Goal: Task Accomplishment & Management: Use online tool/utility

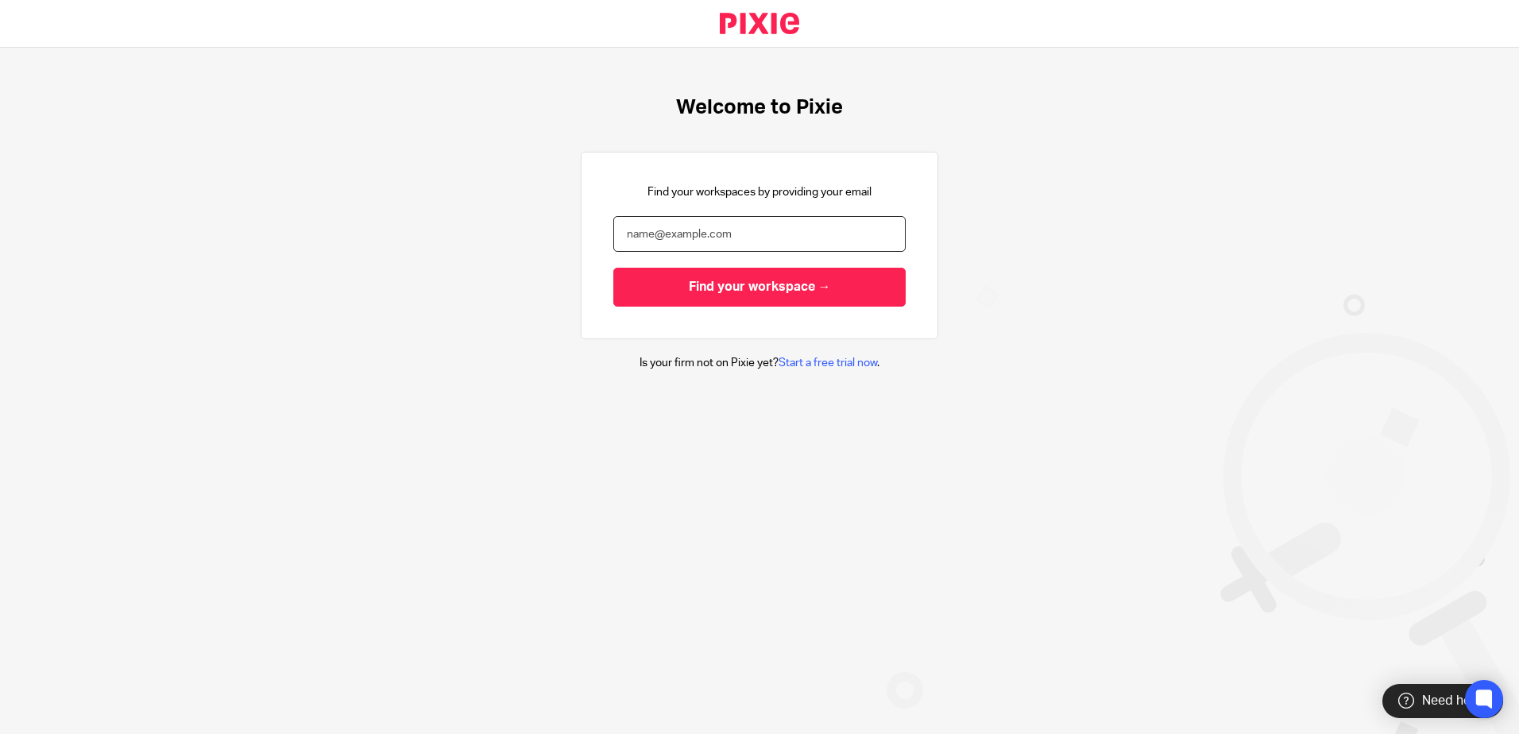
type input "[EMAIL_ADDRESS][DOMAIN_NAME]"
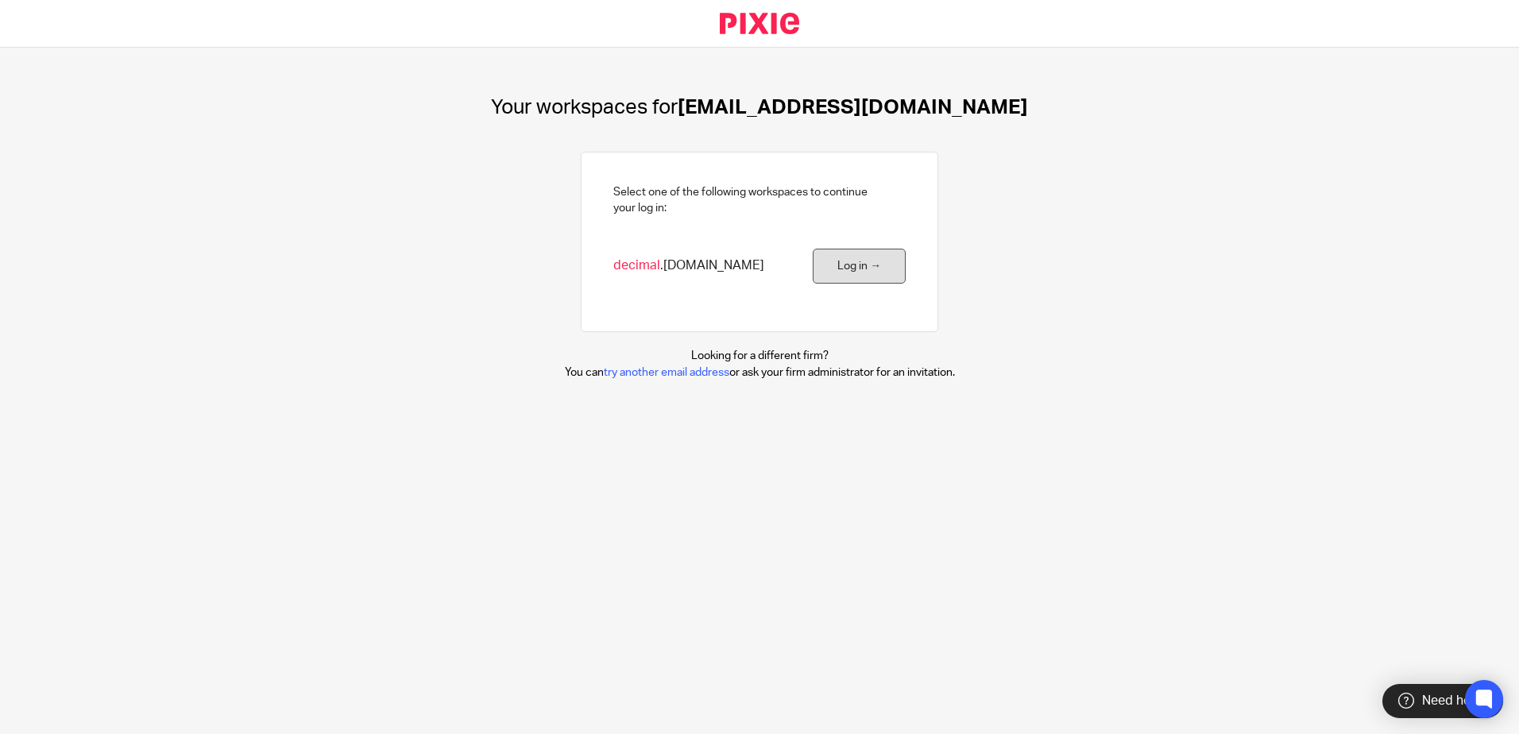
click at [872, 272] on link "Log in →" at bounding box center [859, 267] width 93 height 36
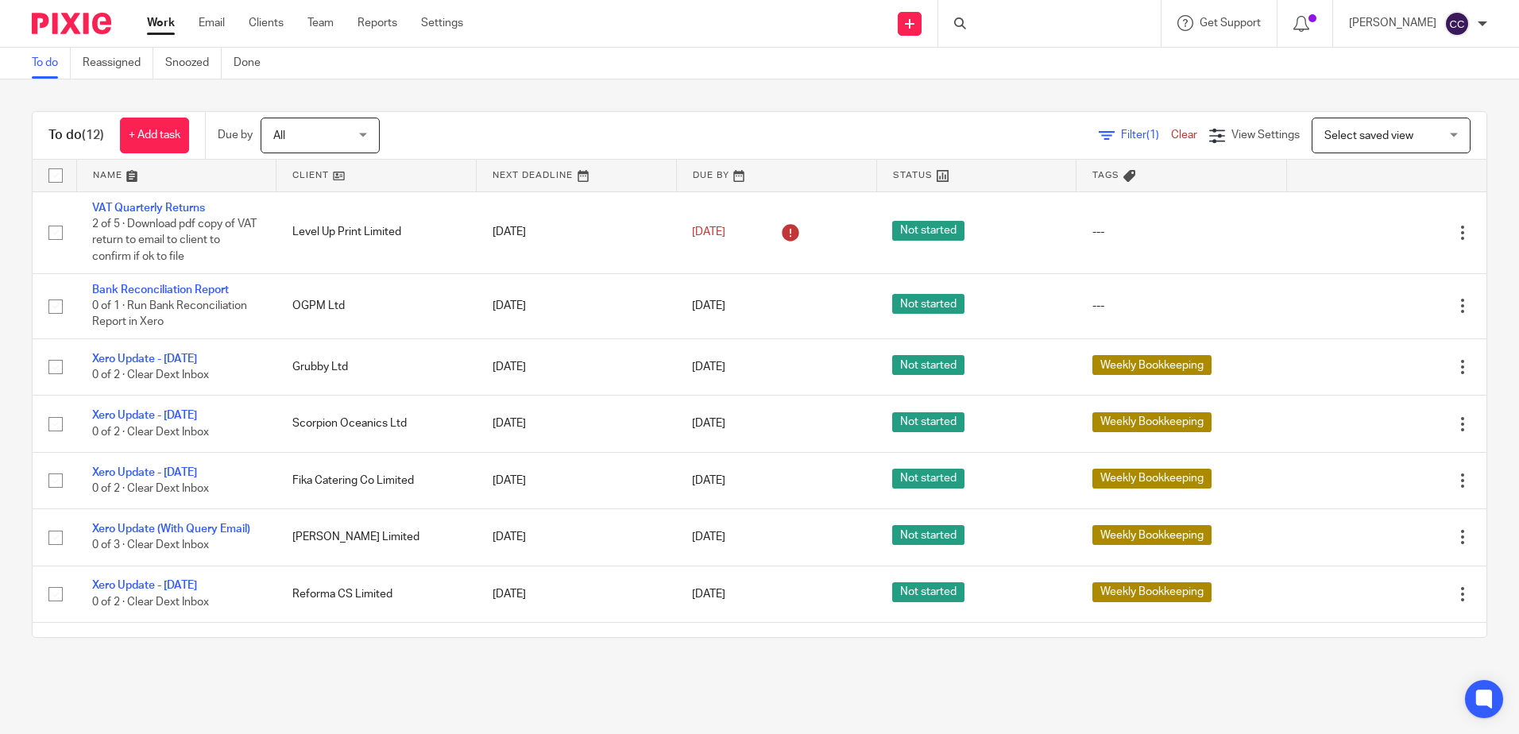
click at [311, 169] on link at bounding box center [375, 176] width 199 height 32
click at [191, 59] on link "Snoozed" at bounding box center [193, 63] width 56 height 31
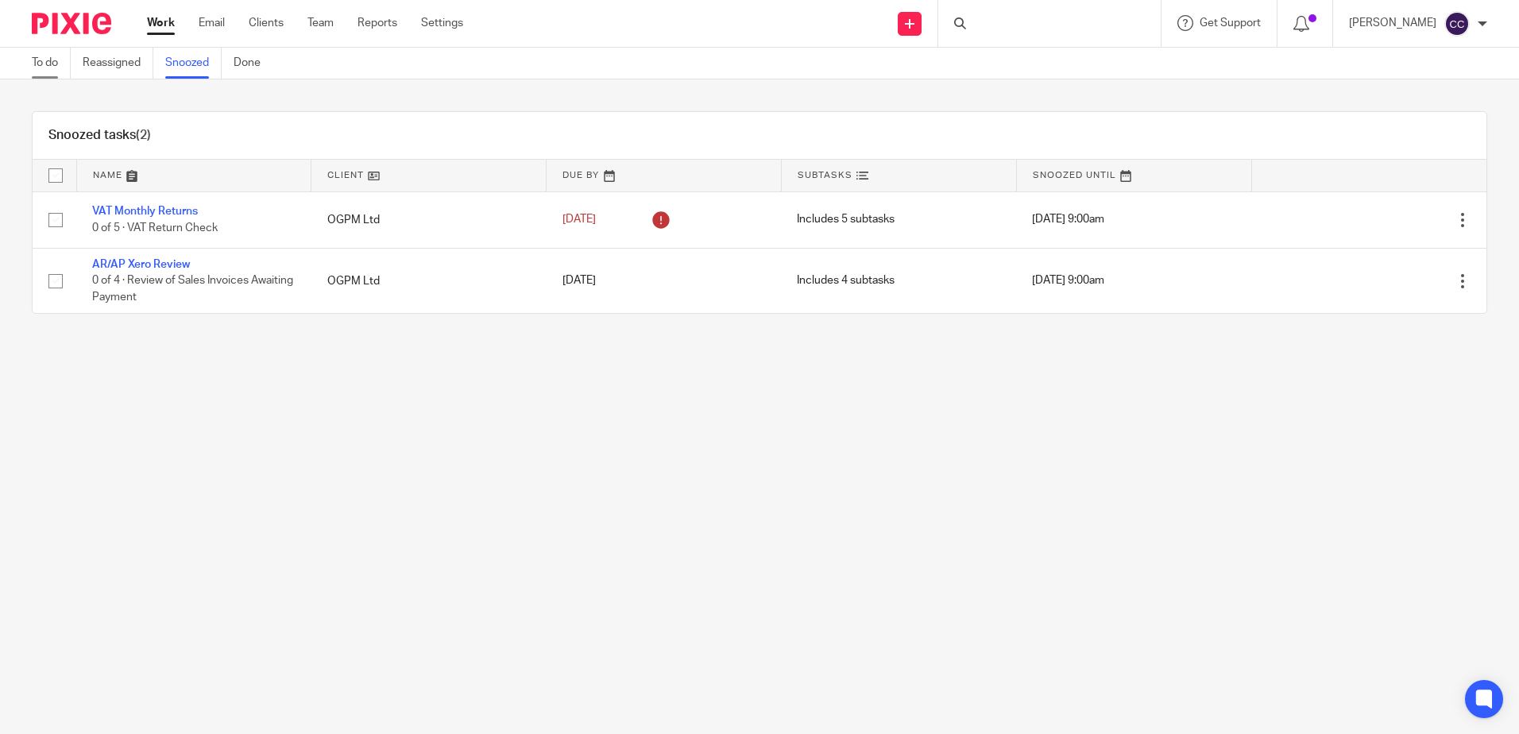
click at [58, 62] on link "To do" at bounding box center [51, 63] width 39 height 31
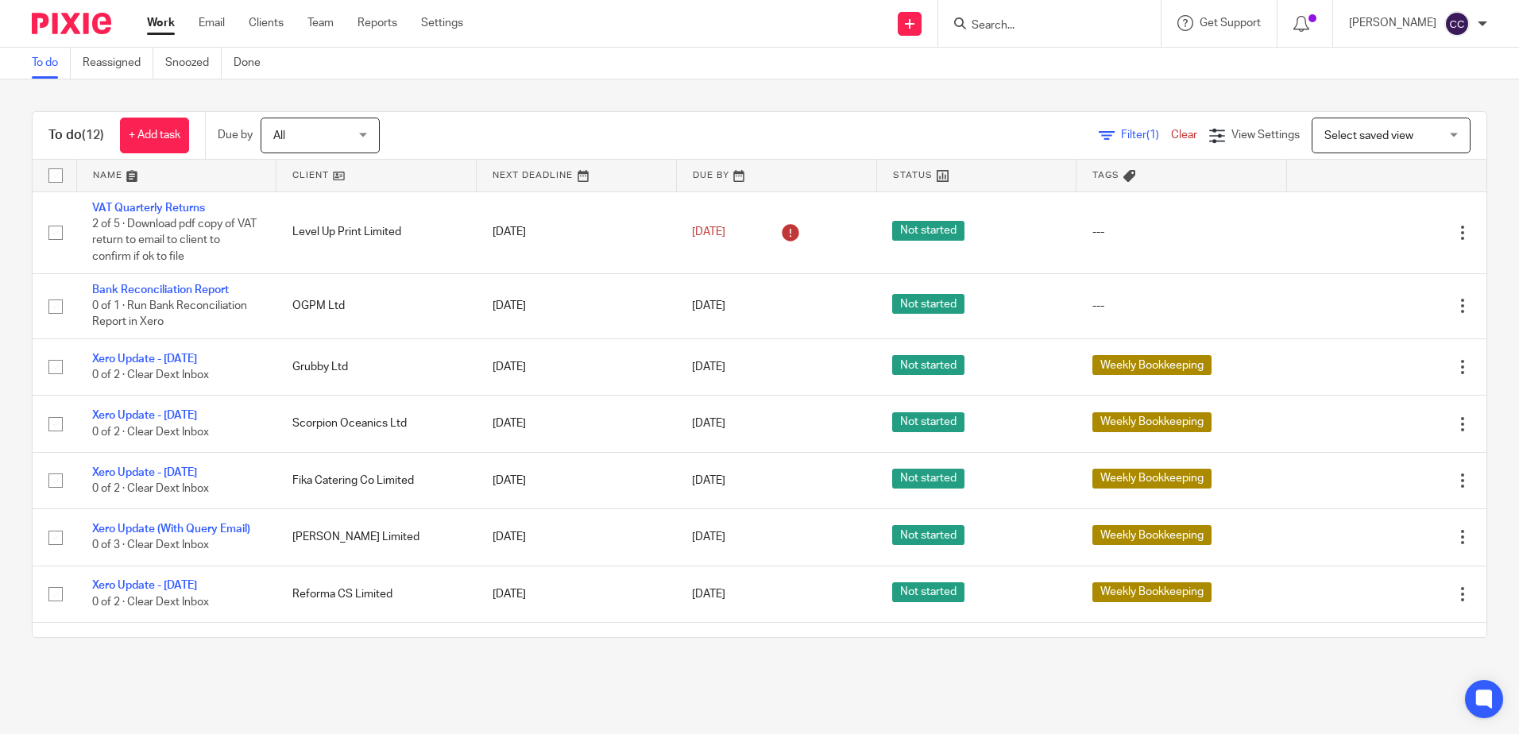
click at [289, 169] on link at bounding box center [375, 176] width 199 height 32
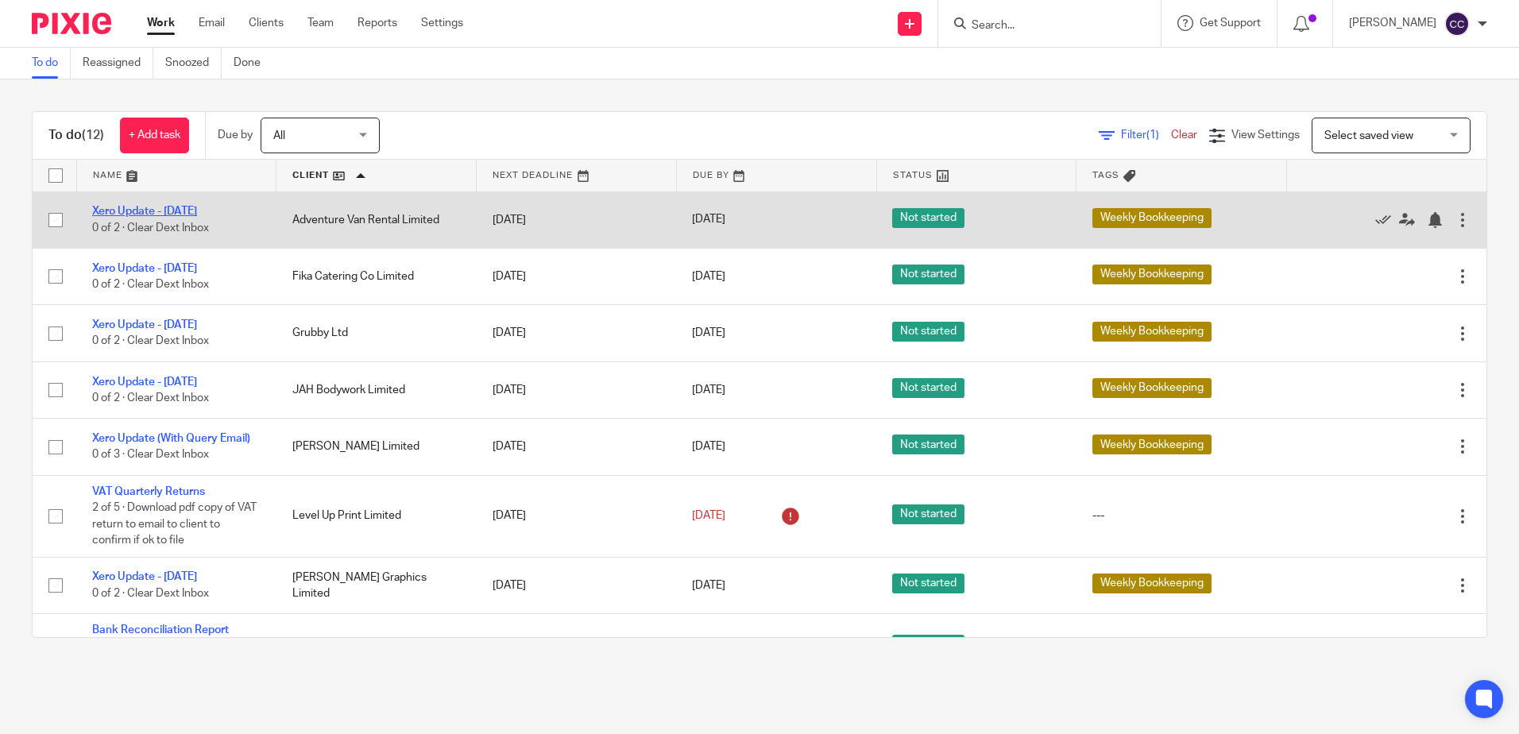
click at [167, 207] on link "Xero Update - [DATE]" at bounding box center [144, 211] width 105 height 11
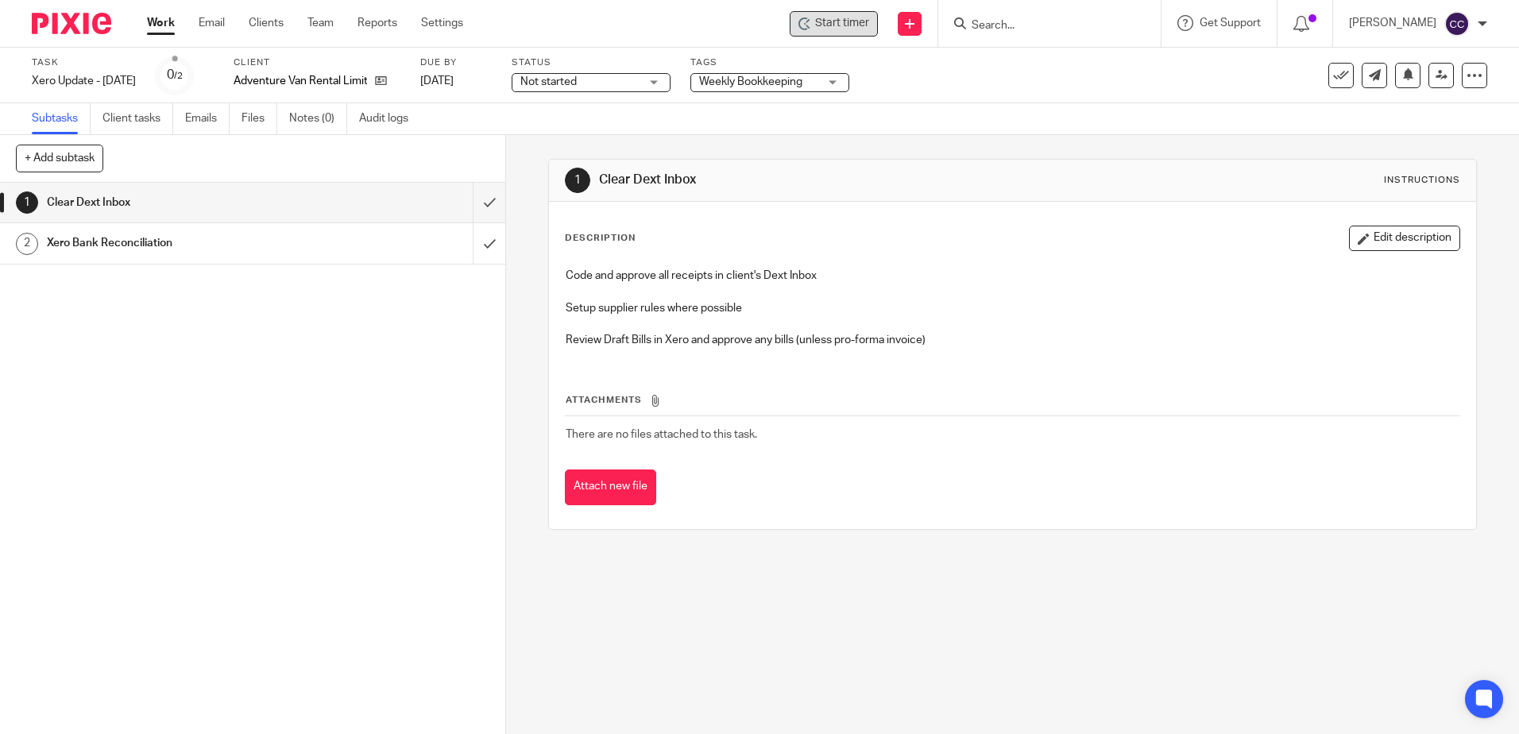
click at [853, 23] on span "Start timer" at bounding box center [842, 23] width 54 height 17
click at [849, 22] on span "Start timer" at bounding box center [842, 23] width 54 height 17
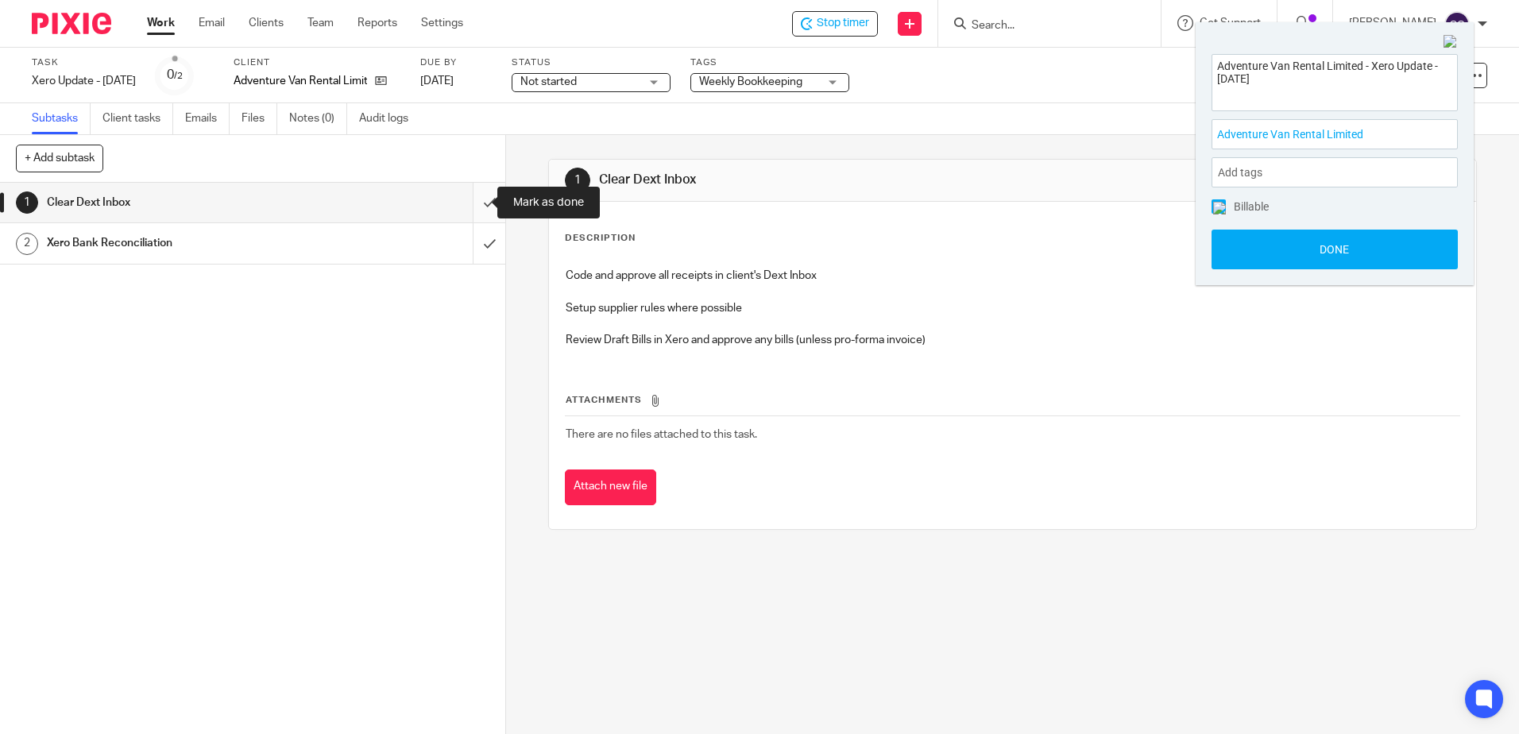
click at [469, 196] on input "submit" at bounding box center [252, 203] width 505 height 40
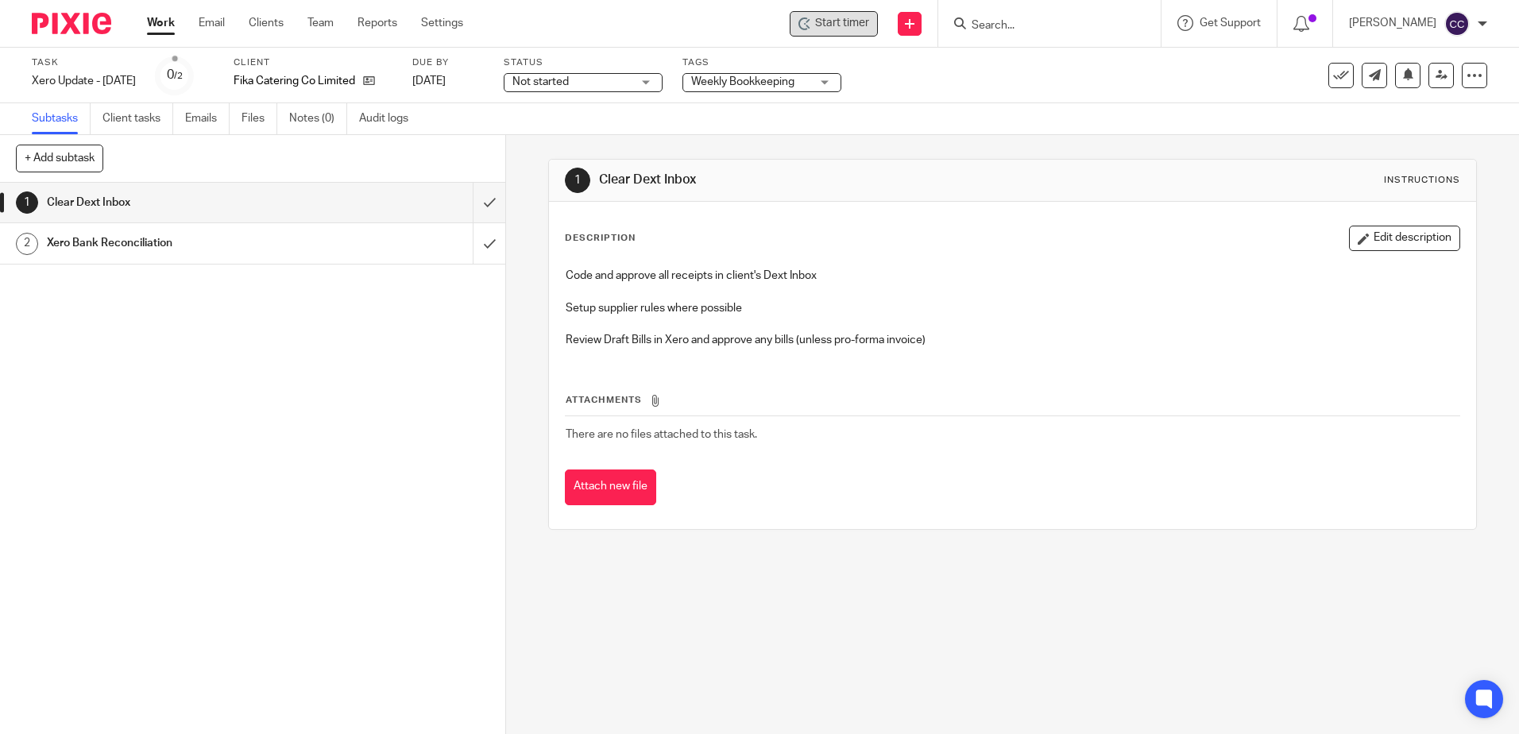
click at [869, 25] on span "Start timer" at bounding box center [842, 23] width 54 height 17
click at [861, 25] on span "Start timer" at bounding box center [842, 23] width 54 height 17
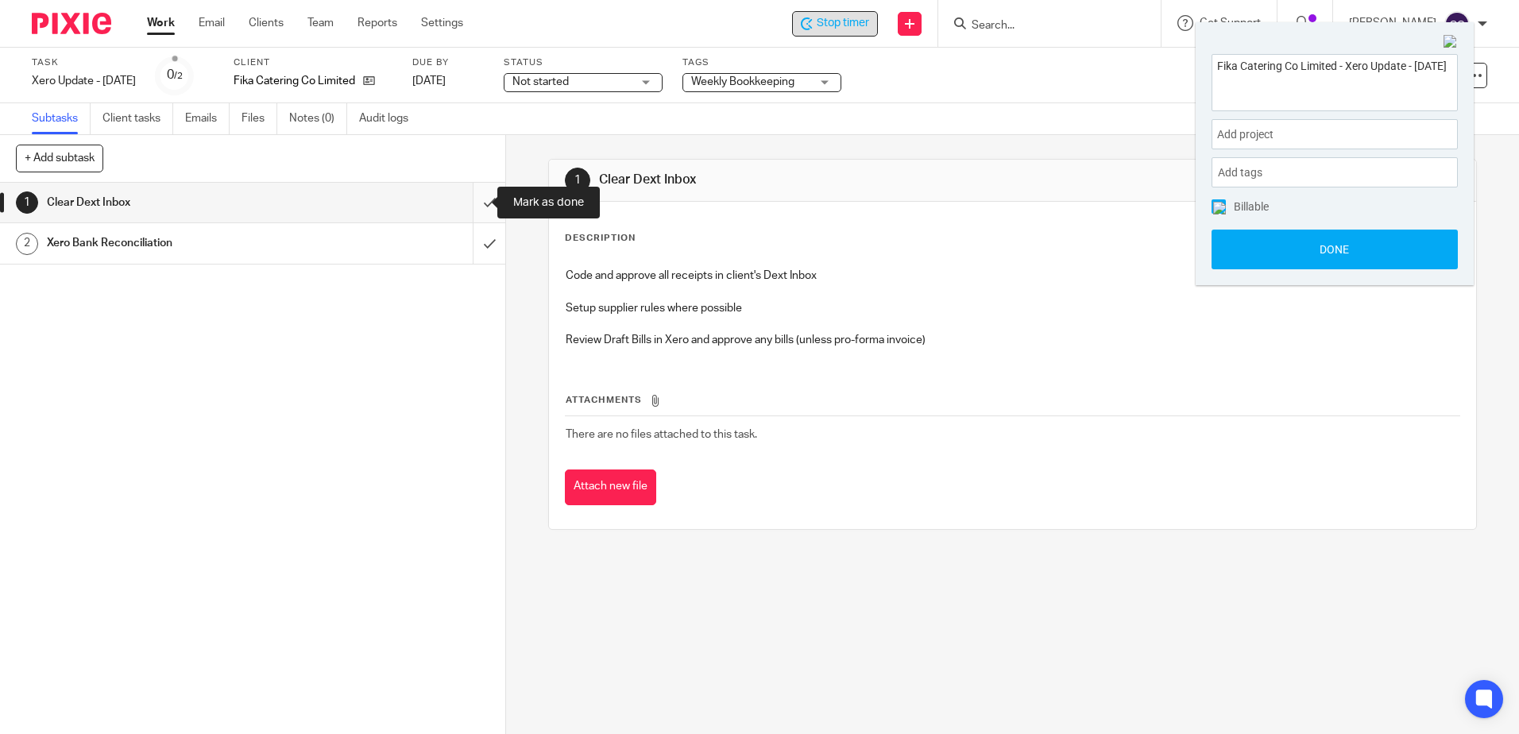
click at [470, 199] on input "submit" at bounding box center [252, 203] width 505 height 40
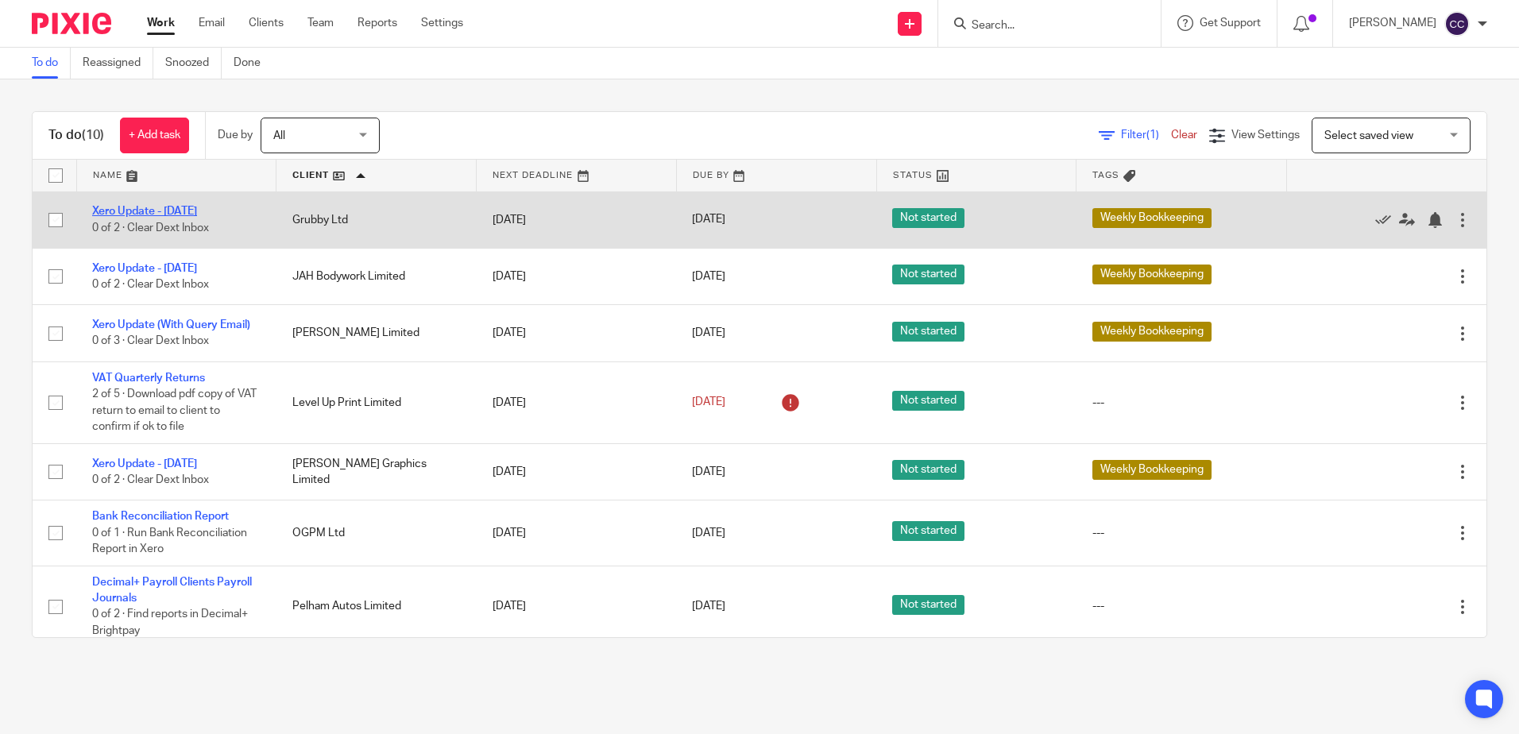
click at [157, 208] on link "Xero Update - [DATE]" at bounding box center [144, 211] width 105 height 11
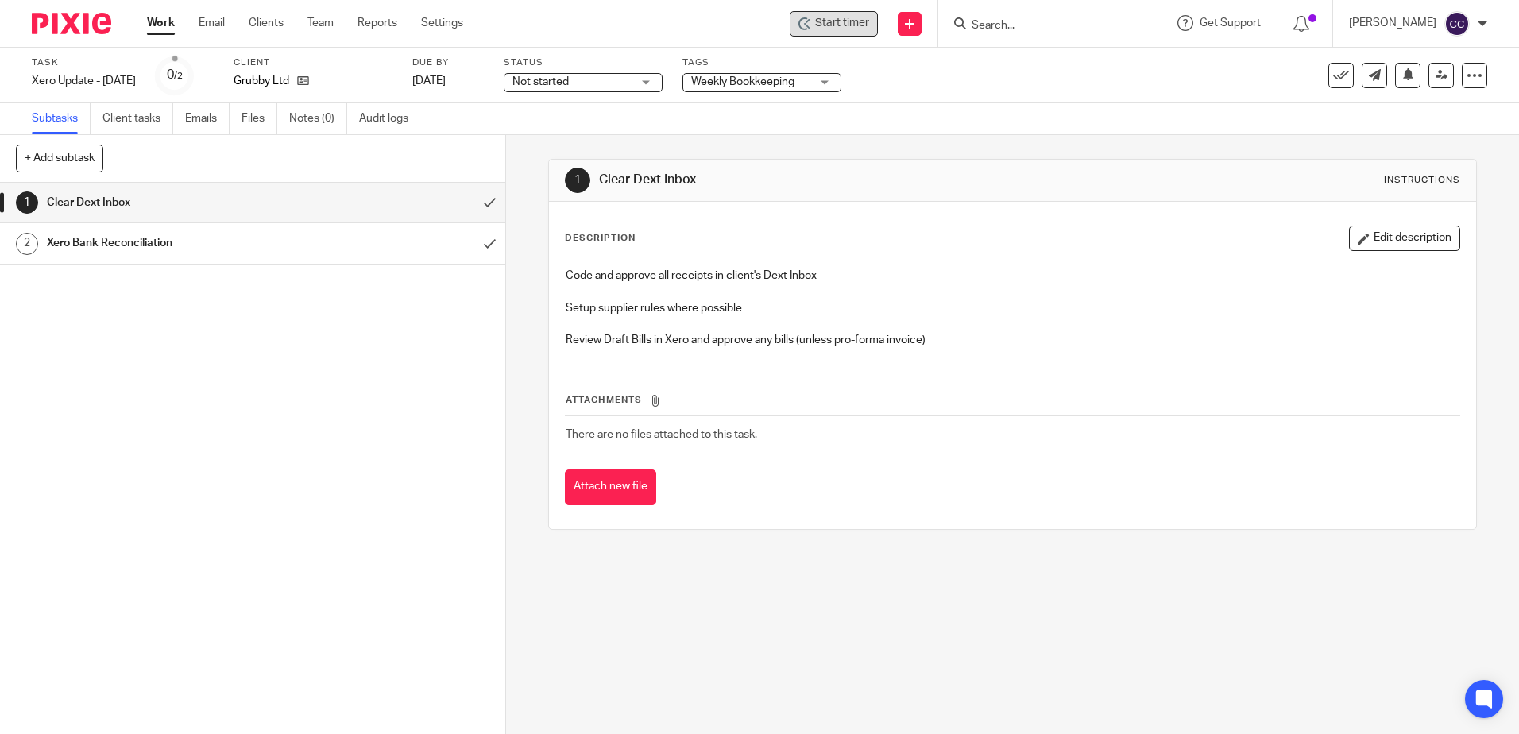
click at [850, 21] on span "Start timer" at bounding box center [842, 23] width 54 height 17
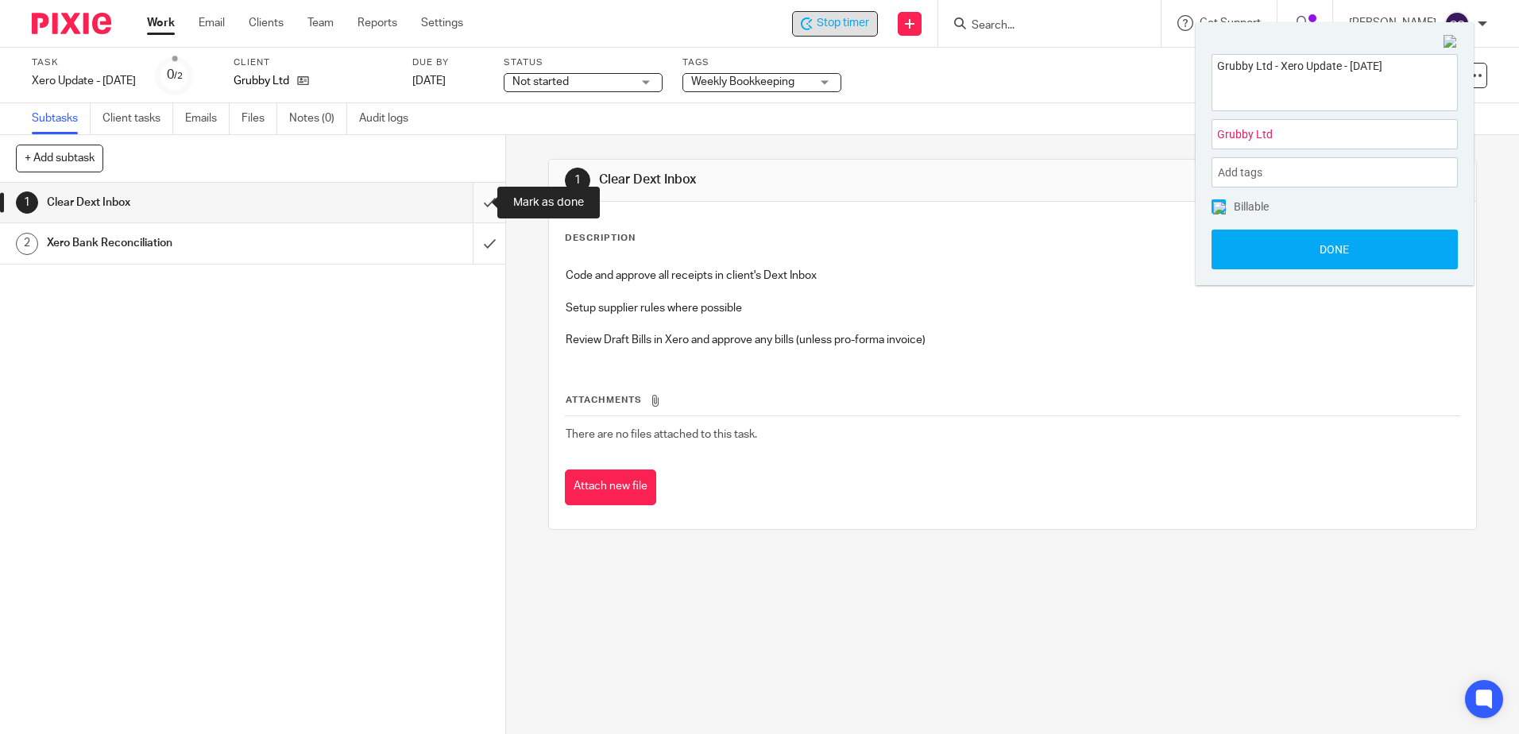
click at [473, 205] on input "submit" at bounding box center [252, 203] width 505 height 40
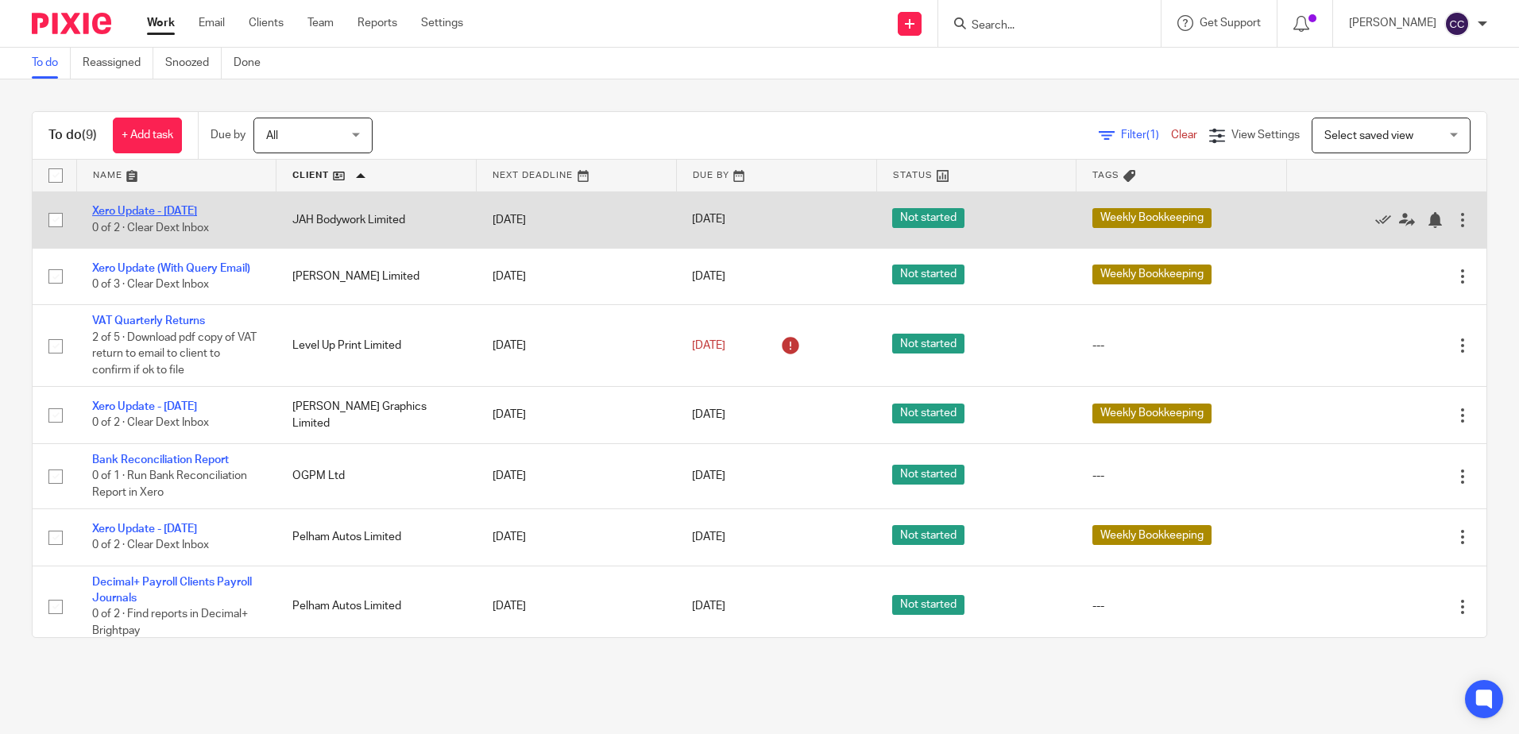
click at [176, 209] on link "Xero Update - [DATE]" at bounding box center [144, 211] width 105 height 11
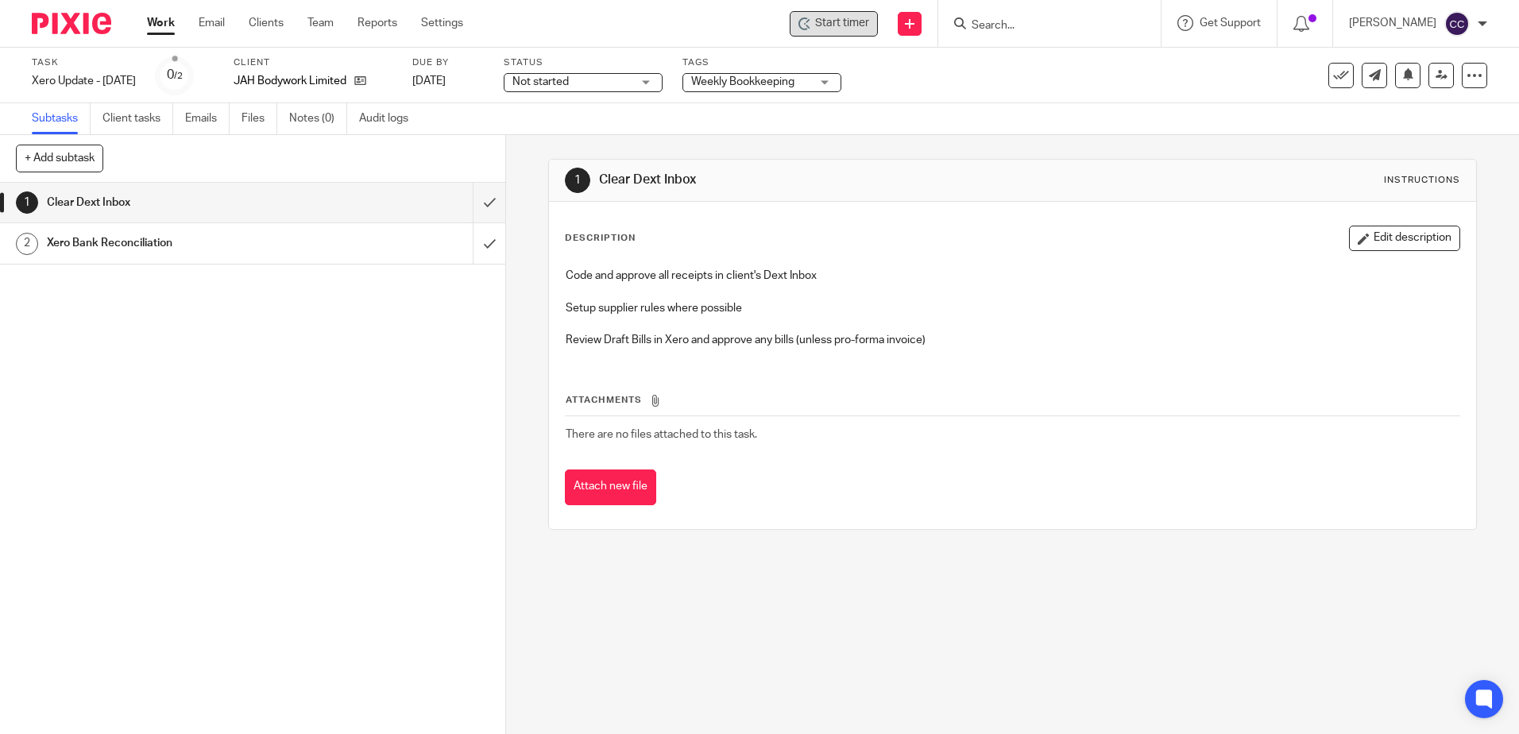
click at [841, 28] on span "Start timer" at bounding box center [842, 23] width 54 height 17
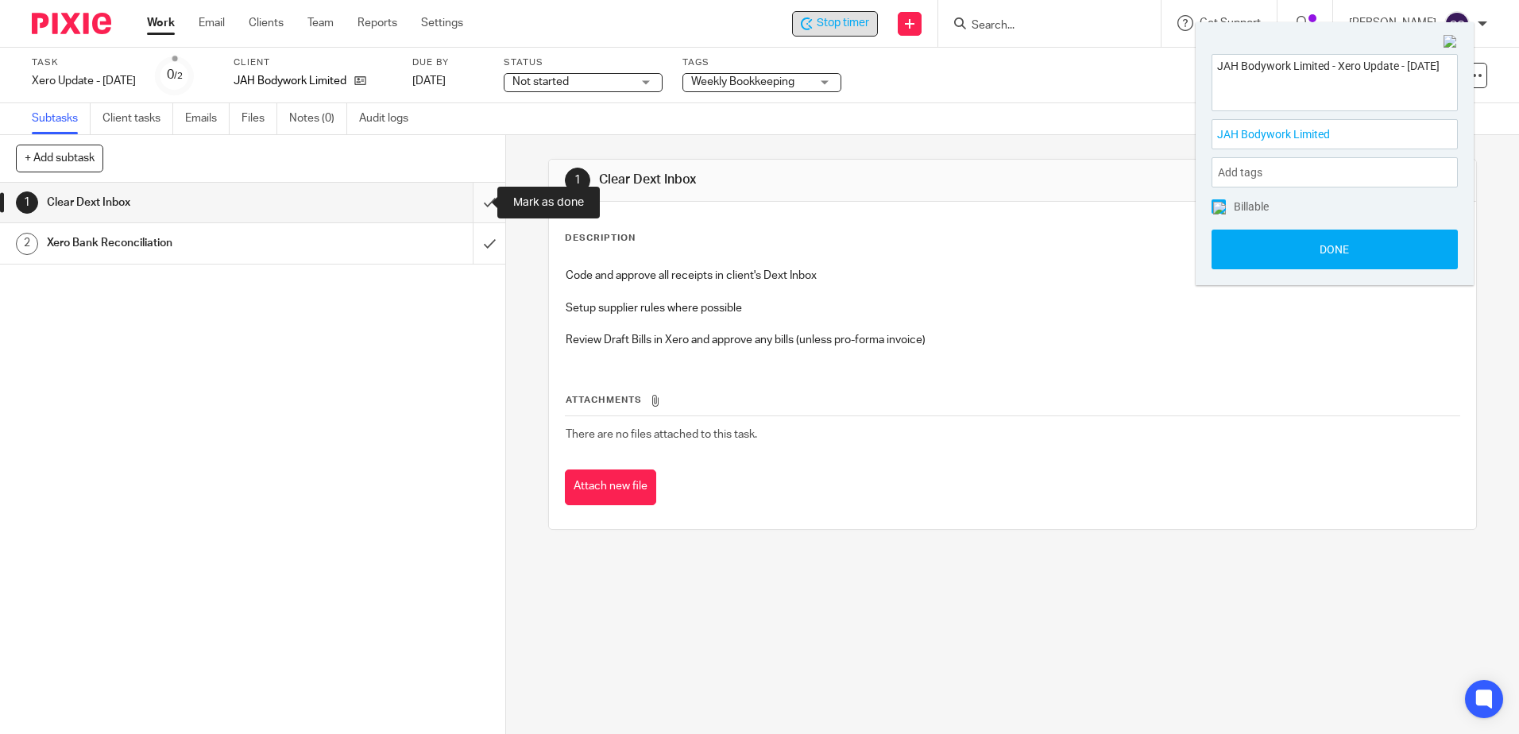
click at [472, 204] on input "submit" at bounding box center [252, 203] width 505 height 40
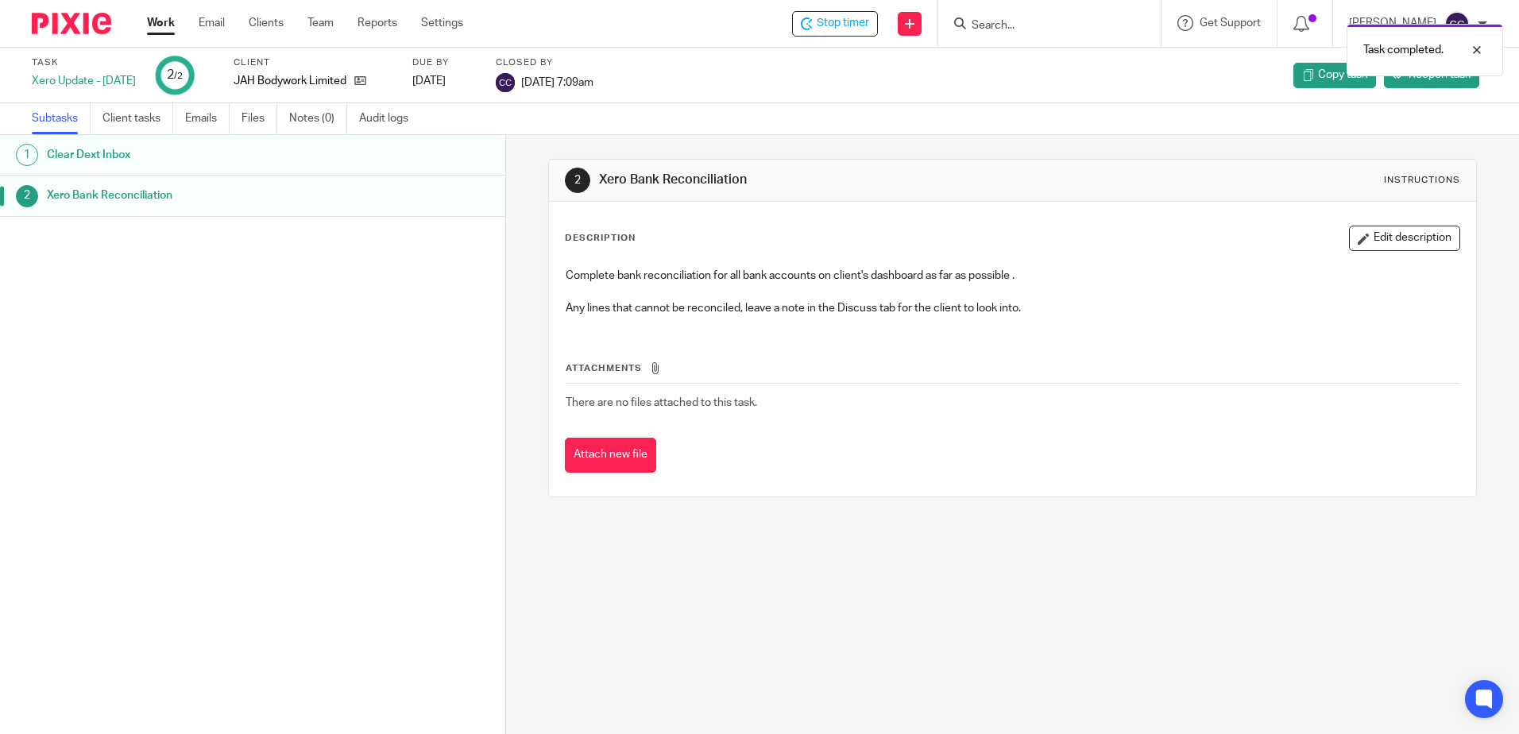
click at [164, 21] on link "Work" at bounding box center [161, 23] width 28 height 16
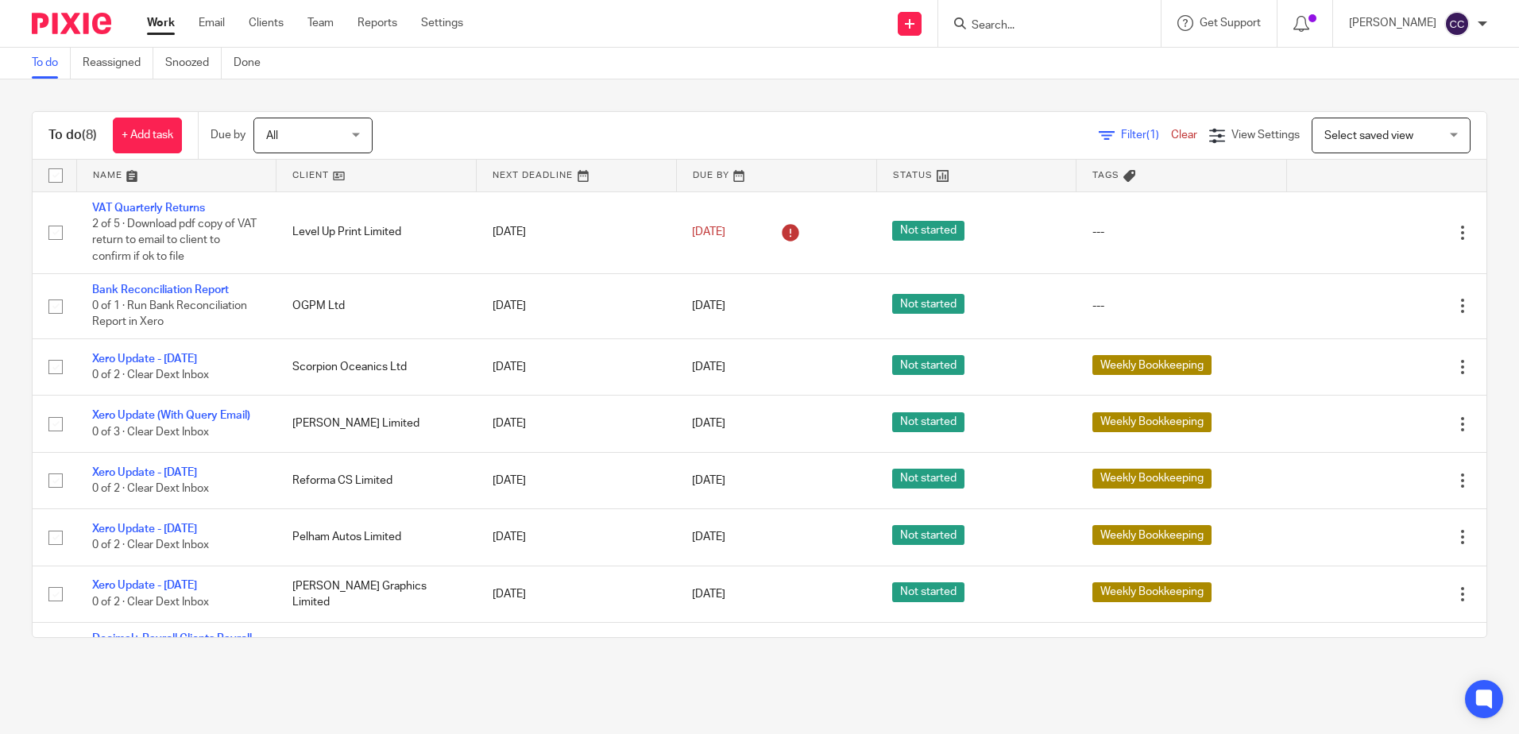
click at [303, 173] on link at bounding box center [375, 176] width 199 height 32
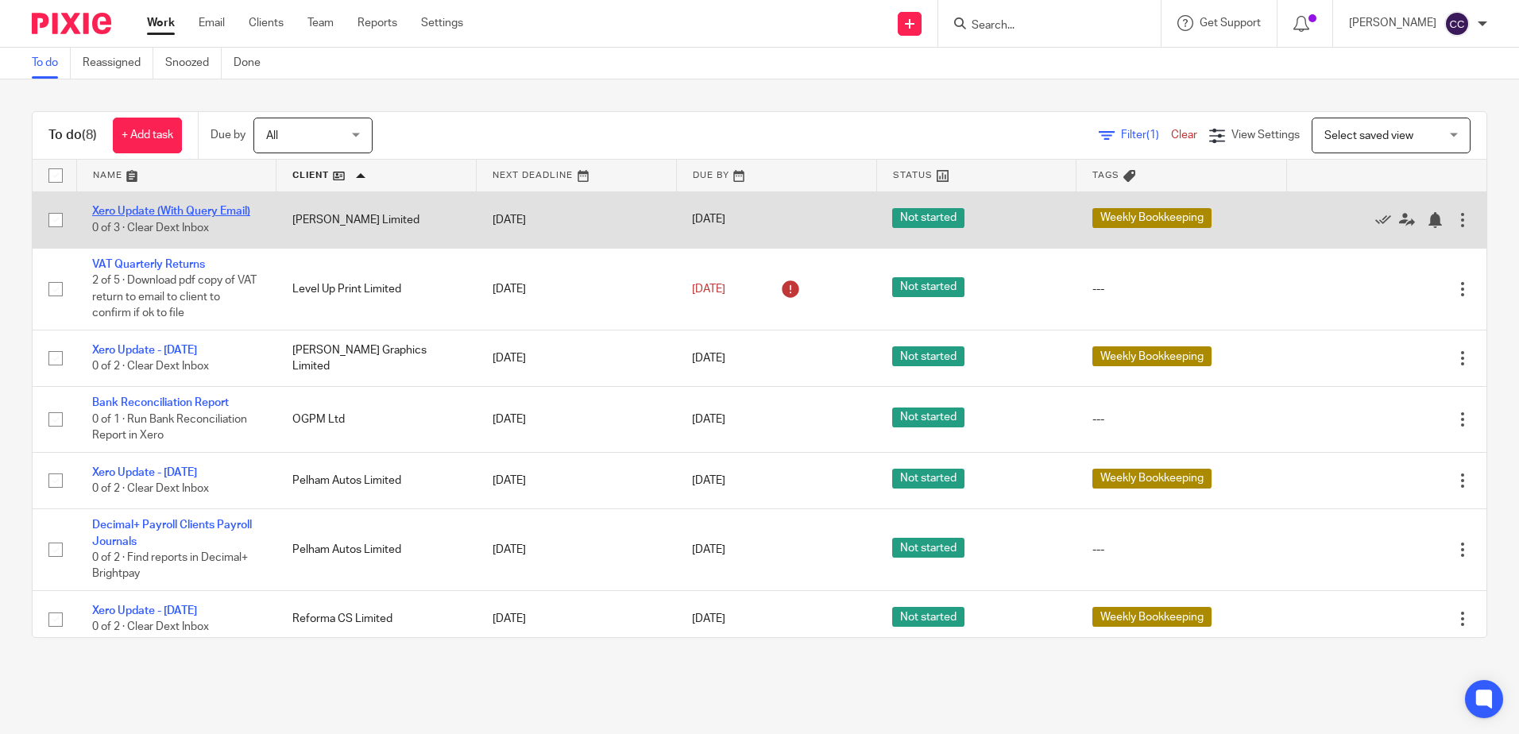
click at [214, 208] on link "Xero Update (With Query Email)" at bounding box center [171, 211] width 158 height 11
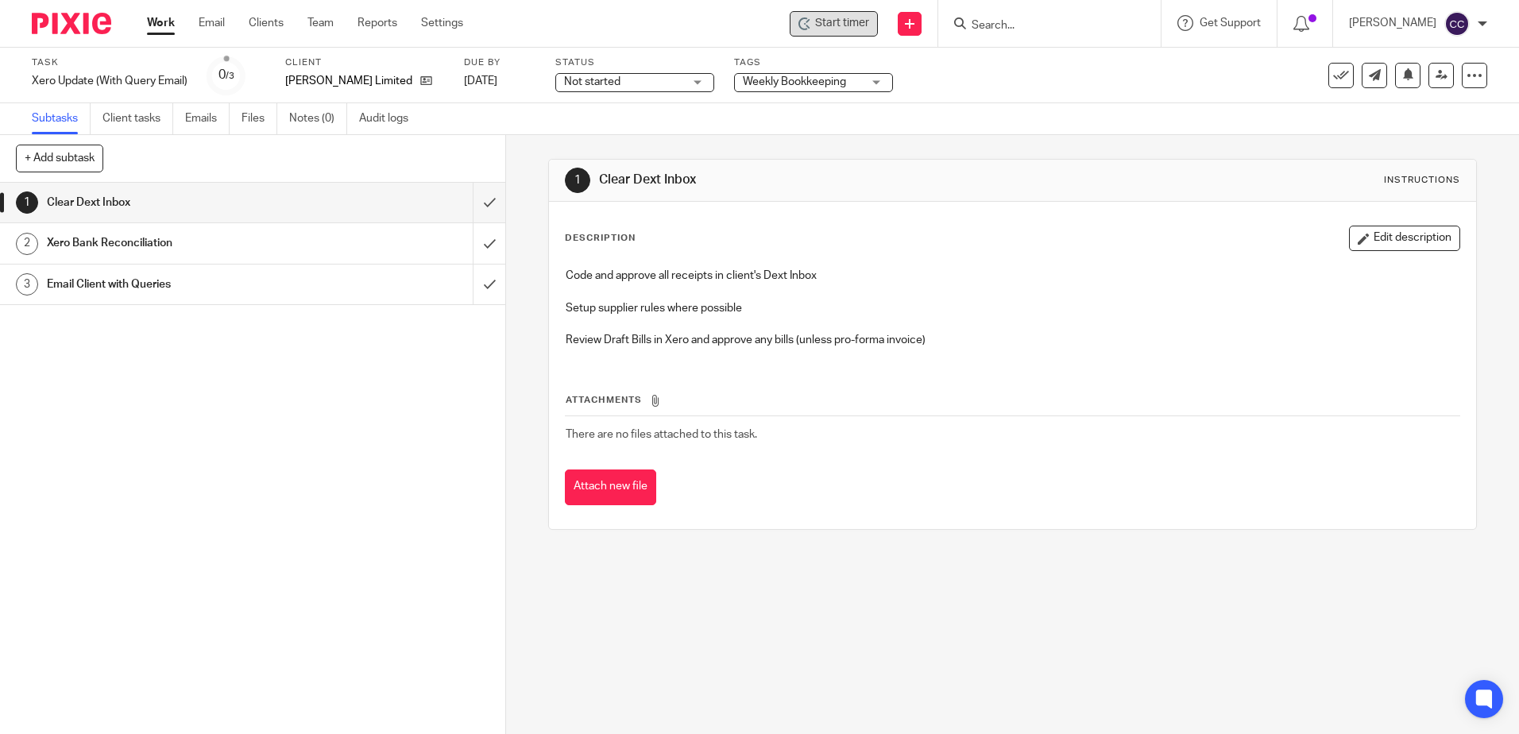
click at [869, 18] on span "Start timer" at bounding box center [842, 23] width 54 height 17
click at [848, 21] on span "Start timer" at bounding box center [842, 23] width 54 height 17
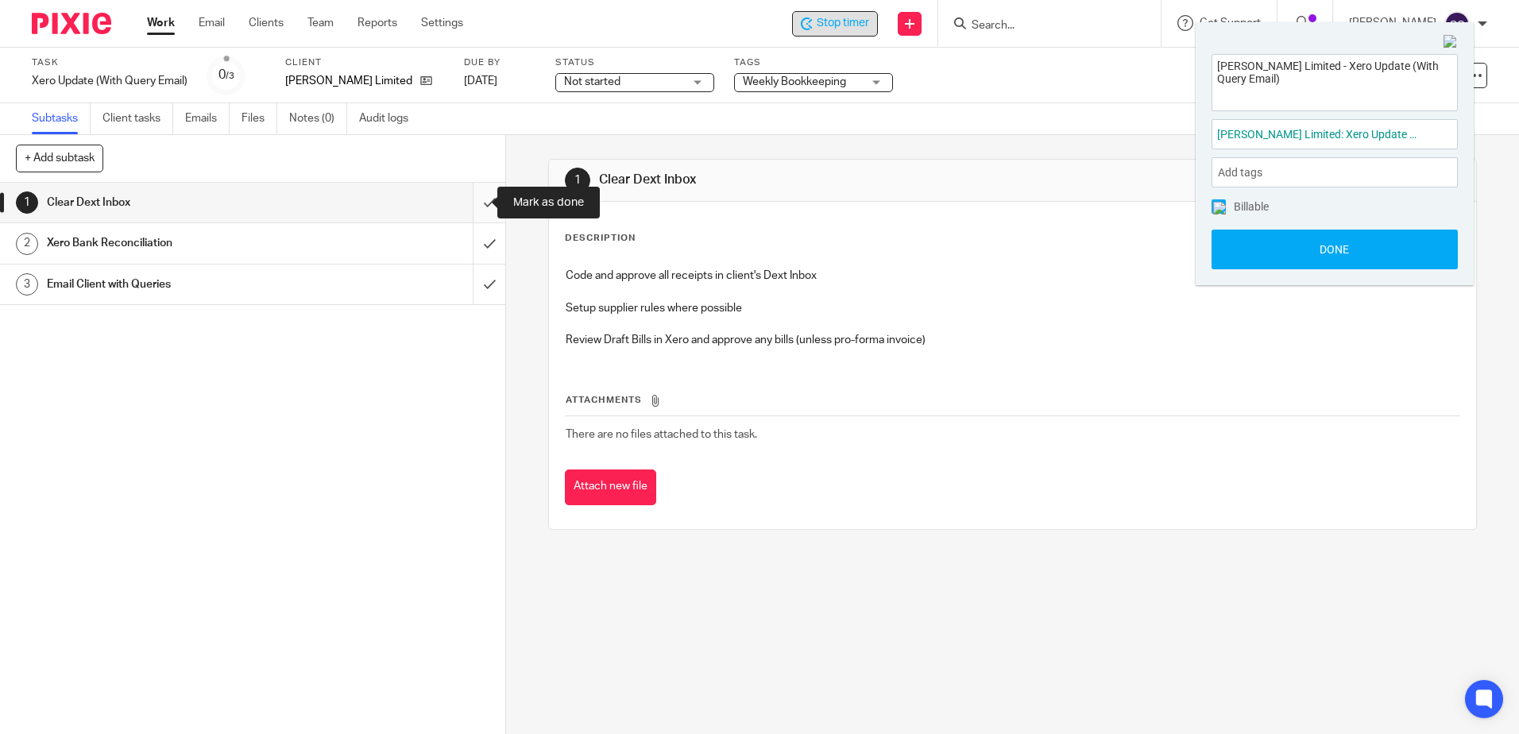
click at [473, 200] on input "submit" at bounding box center [252, 203] width 505 height 40
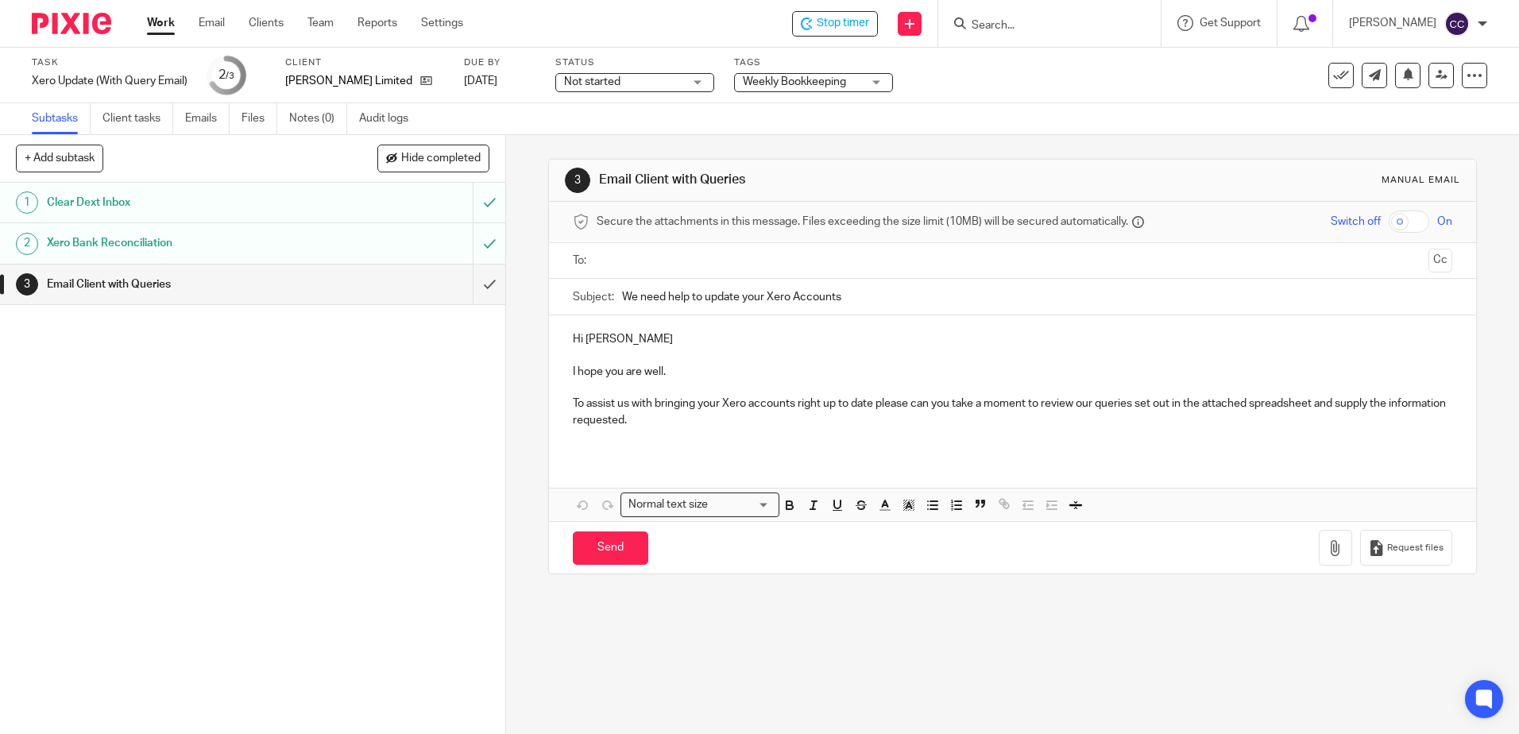
click at [613, 255] on input "text" at bounding box center [1011, 261] width 819 height 18
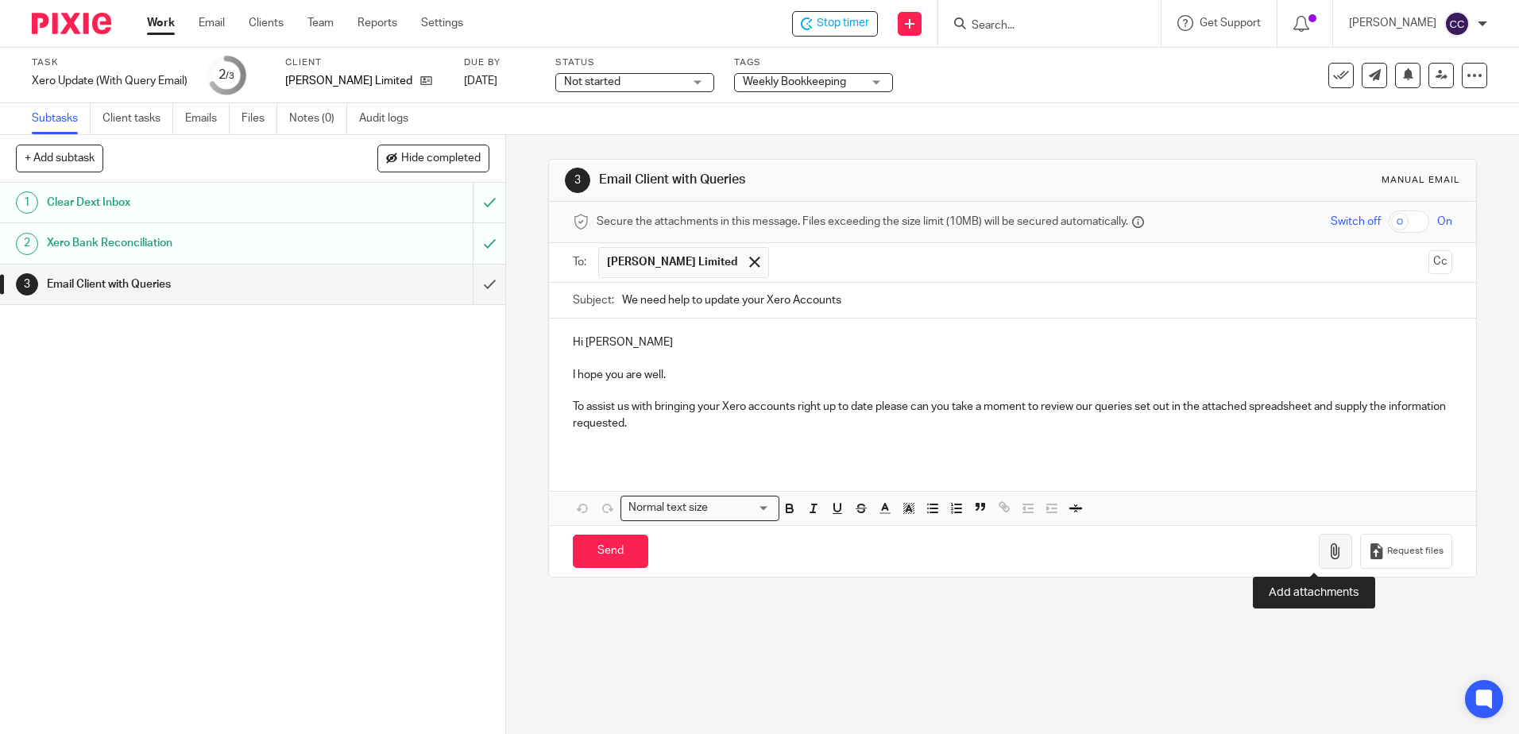
click at [1327, 550] on icon "button" at bounding box center [1335, 551] width 16 height 16
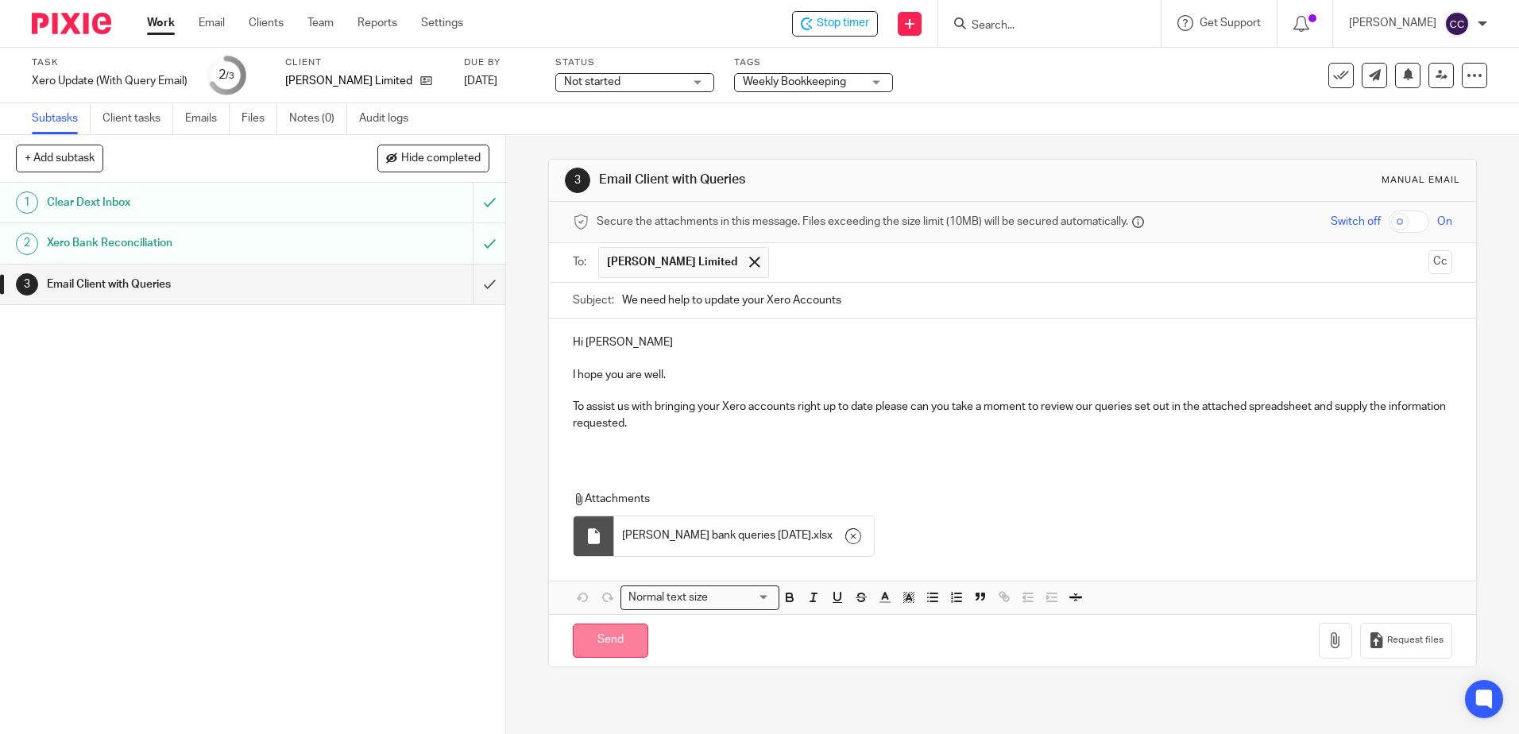
click at [587, 640] on input "Send" at bounding box center [610, 641] width 75 height 34
type input "Sent"
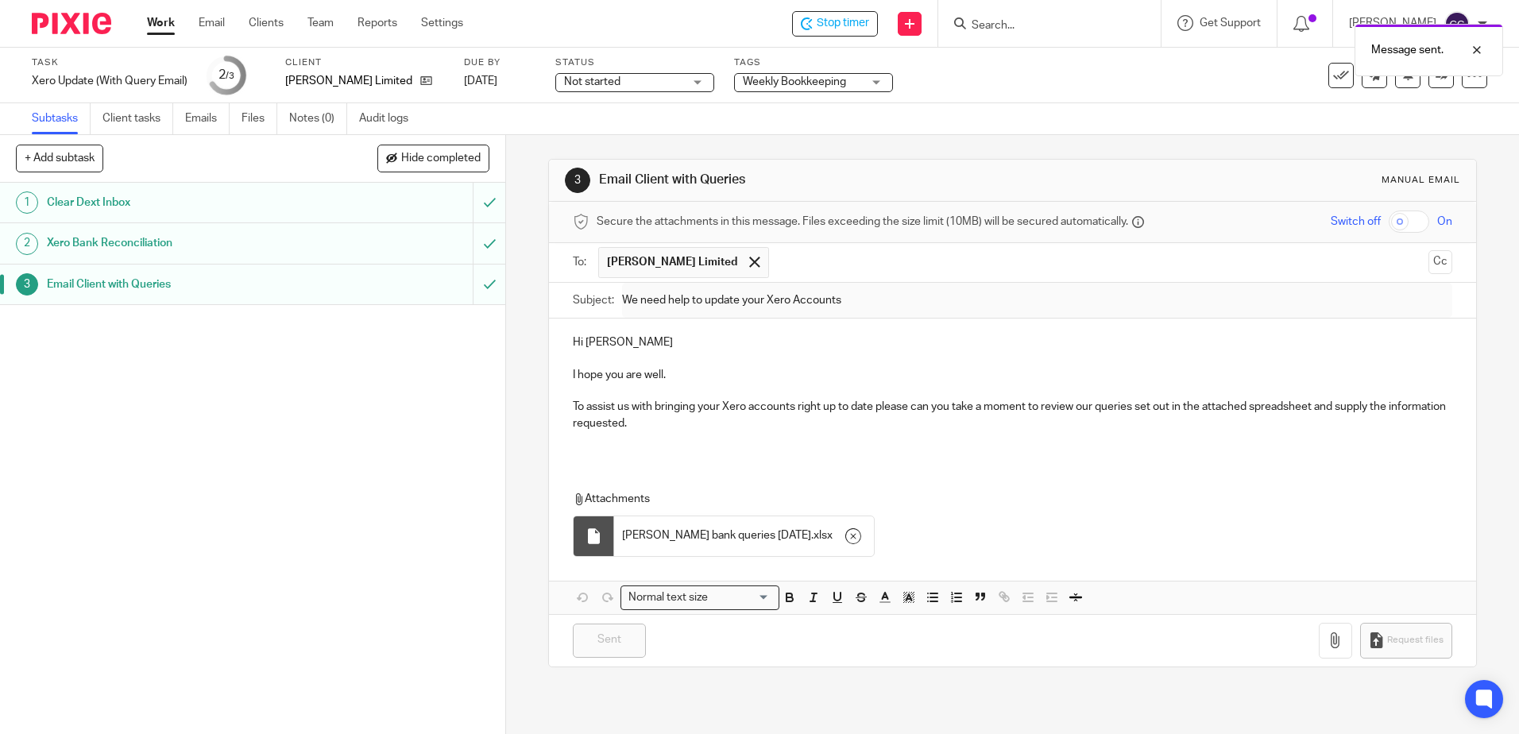
click at [158, 21] on link "Work" at bounding box center [161, 23] width 28 height 16
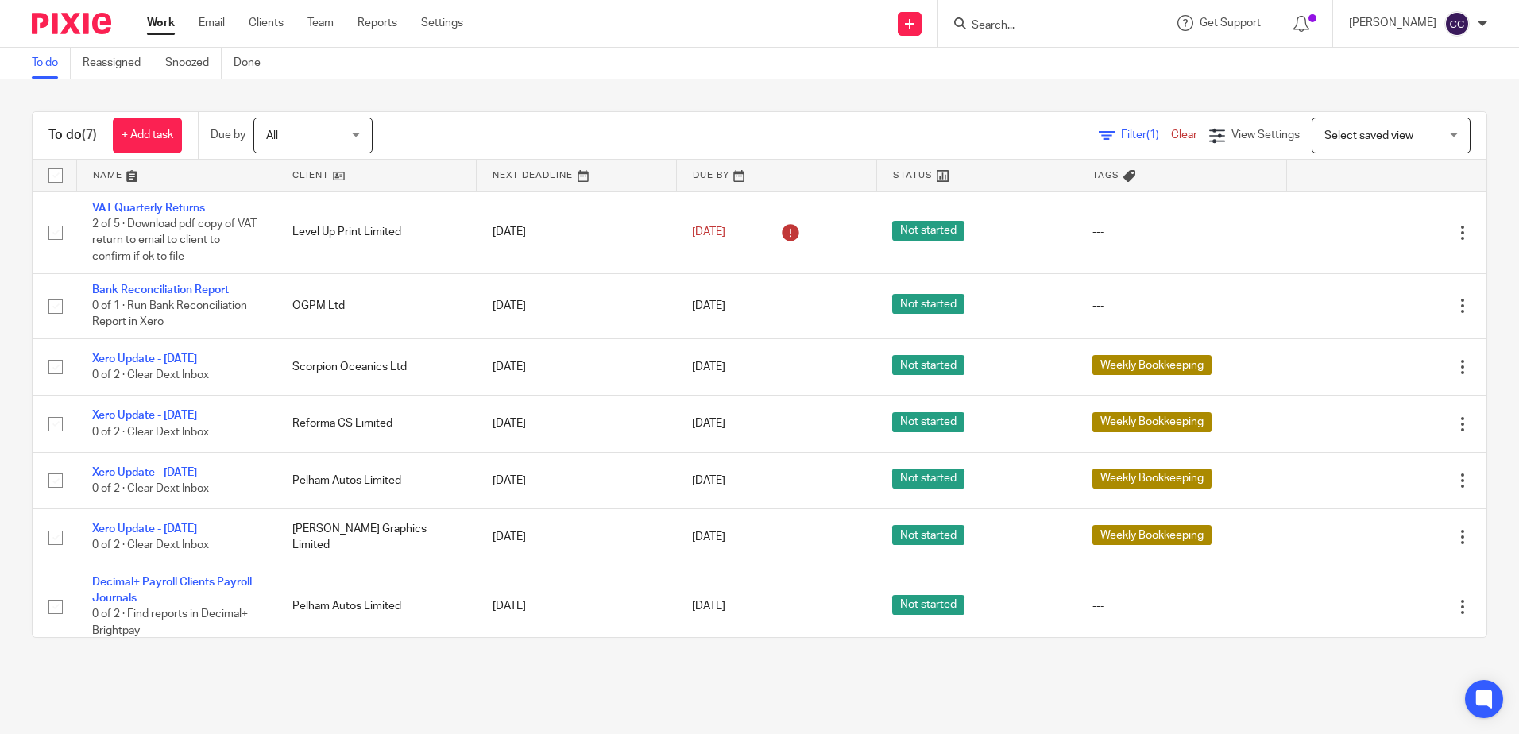
click at [305, 177] on link at bounding box center [375, 176] width 199 height 32
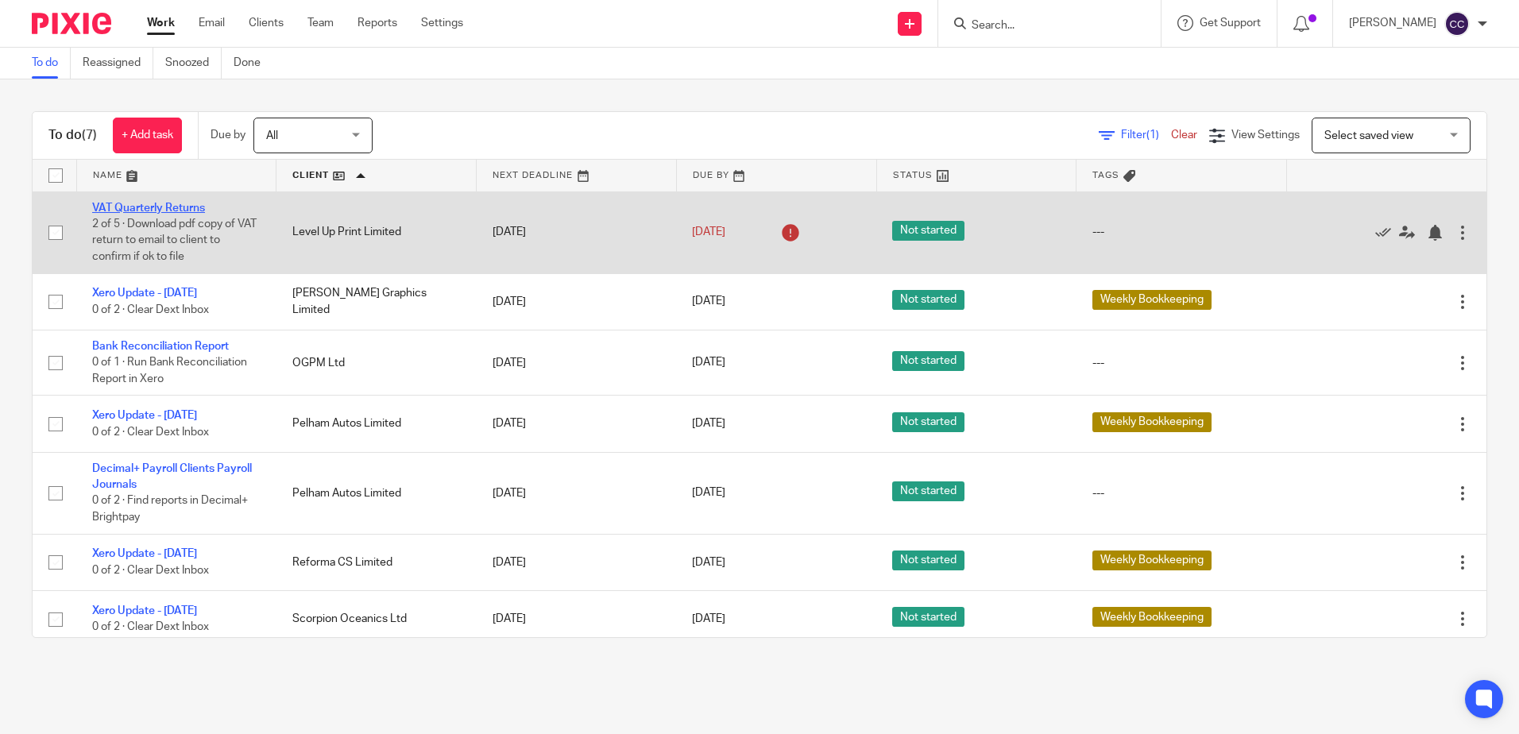
click at [184, 207] on link "VAT Quarterly Returns" at bounding box center [148, 208] width 113 height 11
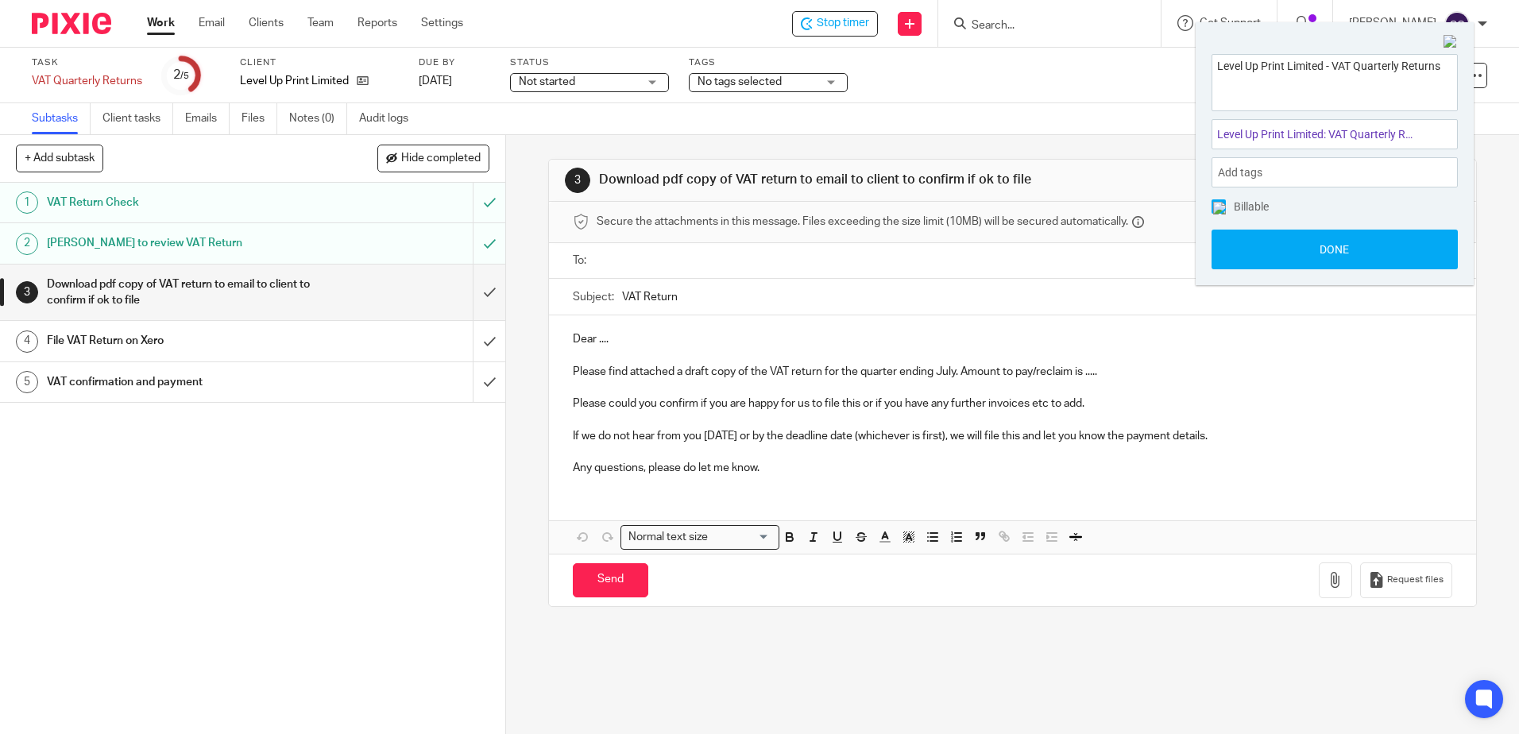
click at [648, 249] on ul at bounding box center [1012, 261] width 829 height 26
click at [650, 263] on input "text" at bounding box center [1011, 261] width 819 height 18
click at [655, 340] on p "Dear ...." at bounding box center [1012, 342] width 879 height 16
click at [1097, 374] on p "Please find attached a draft copy of the VAT return for the quarter ending July…" at bounding box center [1012, 375] width 879 height 16
click at [1091, 378] on p "Please find attached a draft copy of the VAT return for the quarter ending July…" at bounding box center [1012, 375] width 879 height 16
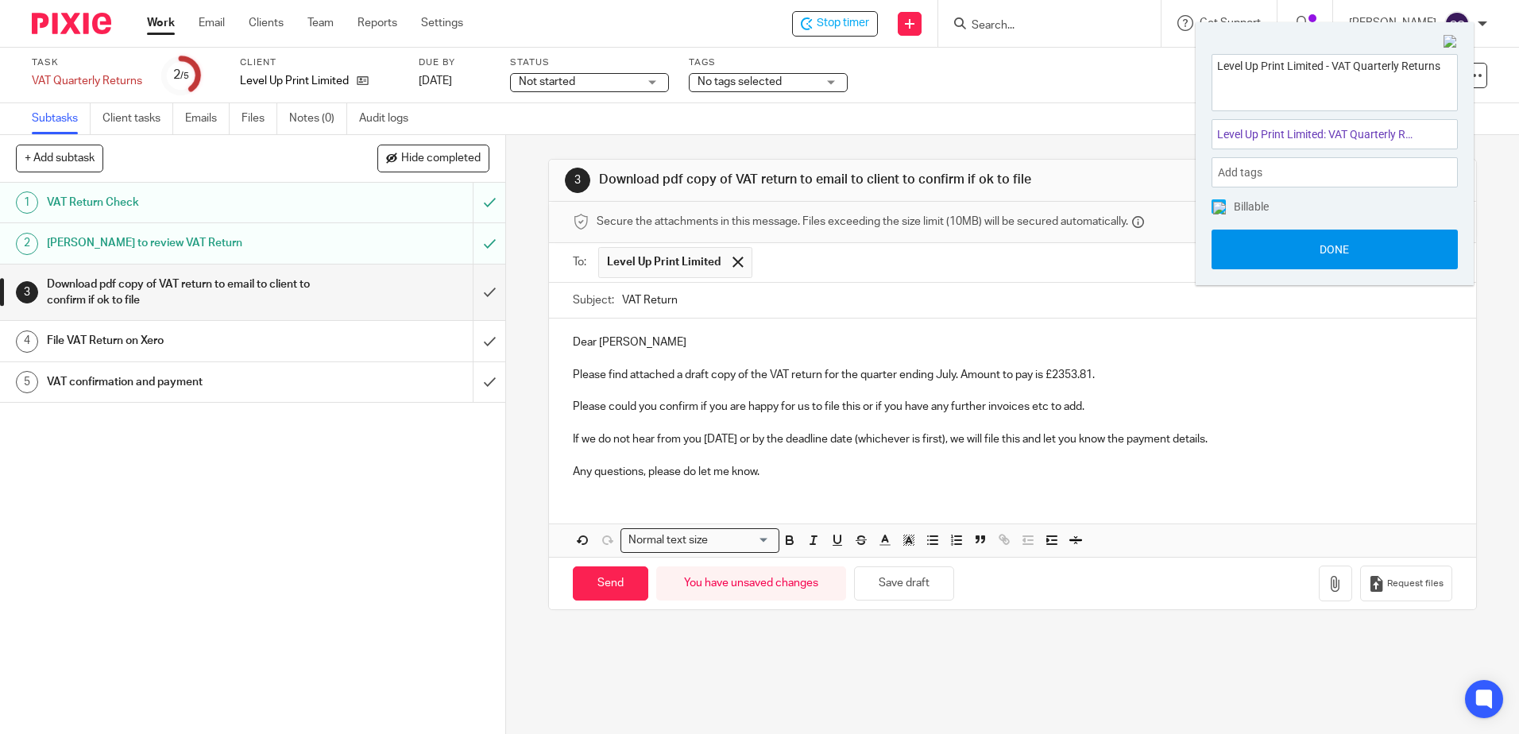
click at [1381, 249] on button "Done" at bounding box center [1334, 250] width 246 height 40
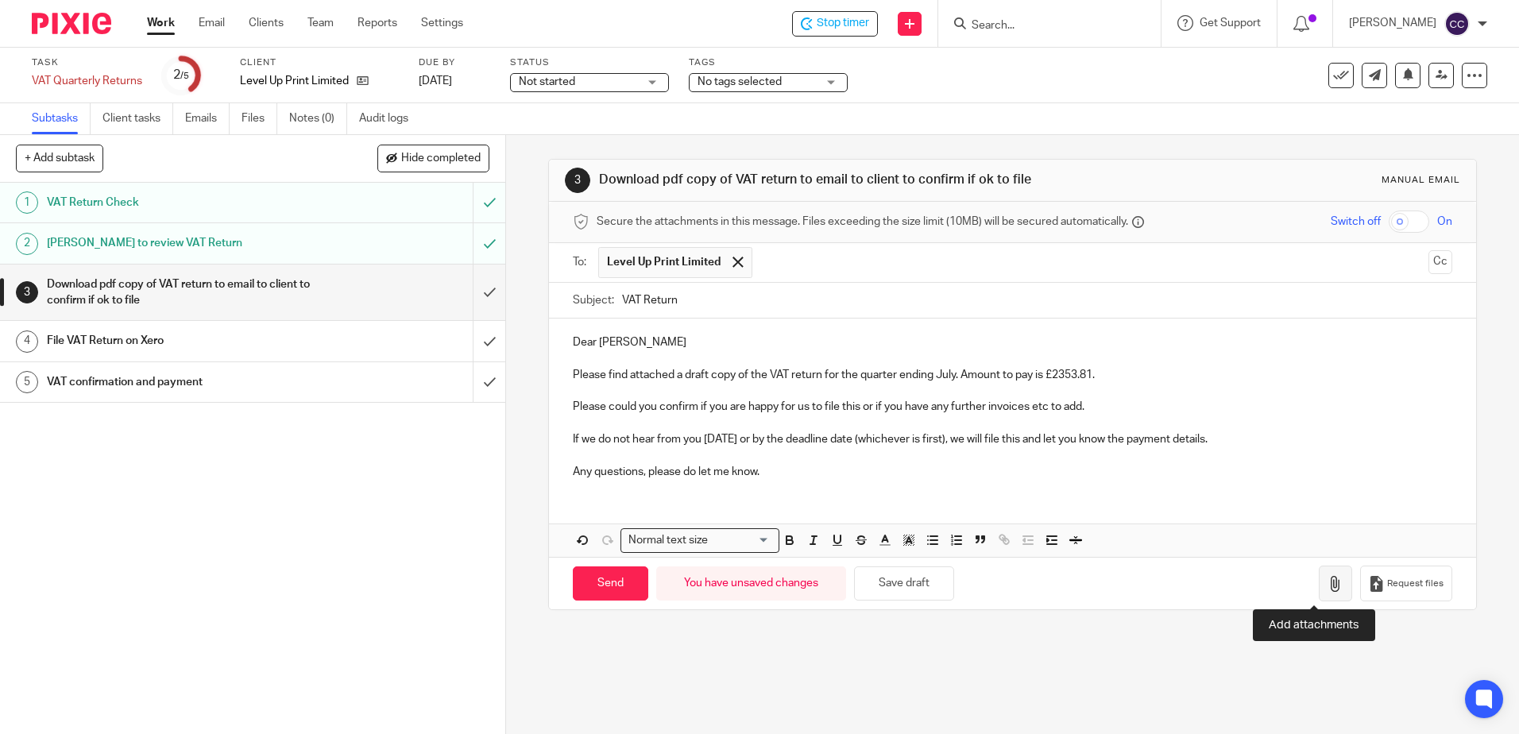
click at [1327, 585] on icon "button" at bounding box center [1335, 584] width 16 height 16
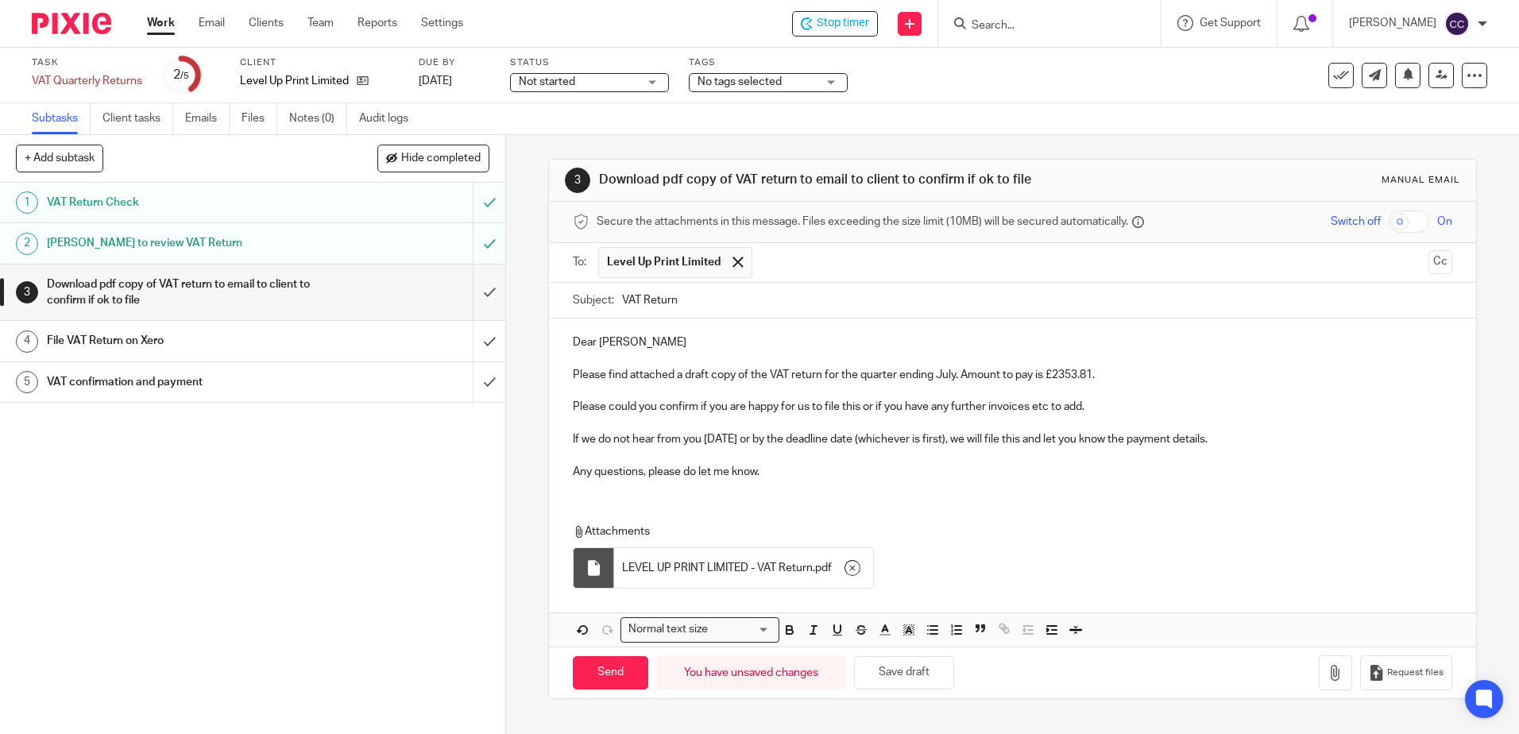
click at [1100, 408] on p "Please could you confirm if you are happy for us to file this or if you have an…" at bounding box center [1012, 407] width 879 height 16
click at [1187, 404] on p "Please could you confirm if you are happy for us to file this or if you have an…" at bounding box center [1012, 407] width 879 height 16
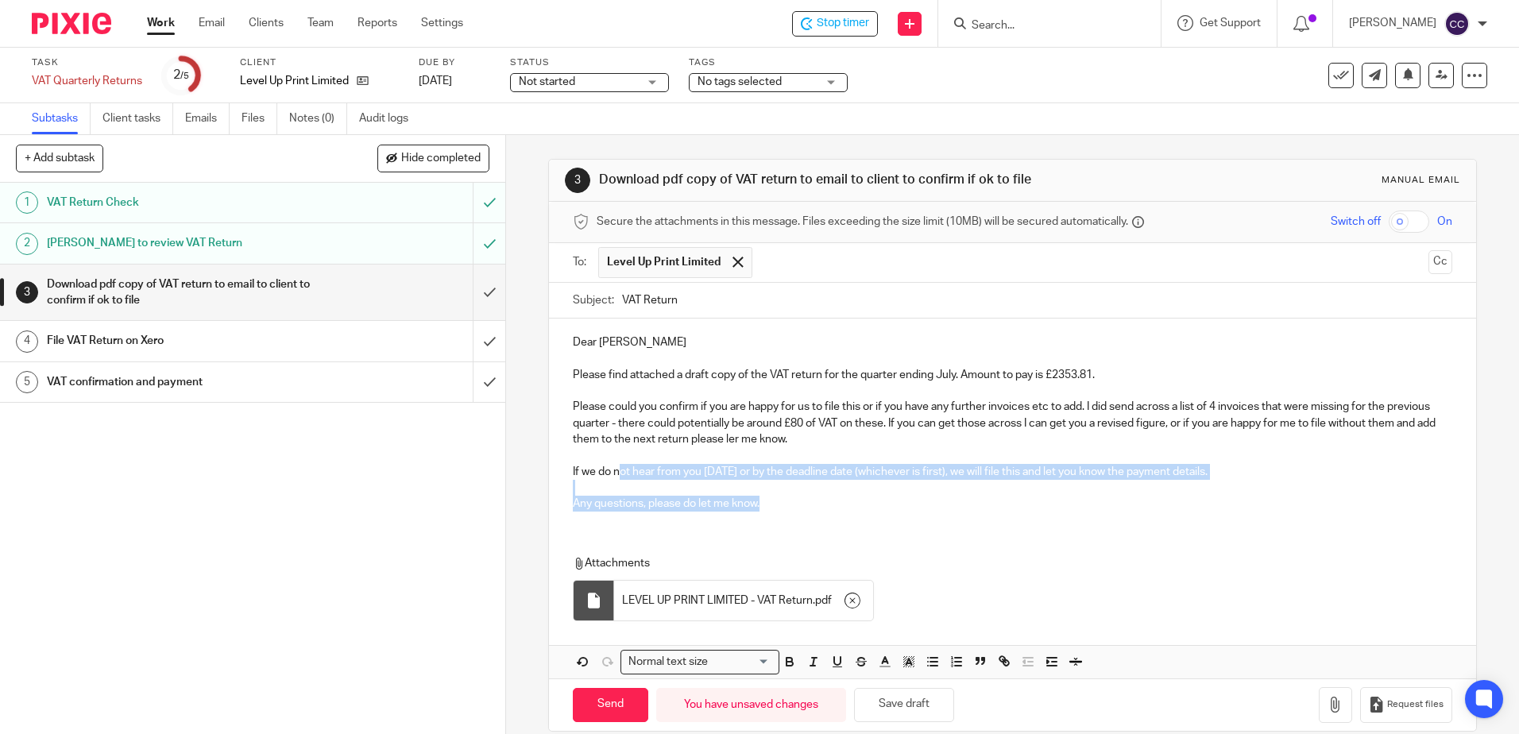
drag, startPoint x: 771, startPoint y: 504, endPoint x: 615, endPoint y: 463, distance: 161.9
click at [615, 463] on div "Dear Matt Please find attached a draft copy of the VAT return for the quarter e…" at bounding box center [1012, 421] width 926 height 205
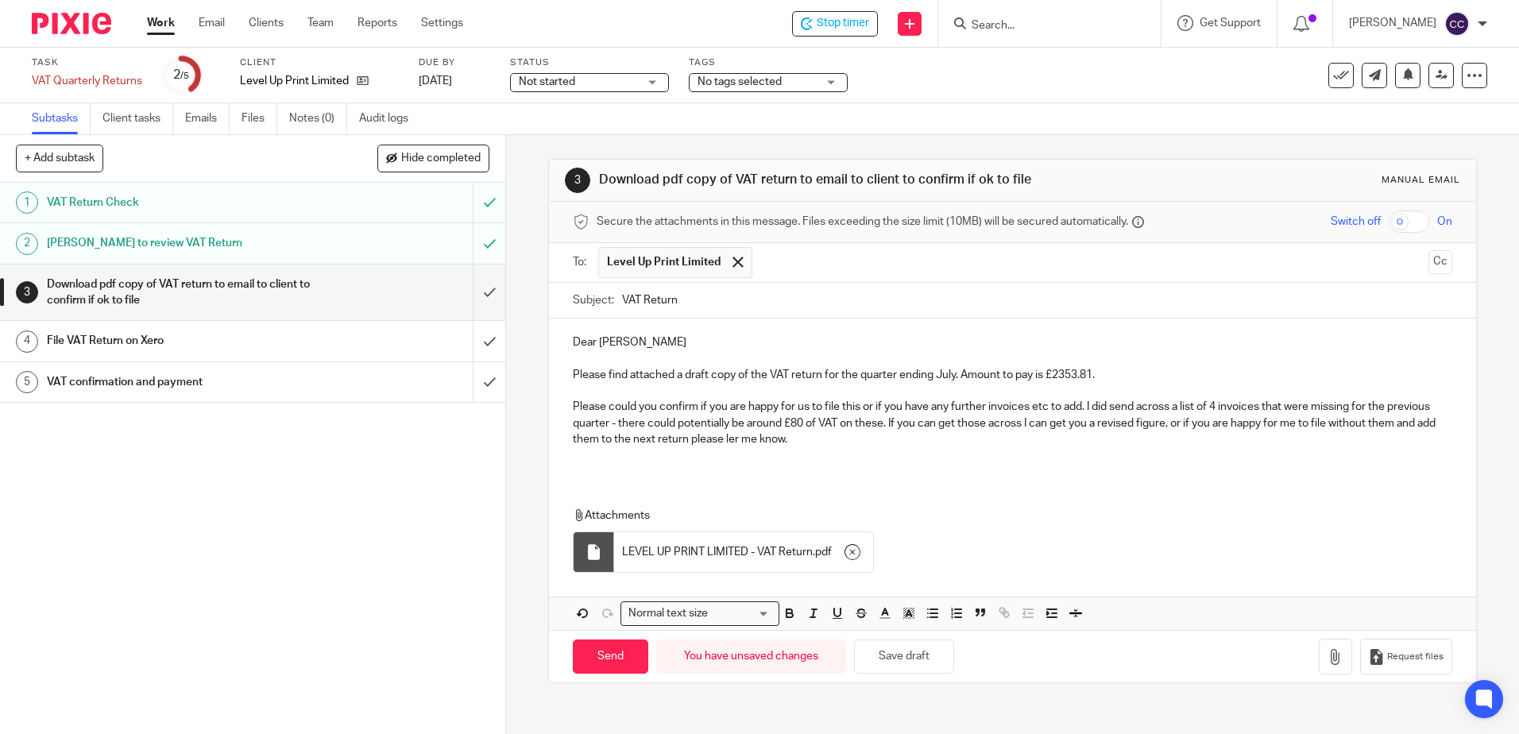
click at [806, 437] on p "Please could you confirm if you are happy for us to file this or if you have an…" at bounding box center [1012, 423] width 879 height 48
drag, startPoint x: 1082, startPoint y: 407, endPoint x: 1061, endPoint y: 451, distance: 49.4
click at [1082, 410] on p "Please could you confirm if you are happy for us to file this or if you have an…" at bounding box center [1012, 423] width 879 height 48
click at [1367, 408] on p "Please could you confirm if you are happy for us to file this or if you have an…" at bounding box center [1012, 423] width 879 height 48
click at [620, 662] on input "Send" at bounding box center [610, 656] width 75 height 34
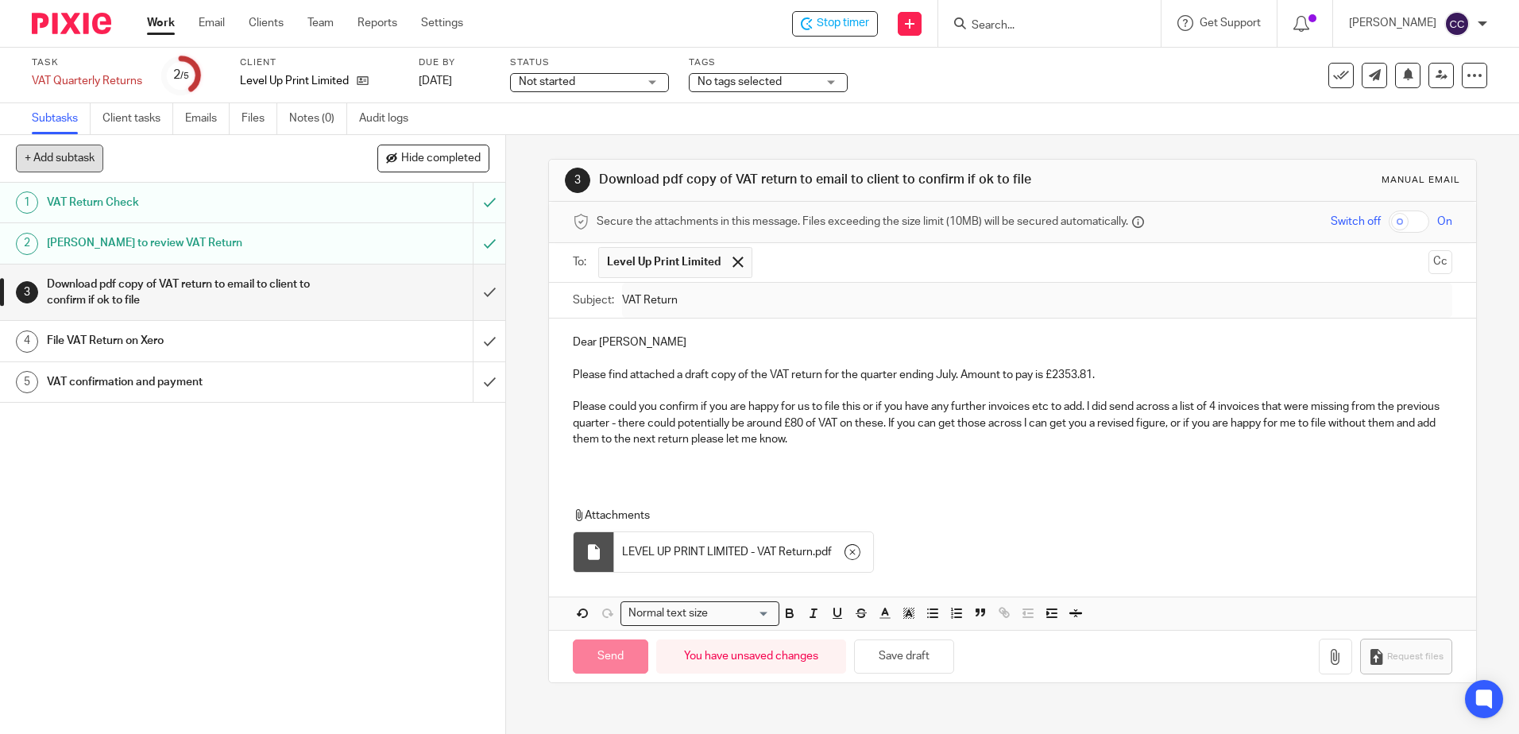
type input "Sent"
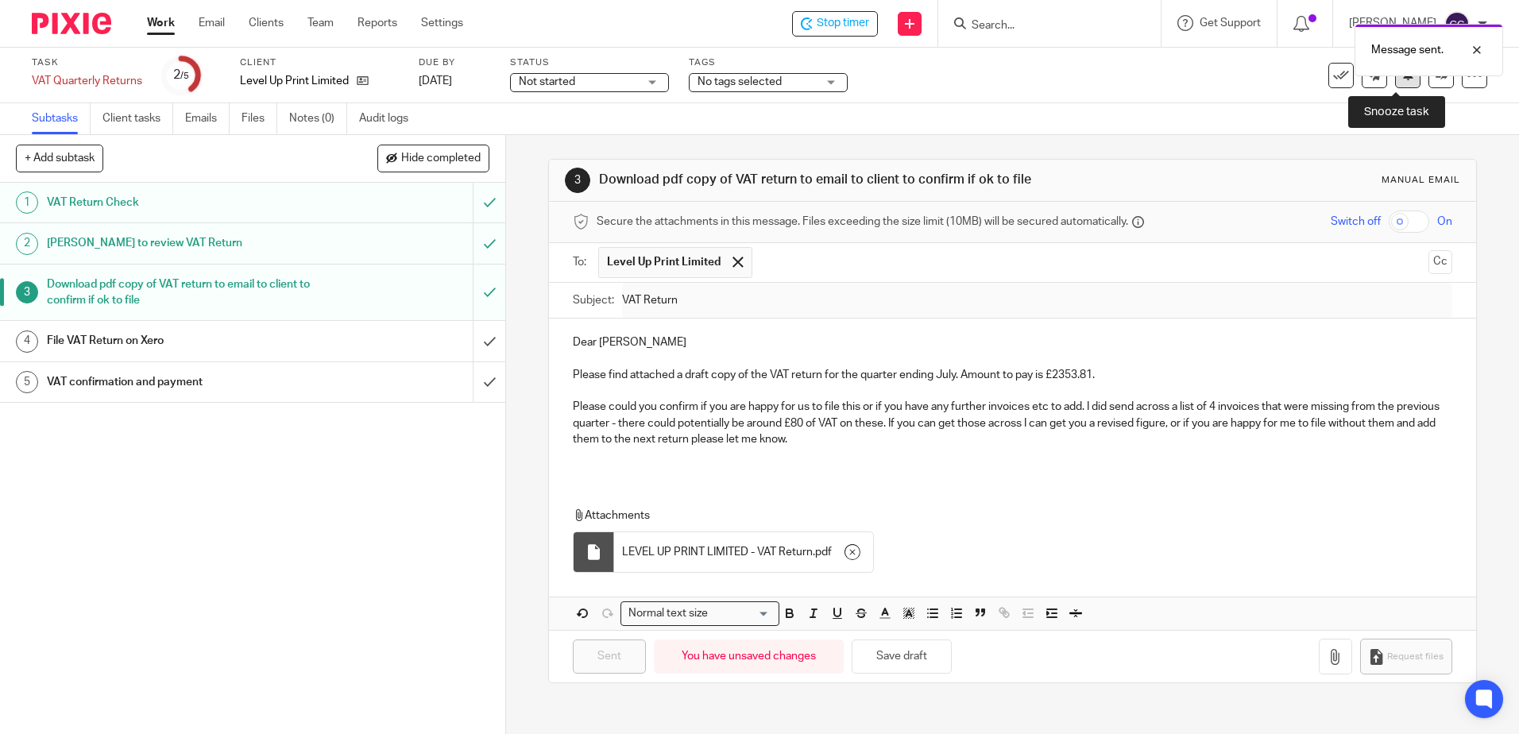
click at [1395, 87] on button at bounding box center [1407, 75] width 25 height 25
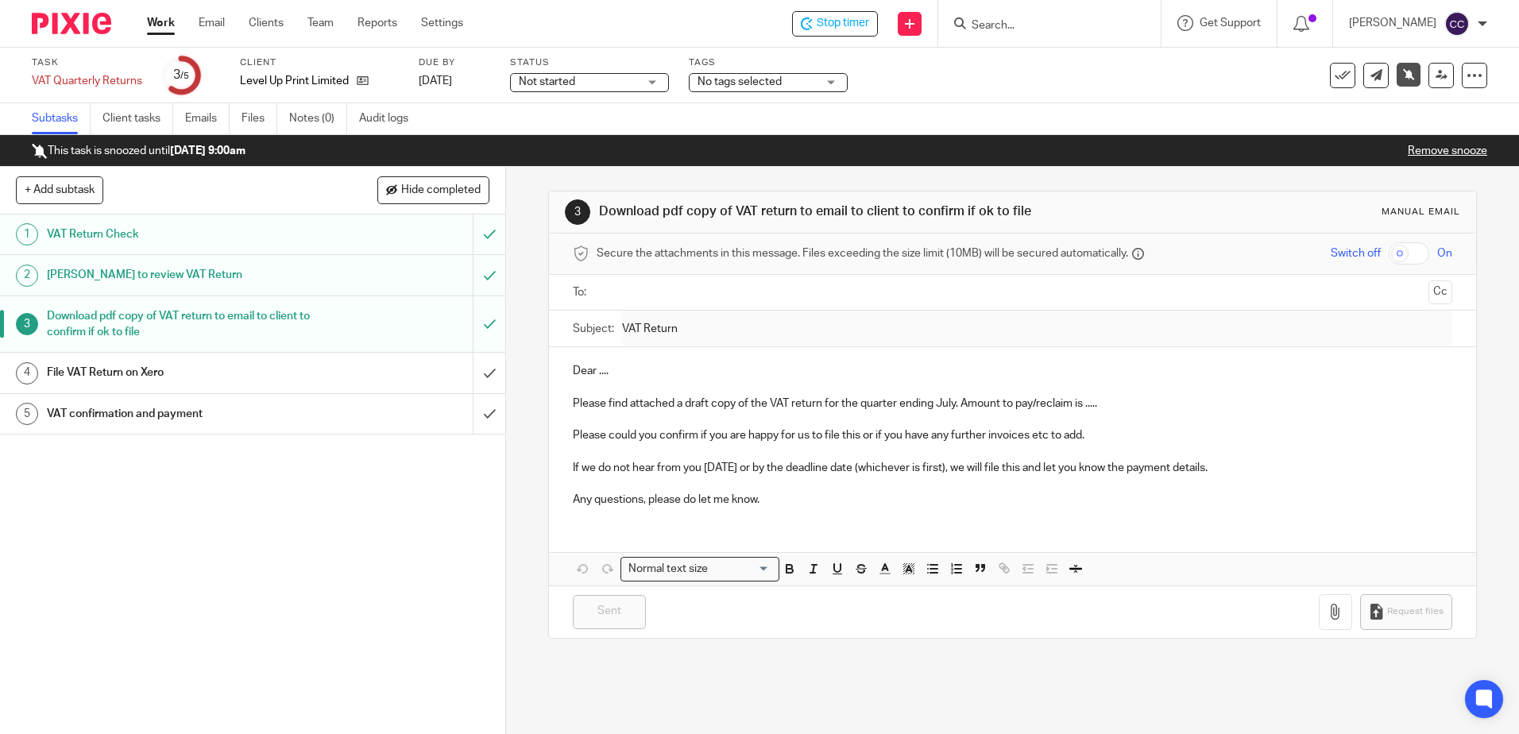
click at [157, 31] on link "Work" at bounding box center [161, 23] width 28 height 16
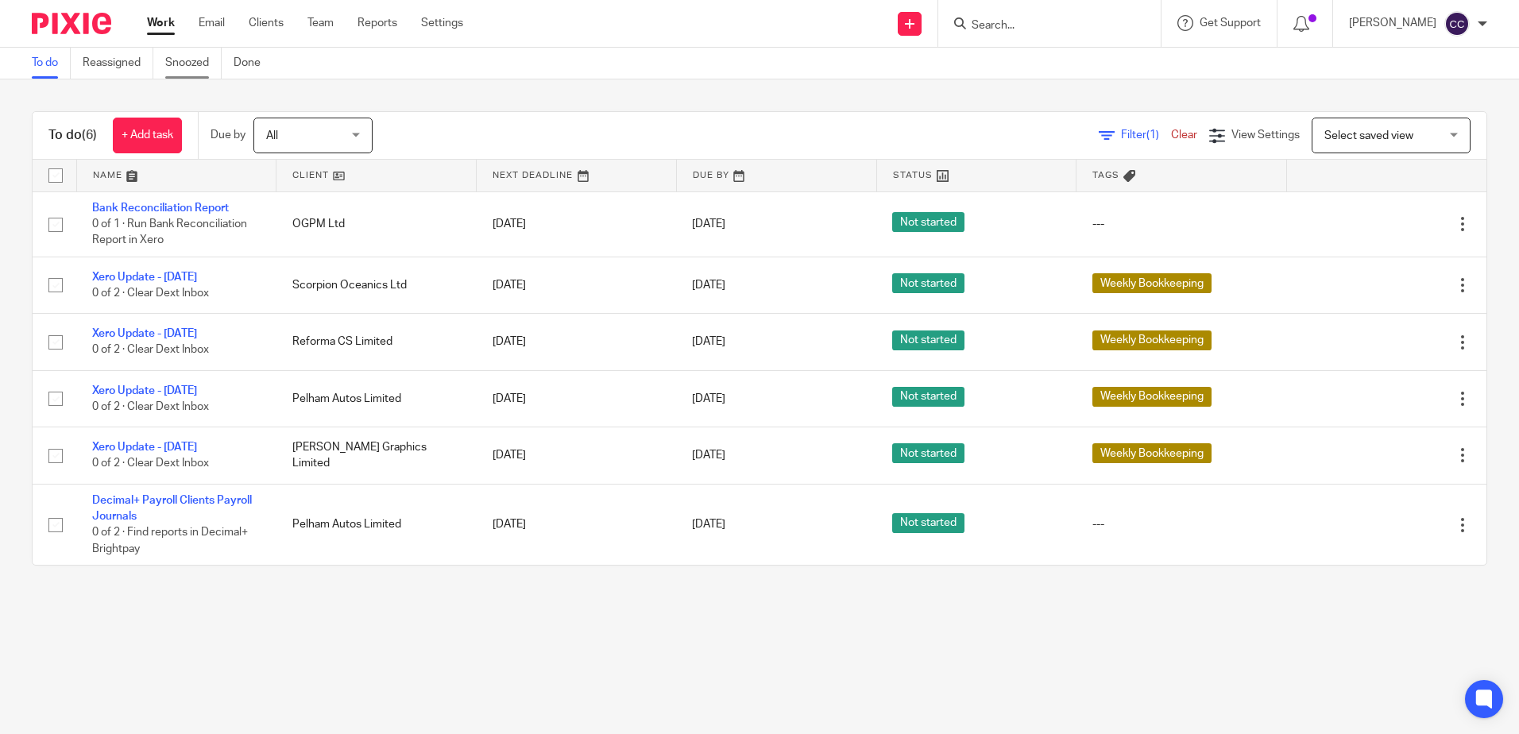
click at [202, 71] on link "Snoozed" at bounding box center [193, 63] width 56 height 31
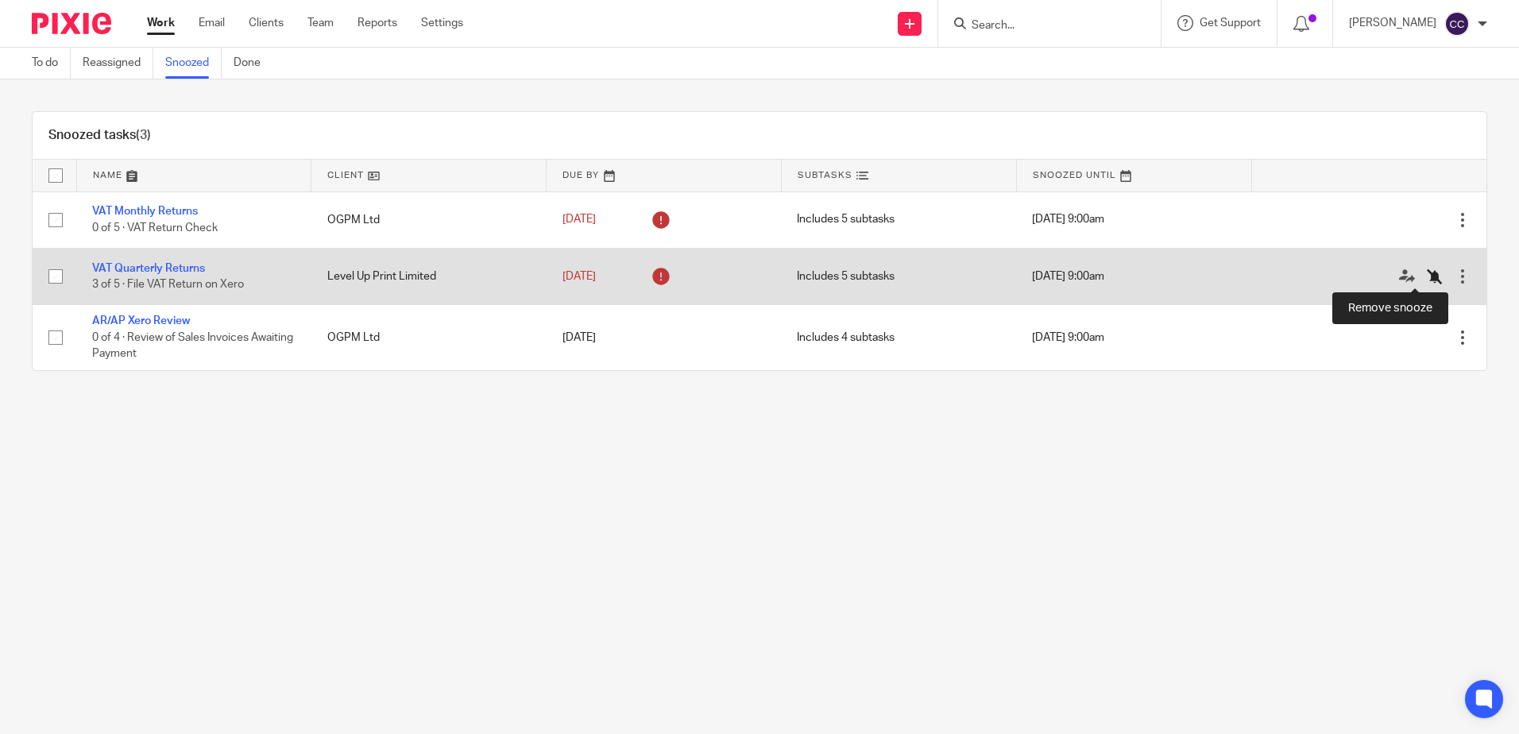
click at [1427, 276] on icon at bounding box center [1435, 277] width 16 height 16
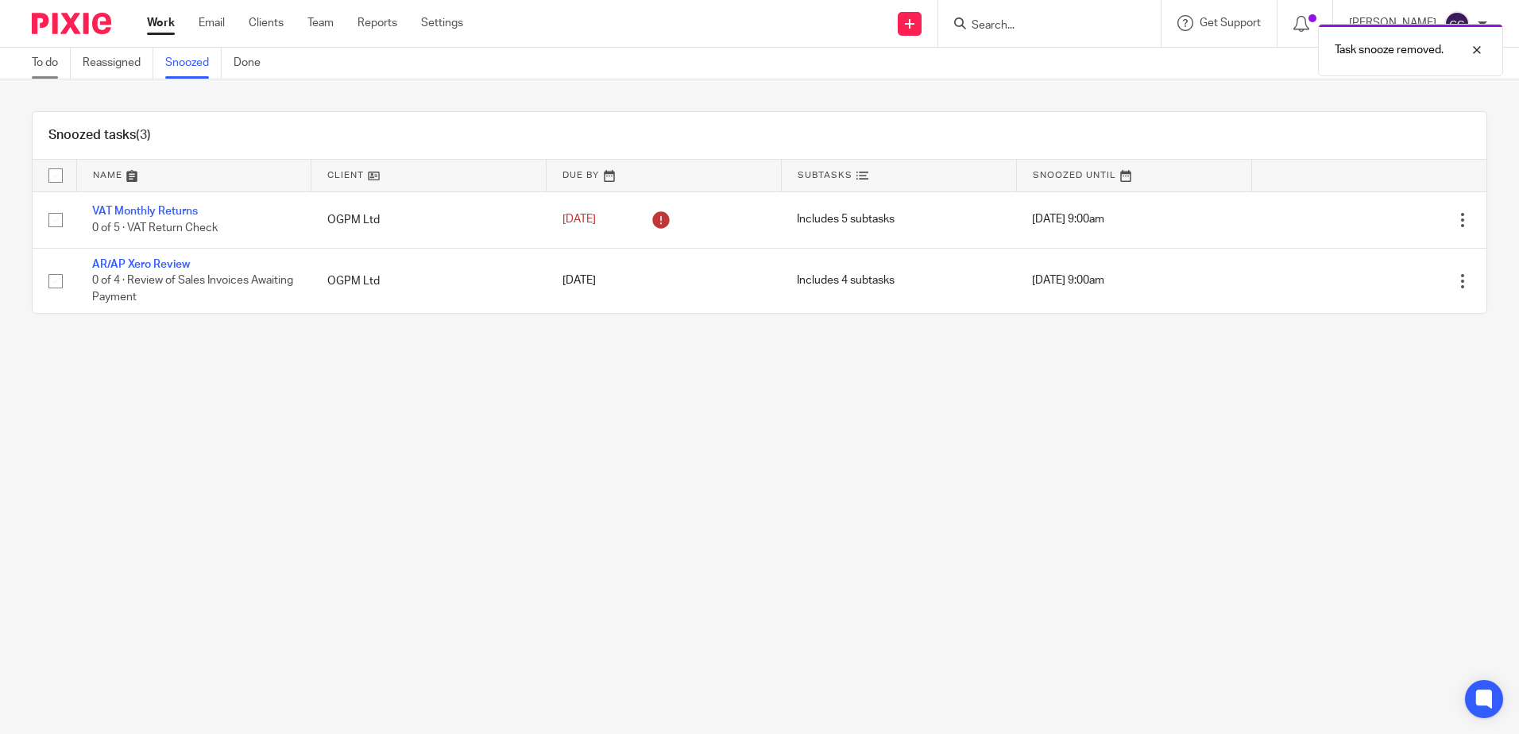
click at [46, 64] on link "To do" at bounding box center [51, 63] width 39 height 31
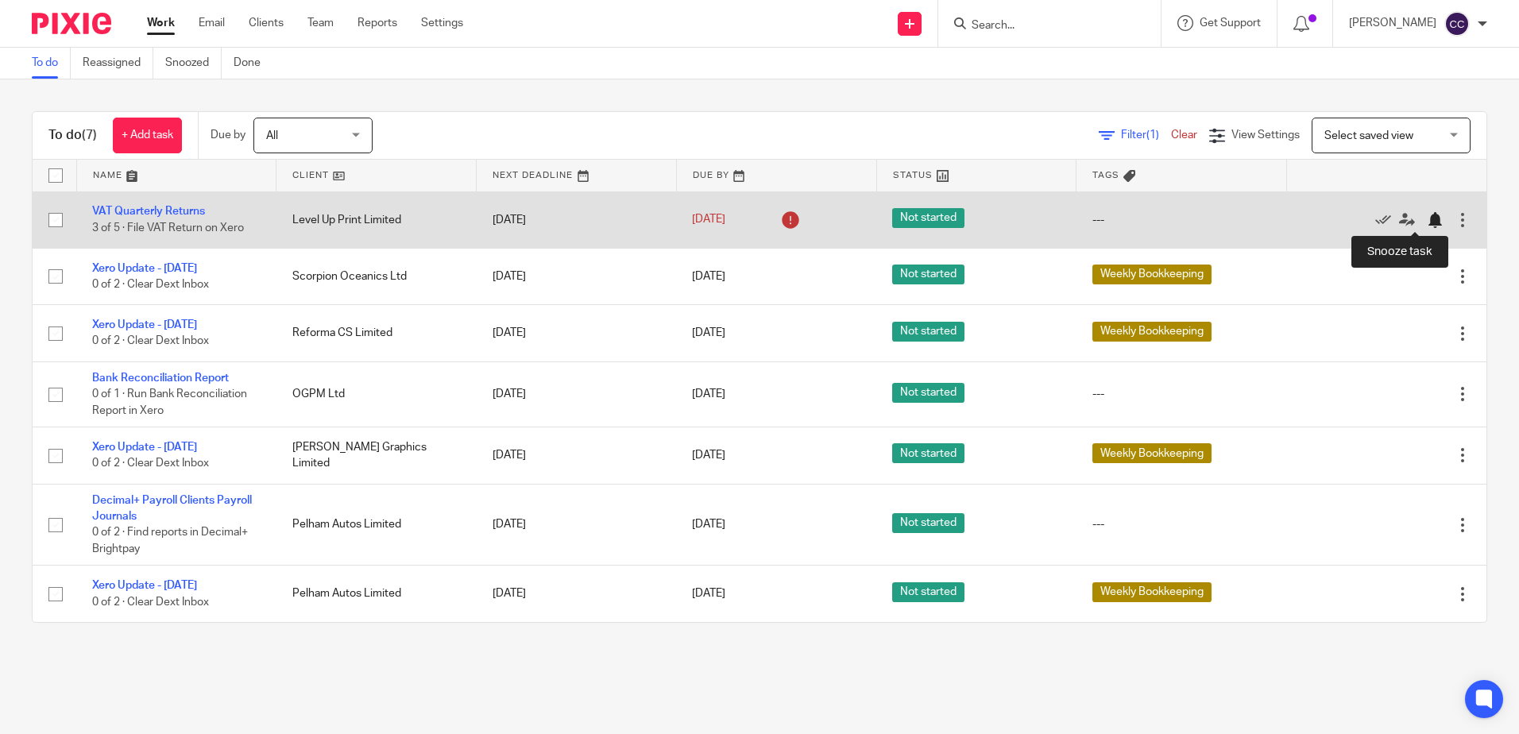
click at [1427, 218] on div at bounding box center [1435, 220] width 16 height 16
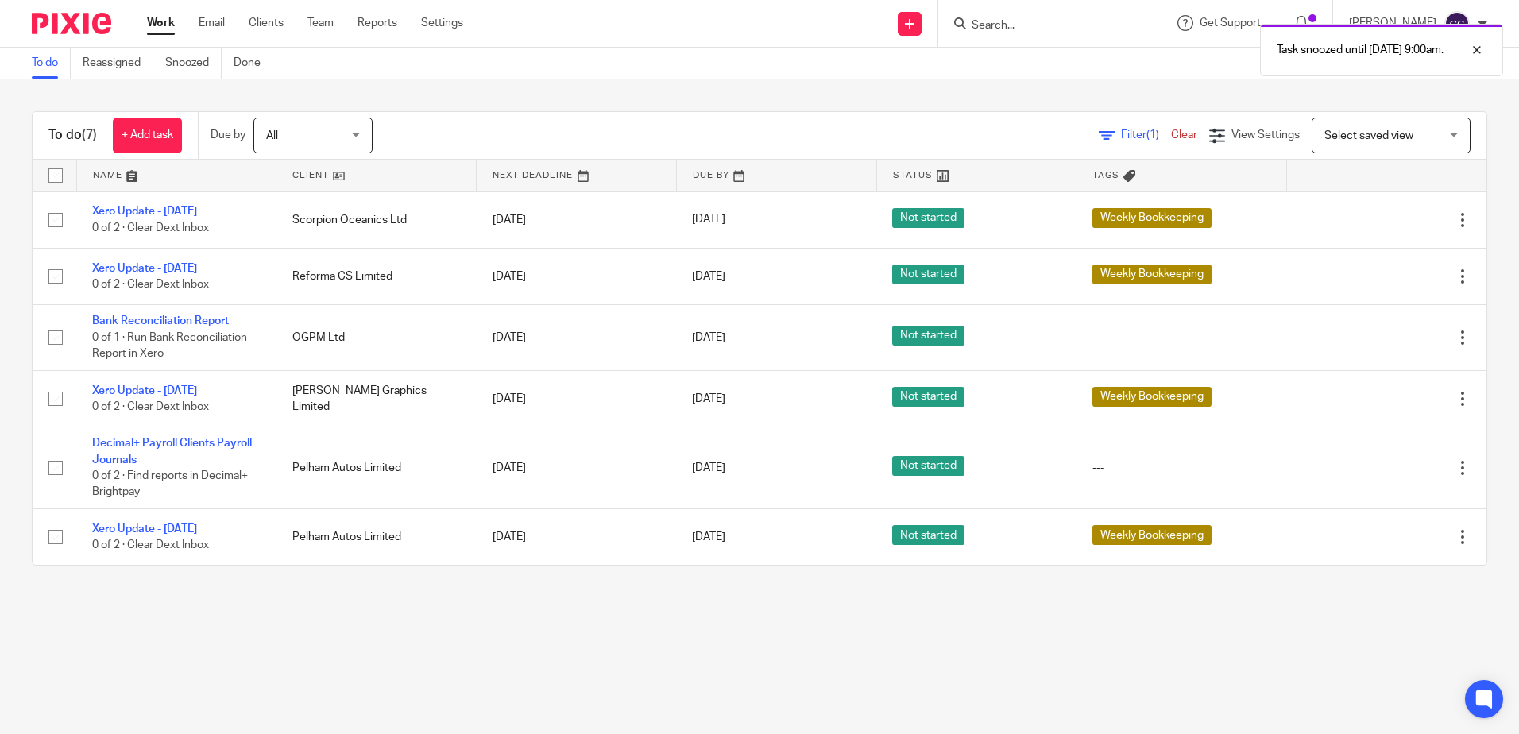
click at [294, 184] on link at bounding box center [375, 176] width 199 height 32
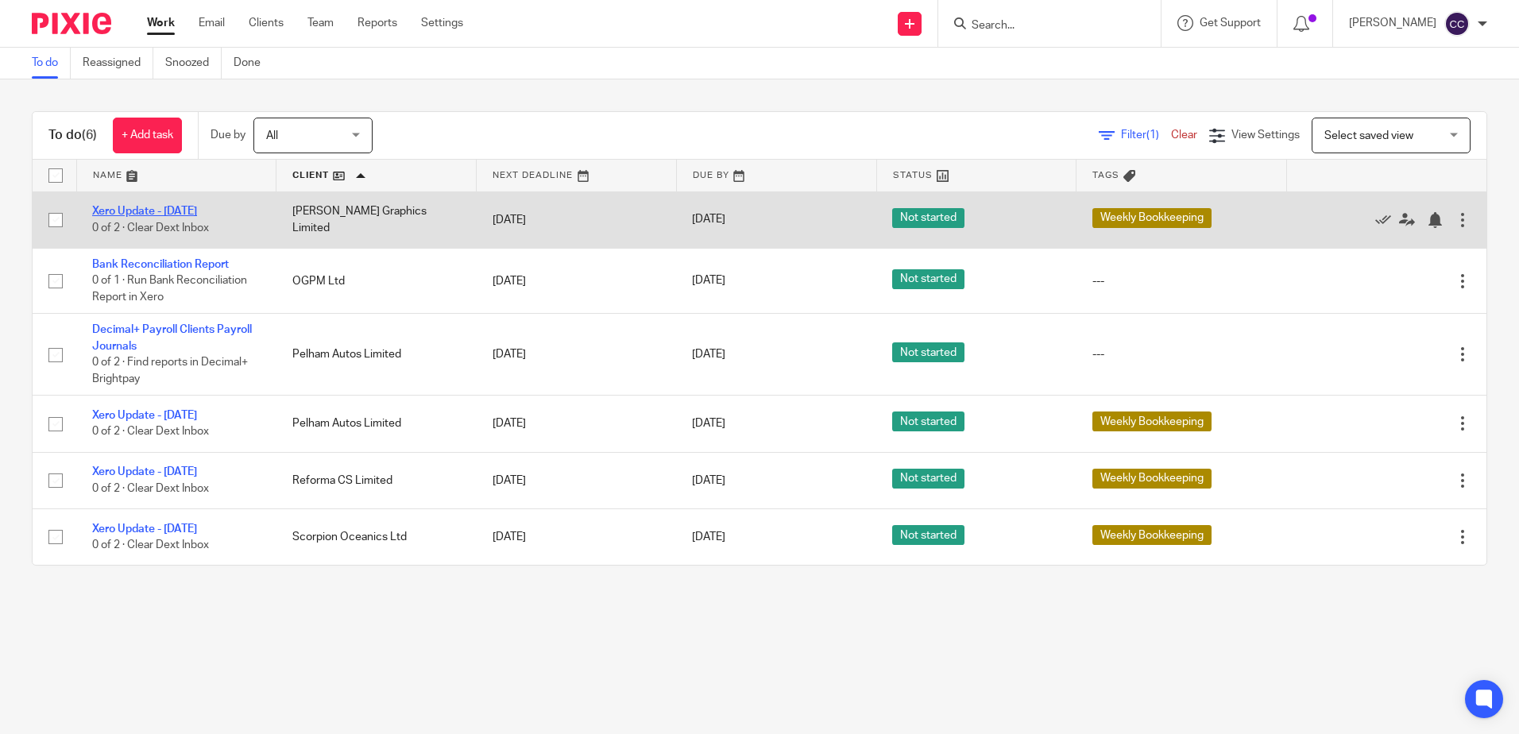
click at [197, 210] on link "Xero Update - [DATE]" at bounding box center [144, 211] width 105 height 11
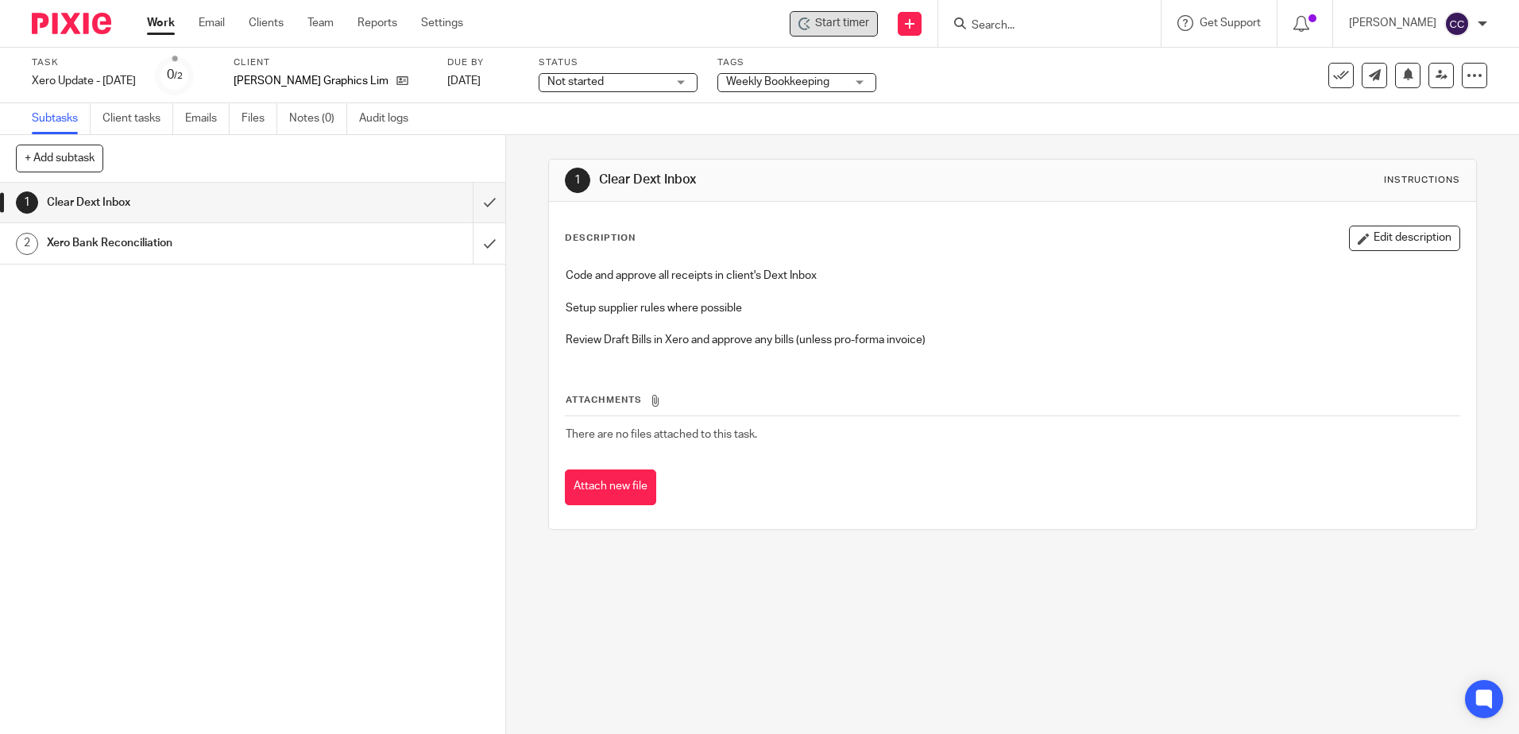
click at [867, 25] on span "Start timer" at bounding box center [842, 23] width 54 height 17
click at [838, 18] on span "Start timer" at bounding box center [842, 23] width 54 height 17
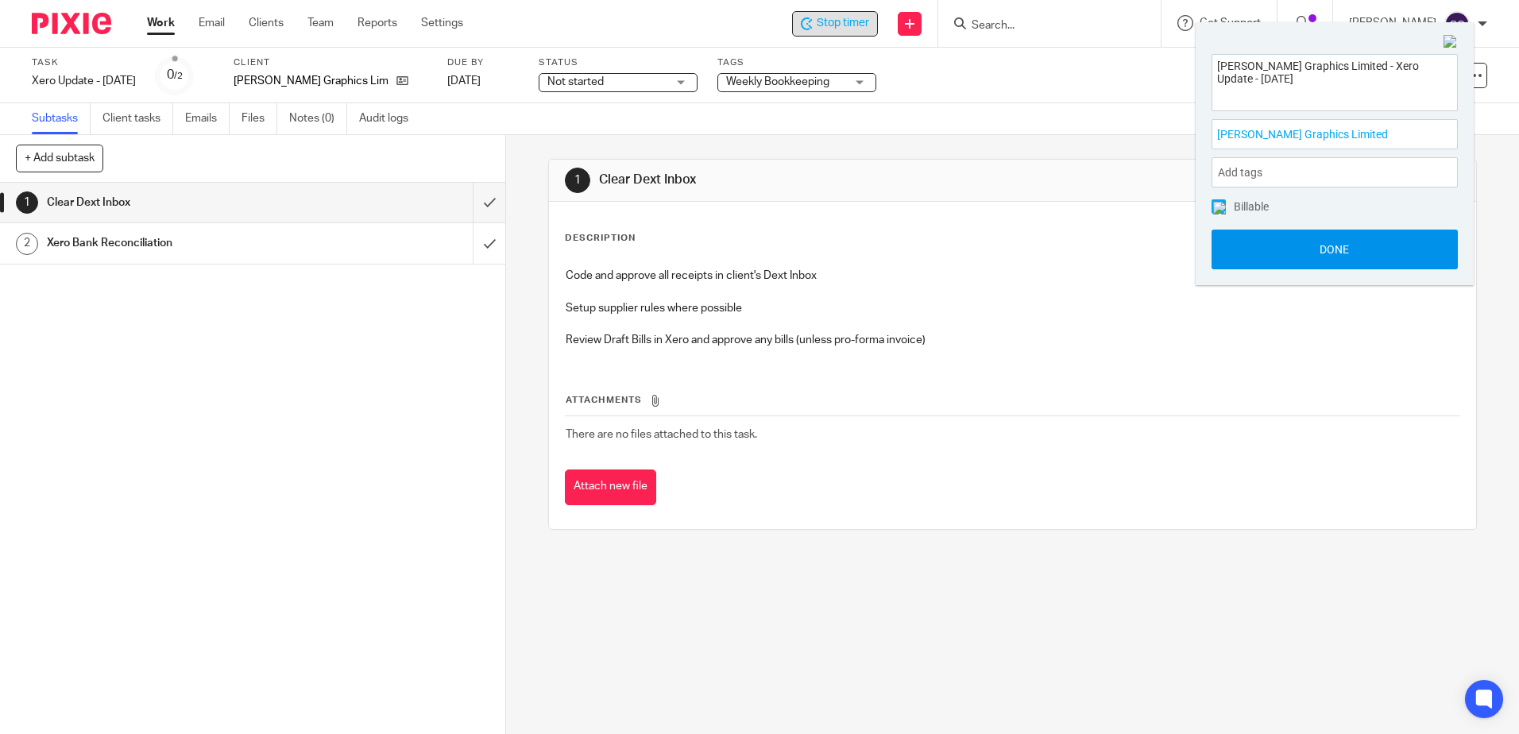
click at [1260, 257] on button "Done" at bounding box center [1334, 250] width 246 height 40
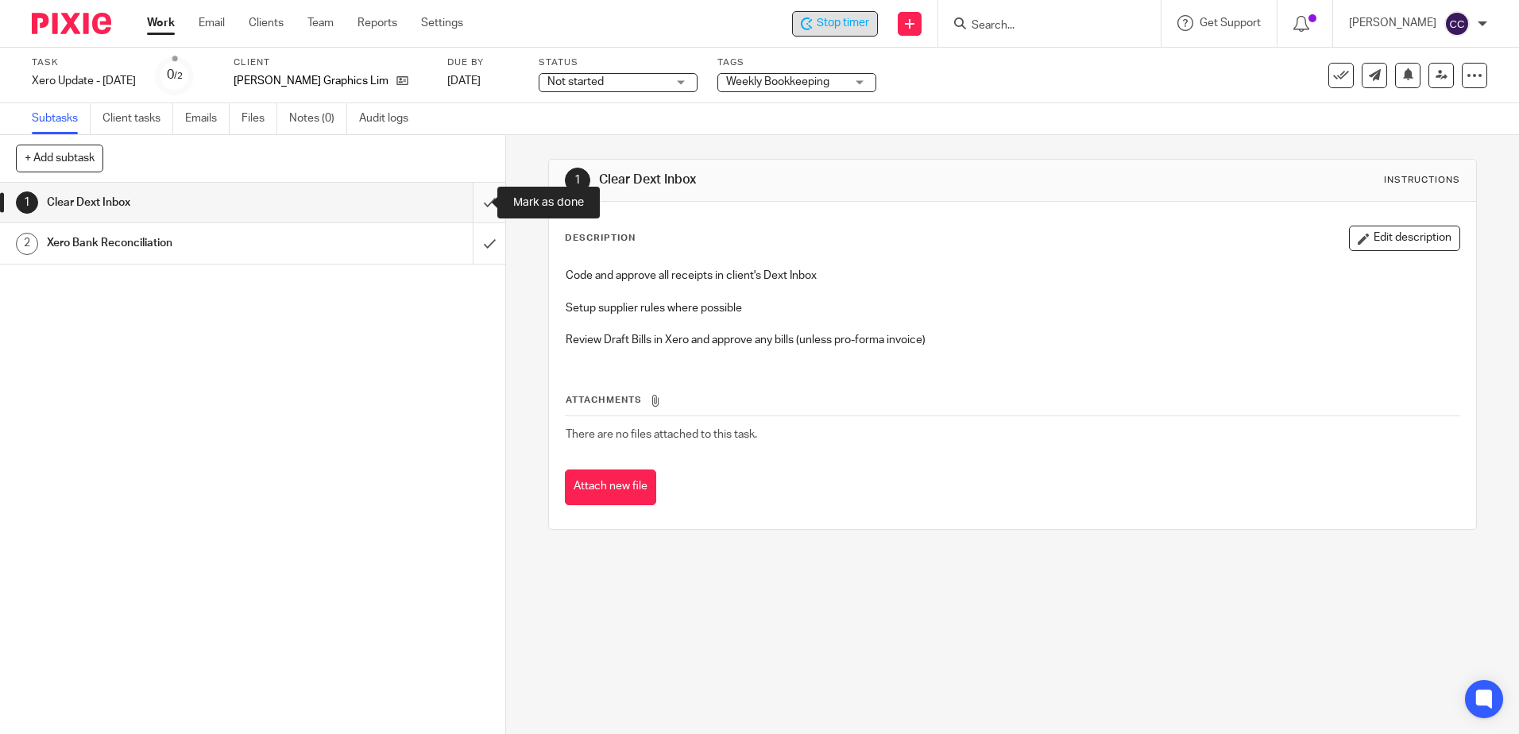
click at [476, 199] on input "submit" at bounding box center [252, 203] width 505 height 40
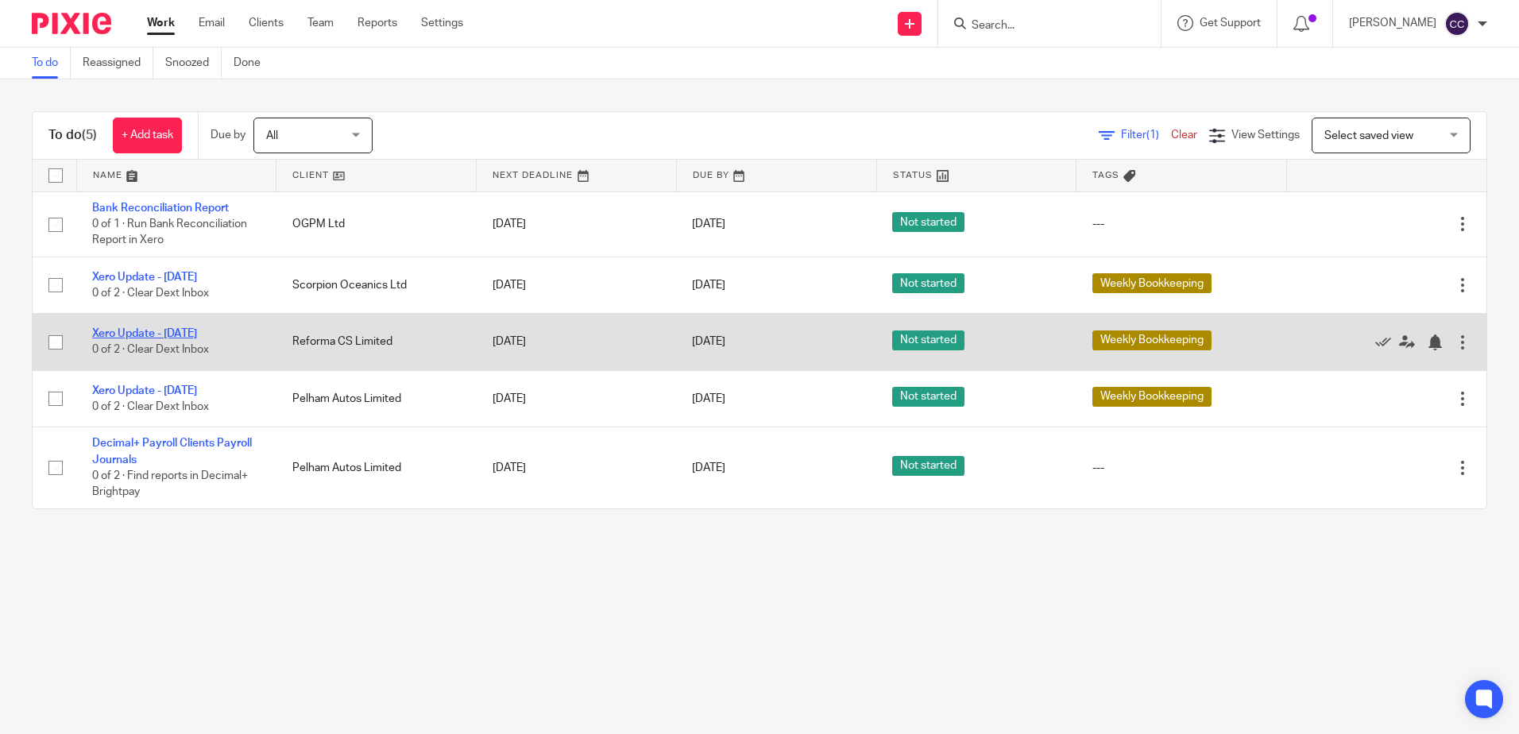
click at [182, 333] on link "Xero Update - [DATE]" at bounding box center [144, 333] width 105 height 11
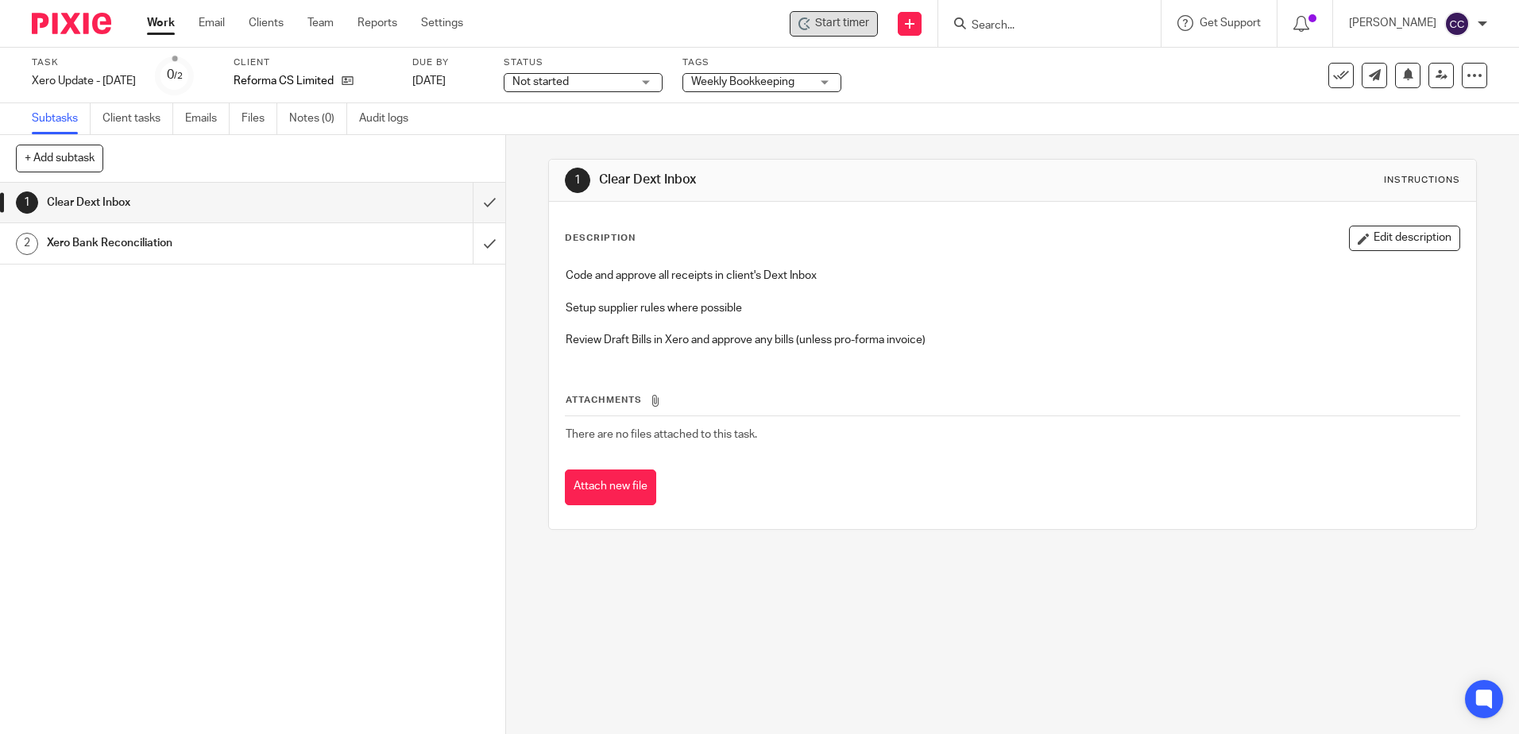
click at [856, 21] on span "Start timer" at bounding box center [842, 23] width 54 height 17
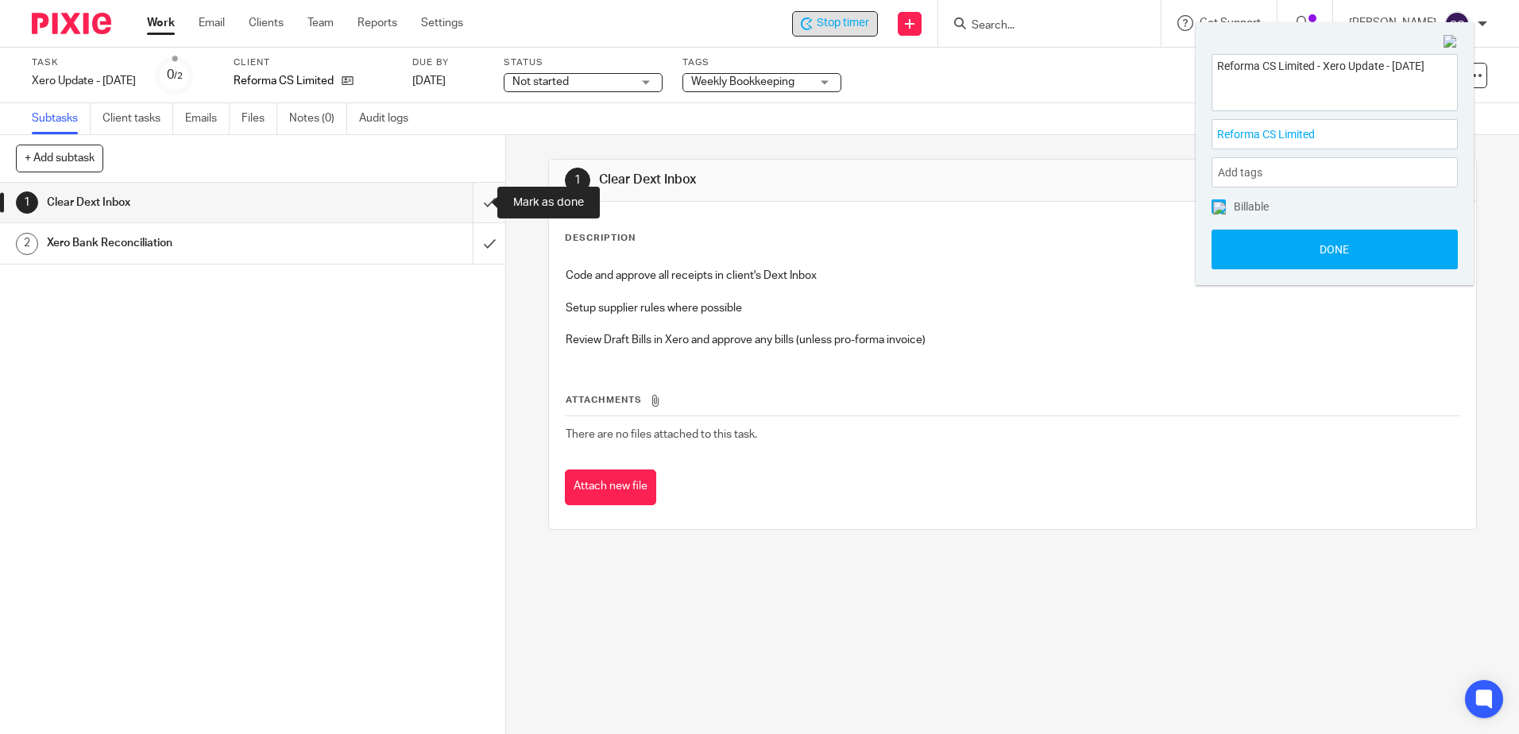
click at [469, 201] on input "submit" at bounding box center [252, 203] width 505 height 40
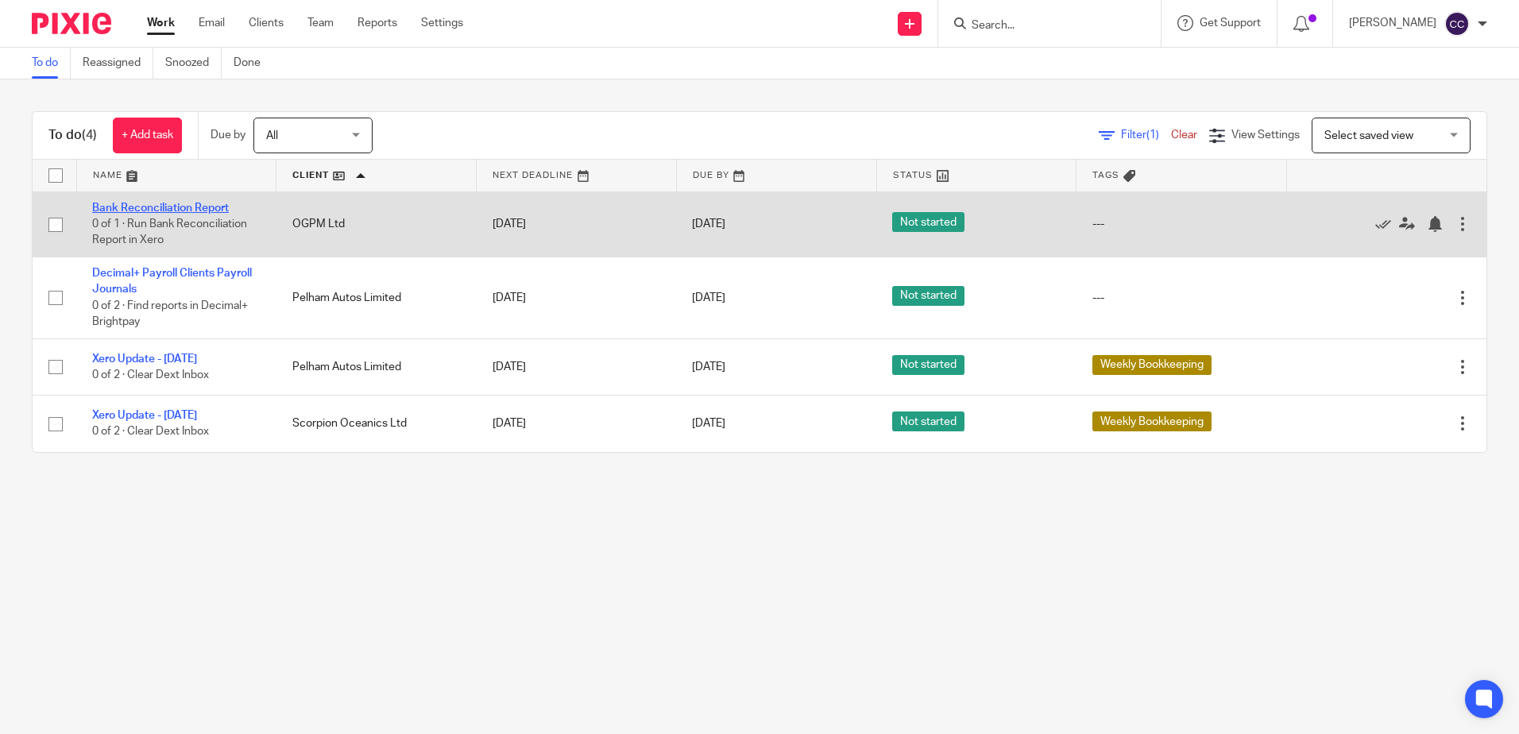
click at [178, 206] on link "Bank Reconciliation Report" at bounding box center [160, 208] width 137 height 11
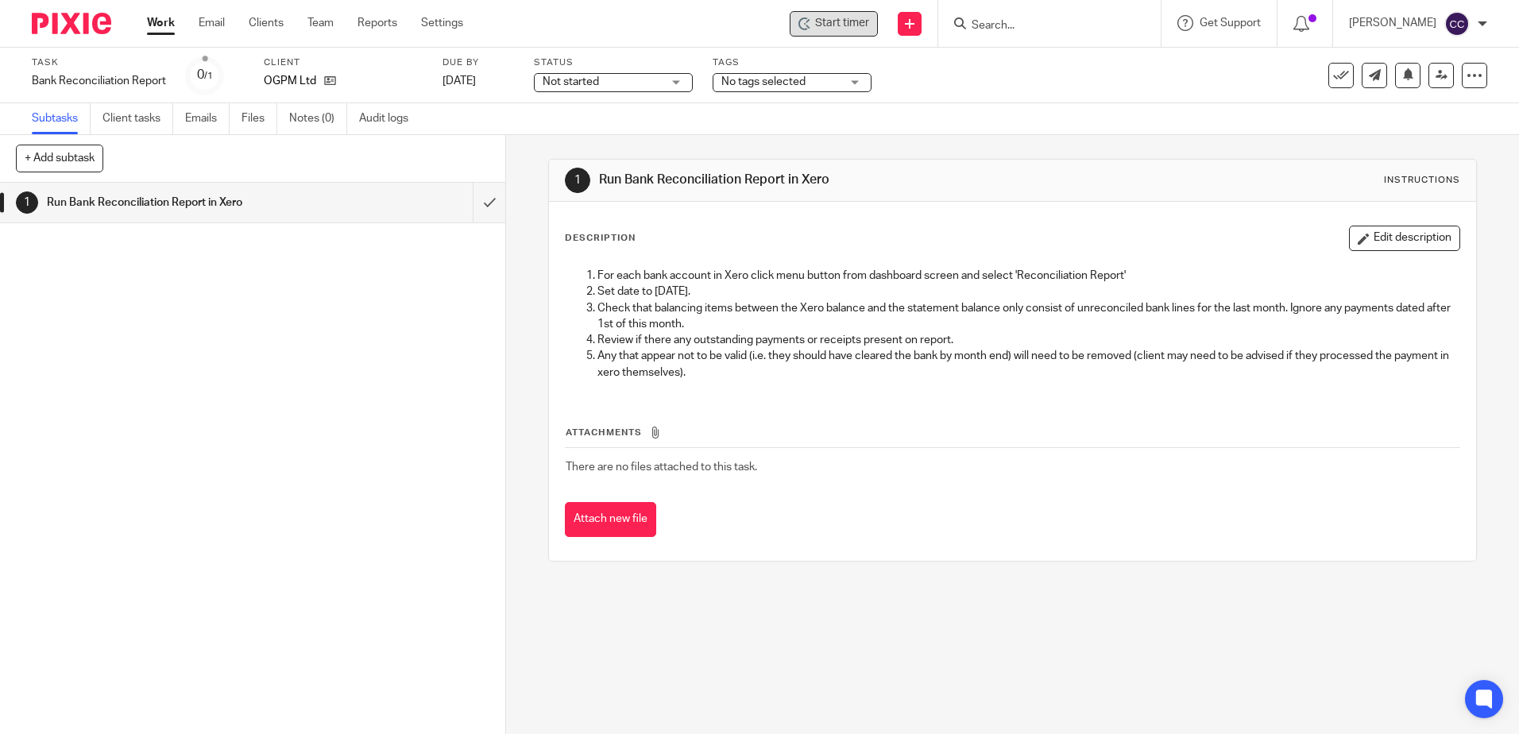
click at [858, 28] on span "Start timer" at bounding box center [842, 23] width 54 height 17
click at [854, 24] on span "Start timer" at bounding box center [842, 23] width 54 height 17
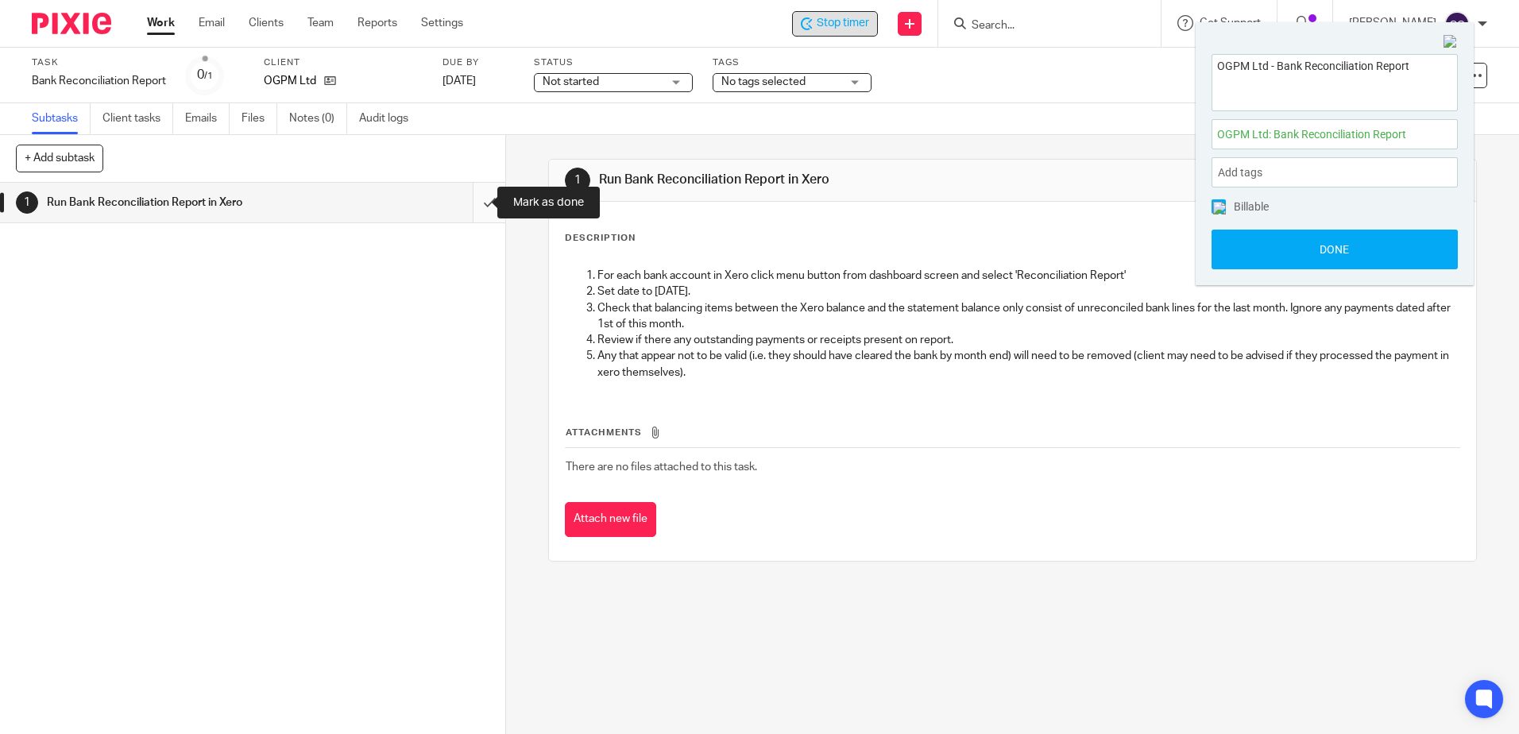
click at [470, 203] on input "submit" at bounding box center [252, 203] width 505 height 40
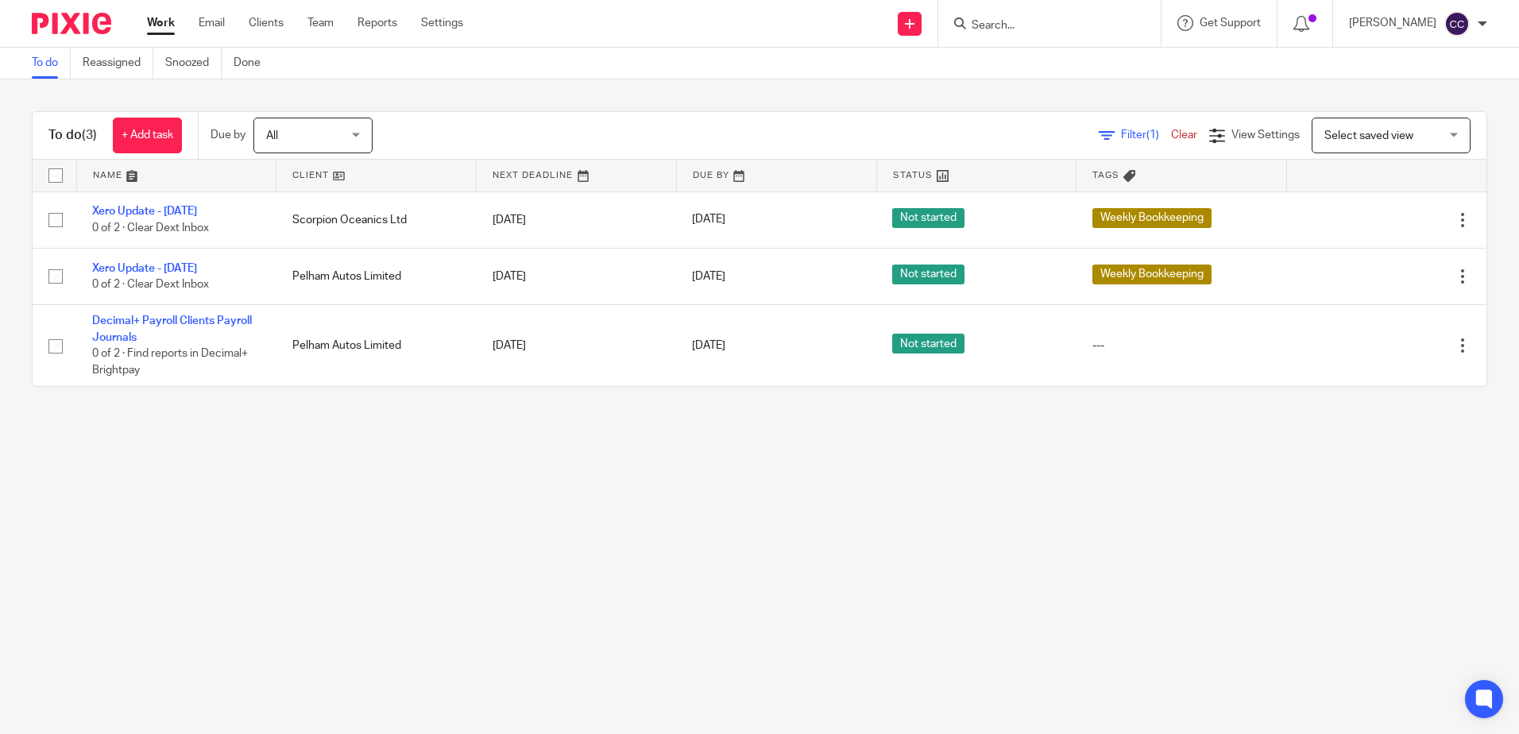
click at [314, 178] on link at bounding box center [375, 176] width 199 height 32
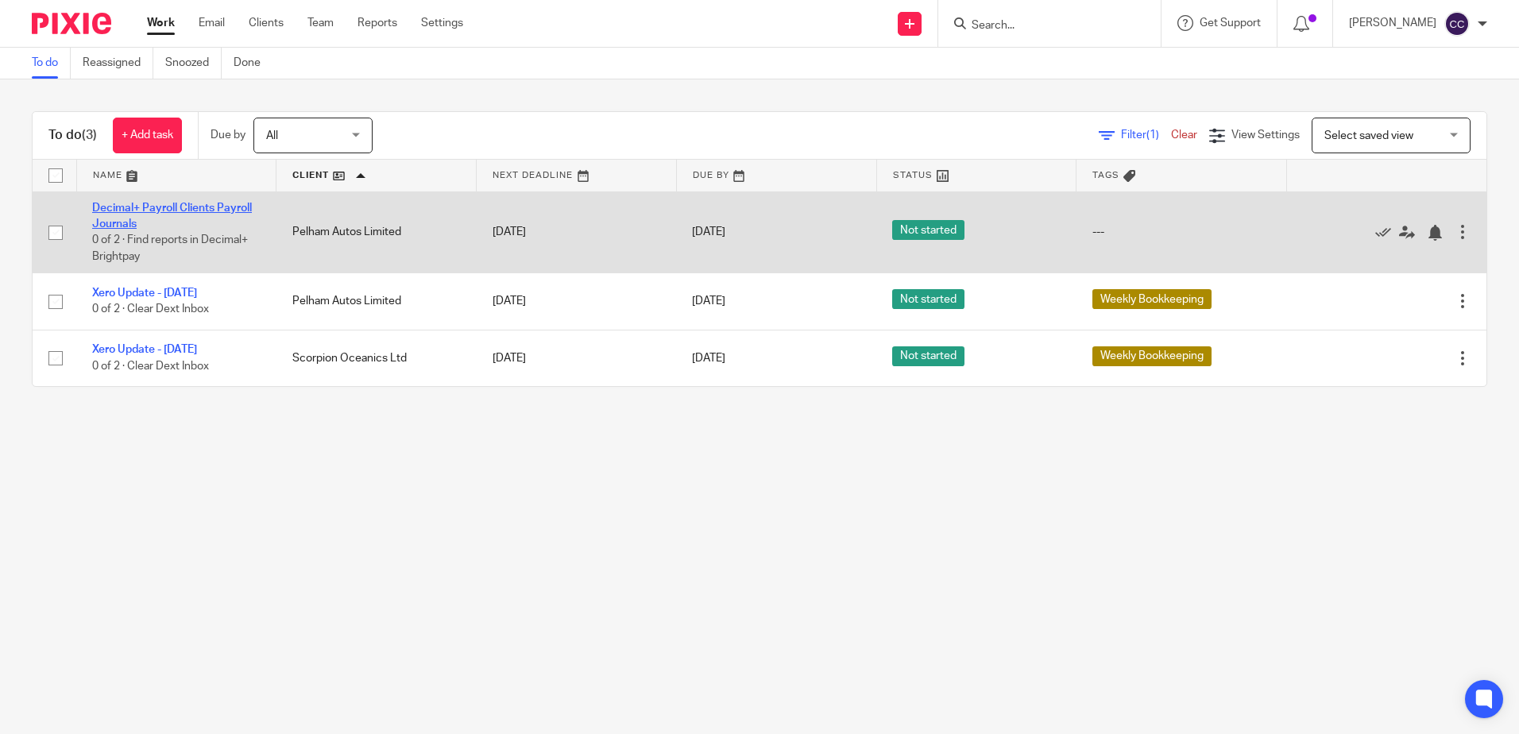
click at [206, 207] on link "Decimal+ Payroll Clients Payroll Journals" at bounding box center [172, 216] width 160 height 27
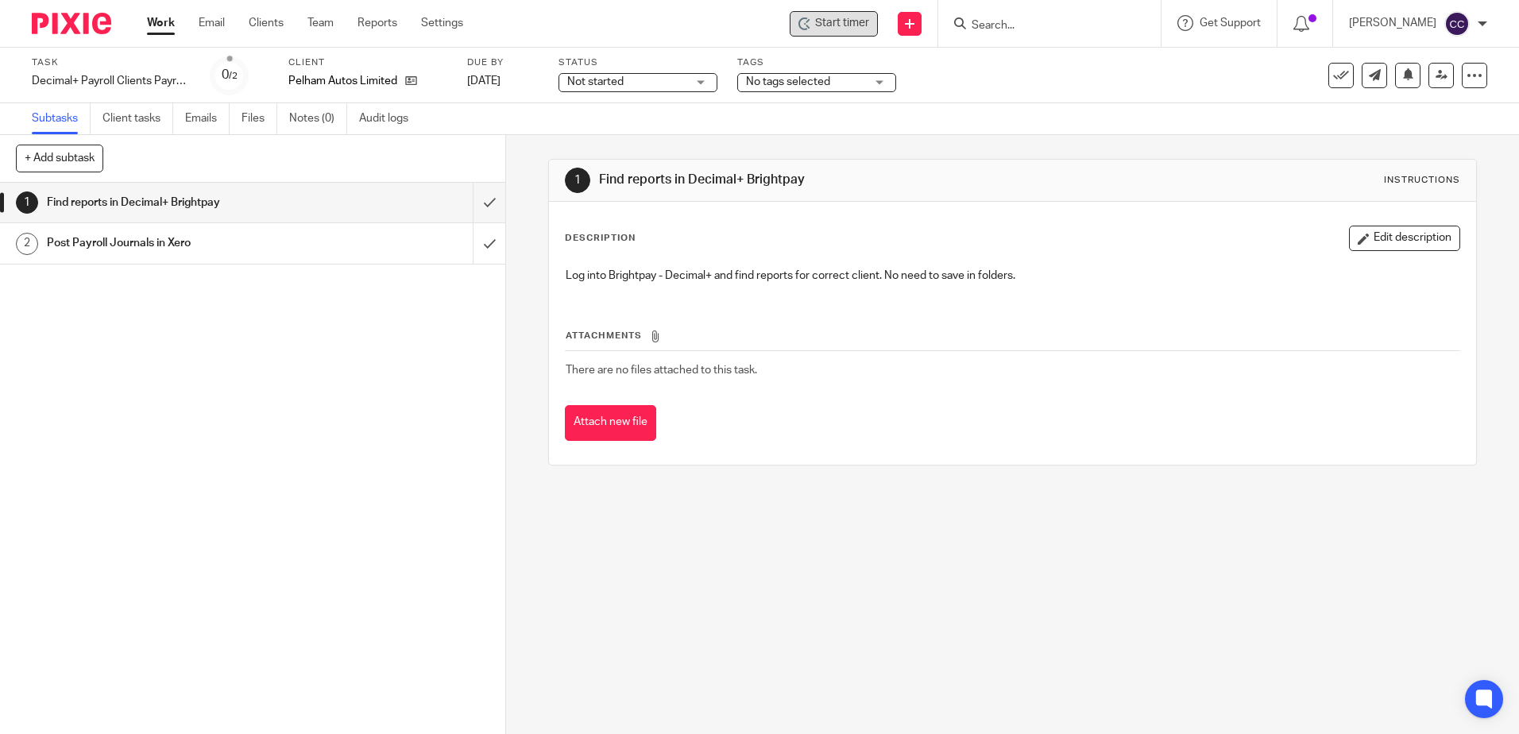
click at [856, 20] on span "Start timer" at bounding box center [842, 23] width 54 height 17
click at [842, 22] on span "Start timer" at bounding box center [842, 23] width 54 height 17
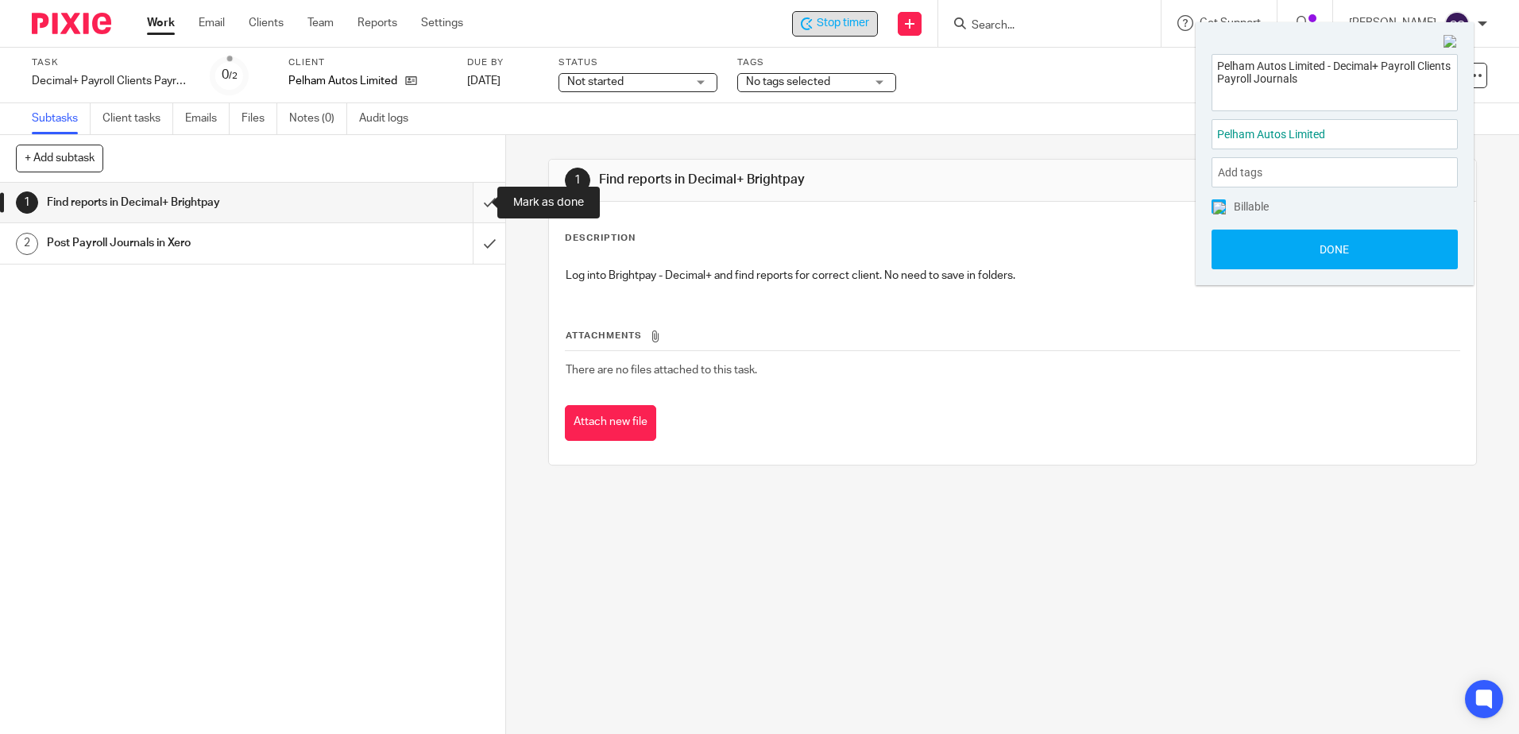
click at [473, 201] on input "submit" at bounding box center [252, 203] width 505 height 40
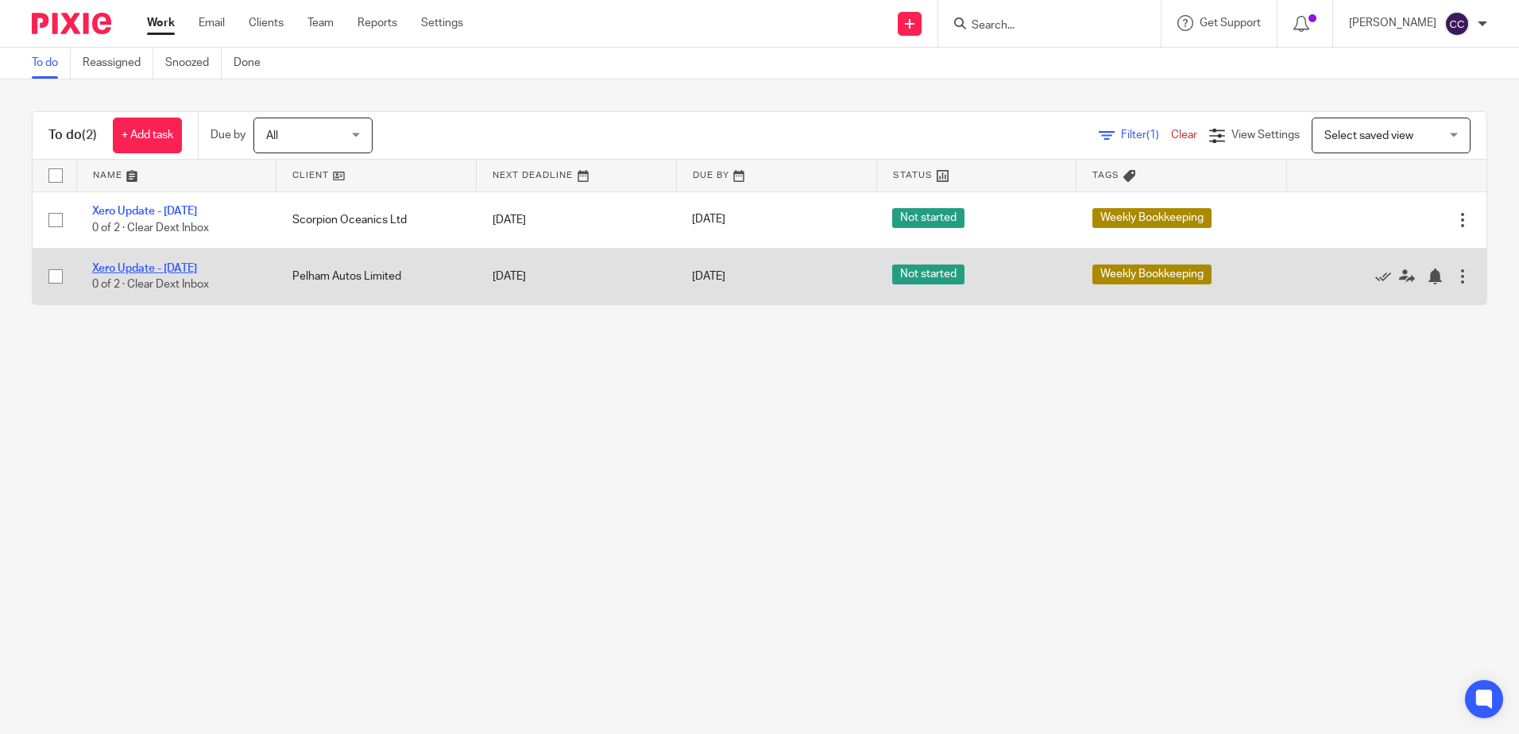
click at [159, 265] on link "Xero Update - [DATE]" at bounding box center [144, 268] width 105 height 11
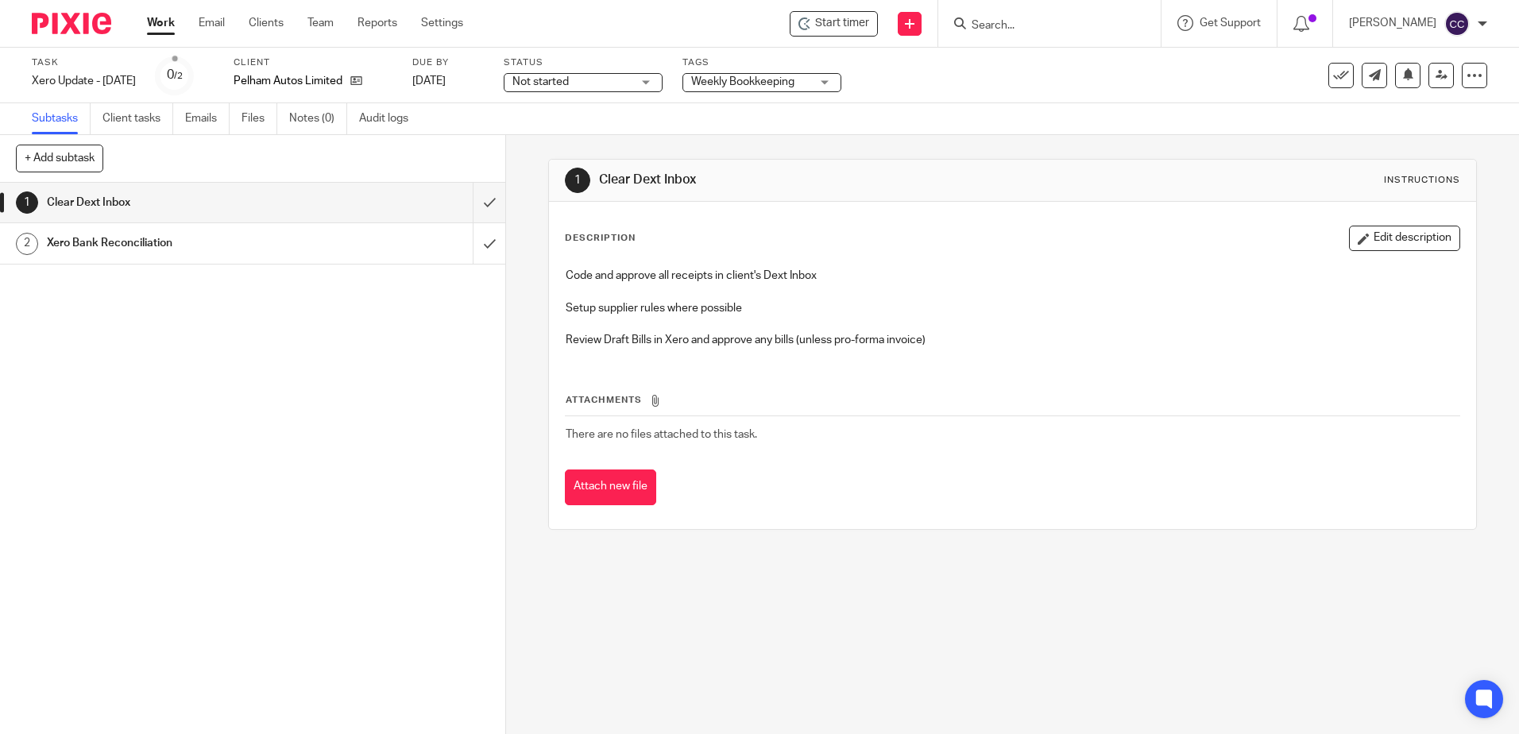
click at [848, 27] on span "Start timer" at bounding box center [842, 23] width 54 height 17
click at [847, 25] on span "Start timer" at bounding box center [842, 23] width 54 height 17
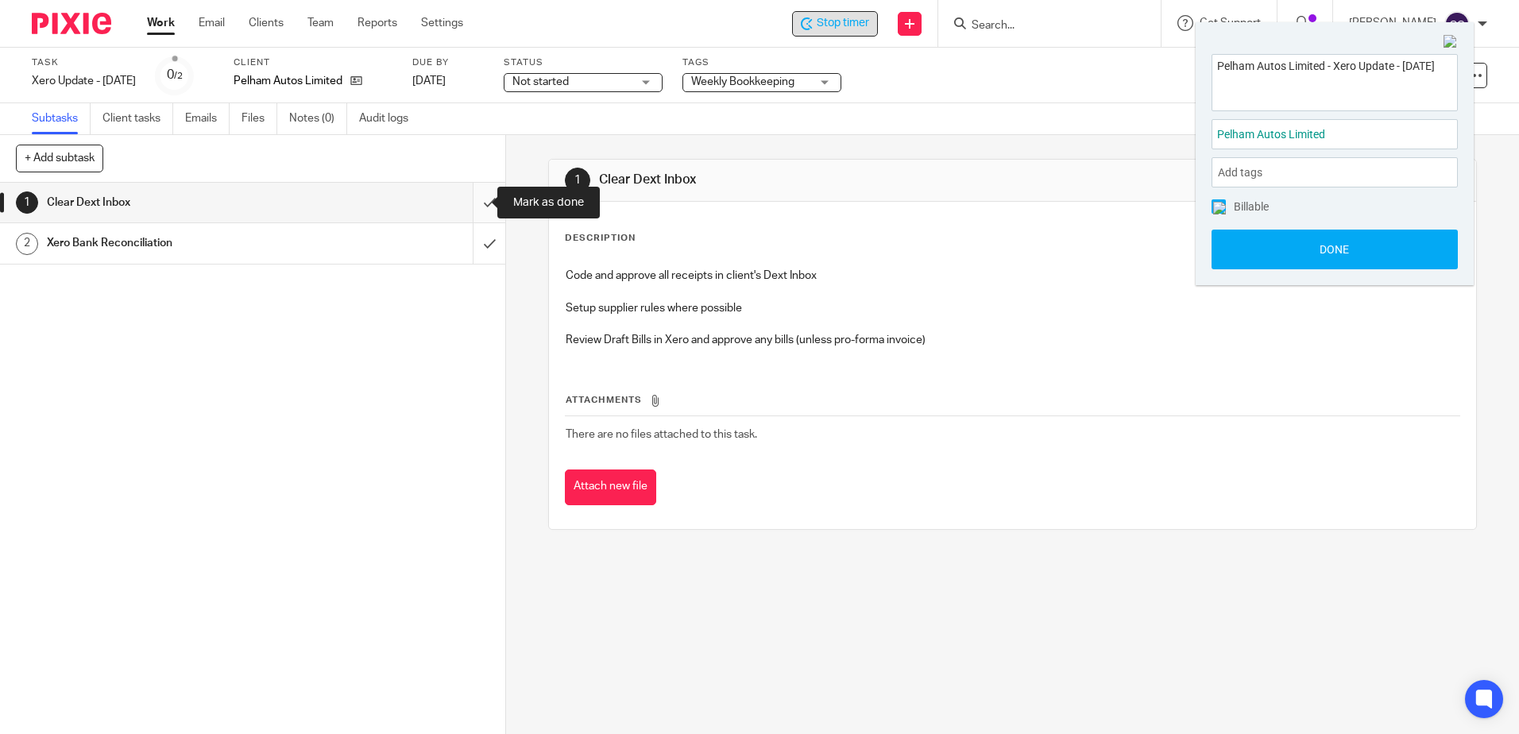
click at [466, 199] on input "submit" at bounding box center [252, 203] width 505 height 40
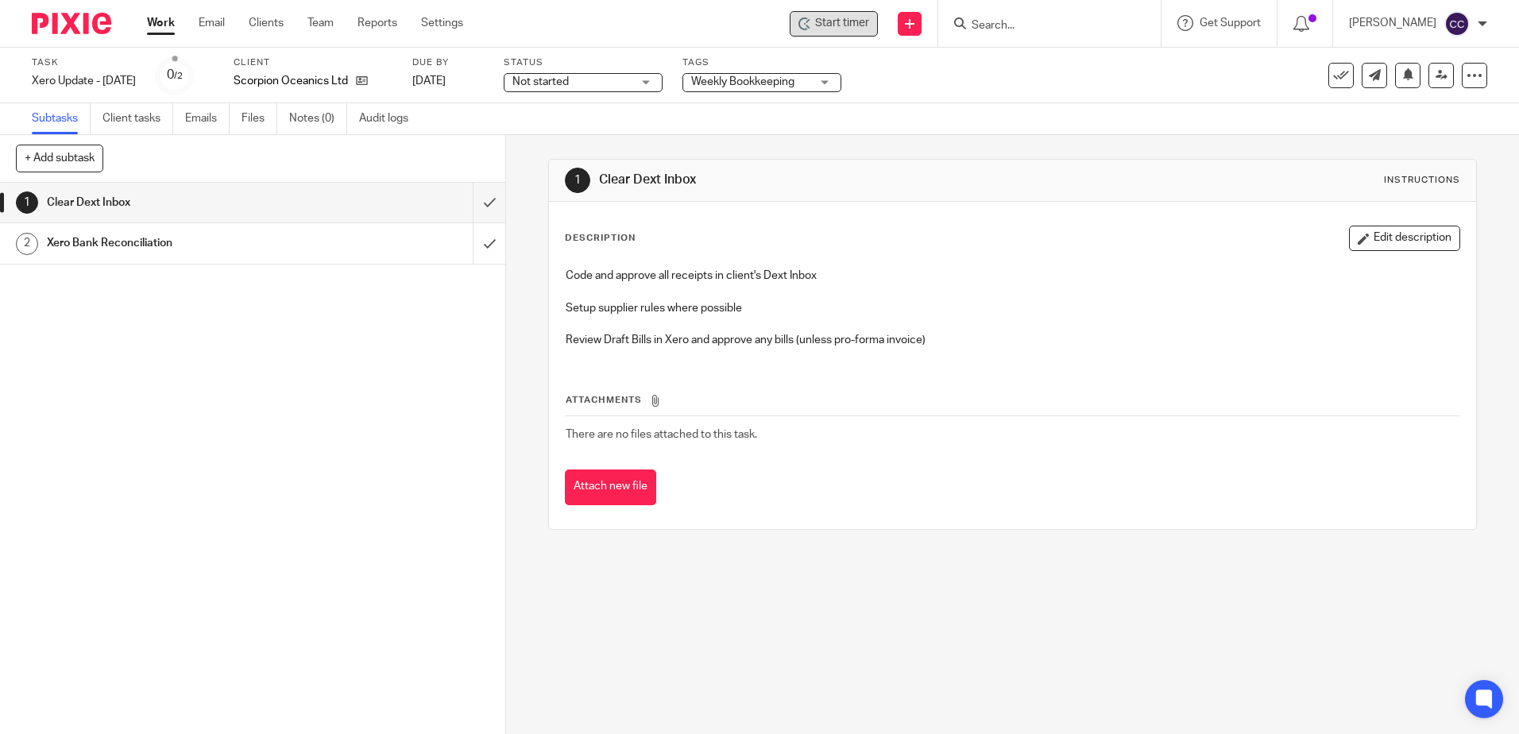
click at [869, 19] on span "Start timer" at bounding box center [842, 23] width 54 height 17
click at [860, 22] on span "Start timer" at bounding box center [842, 23] width 54 height 17
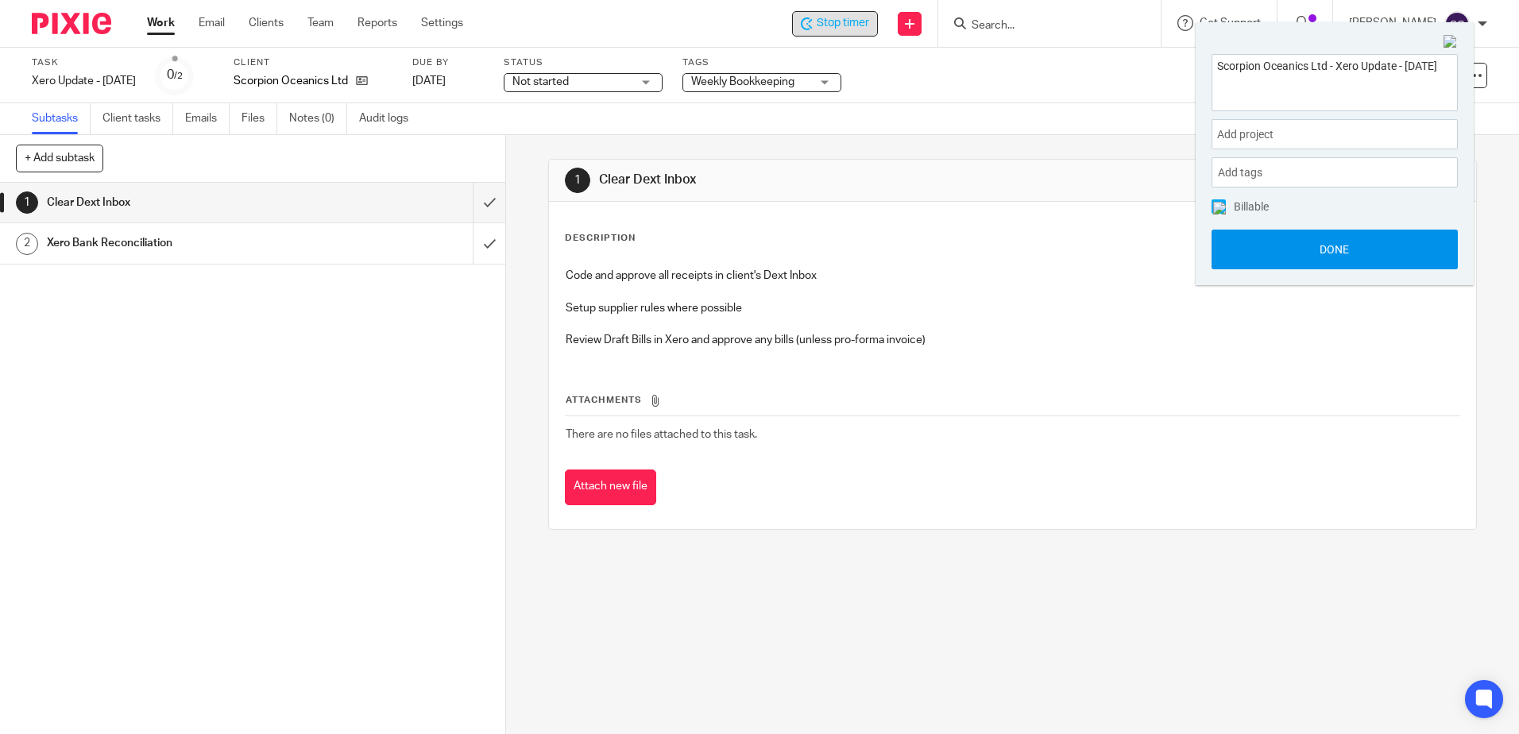
click at [1277, 243] on button "Done" at bounding box center [1334, 250] width 246 height 40
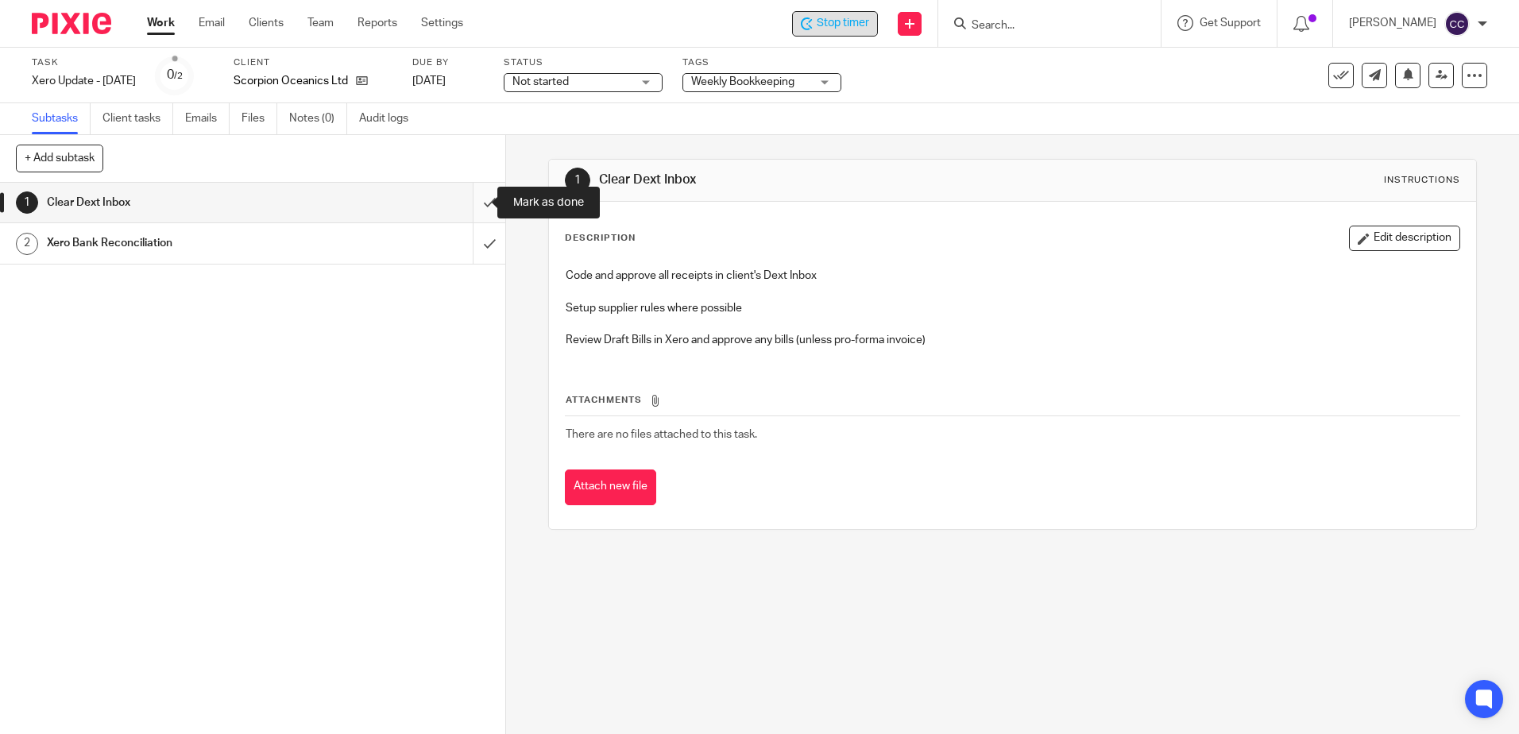
click at [473, 198] on input "submit" at bounding box center [252, 203] width 505 height 40
